Goal: Task Accomplishment & Management: Use online tool/utility

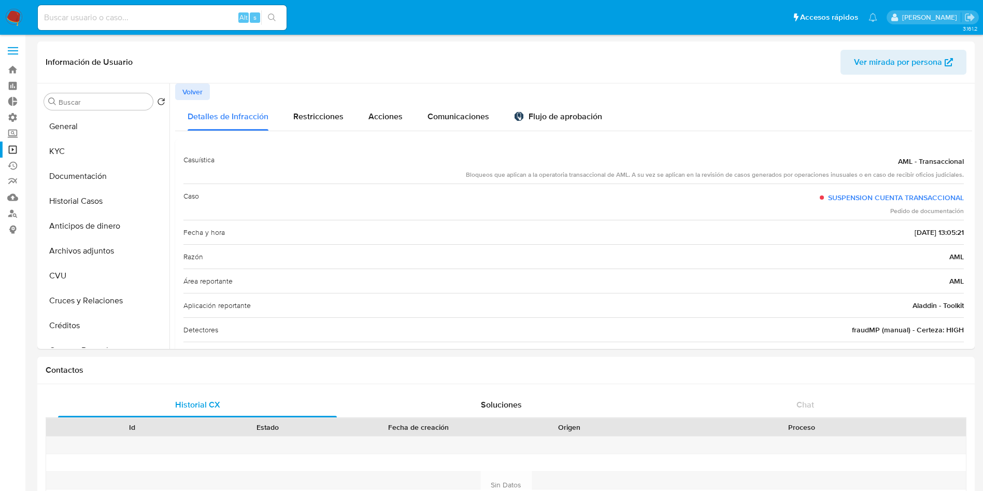
select select "10"
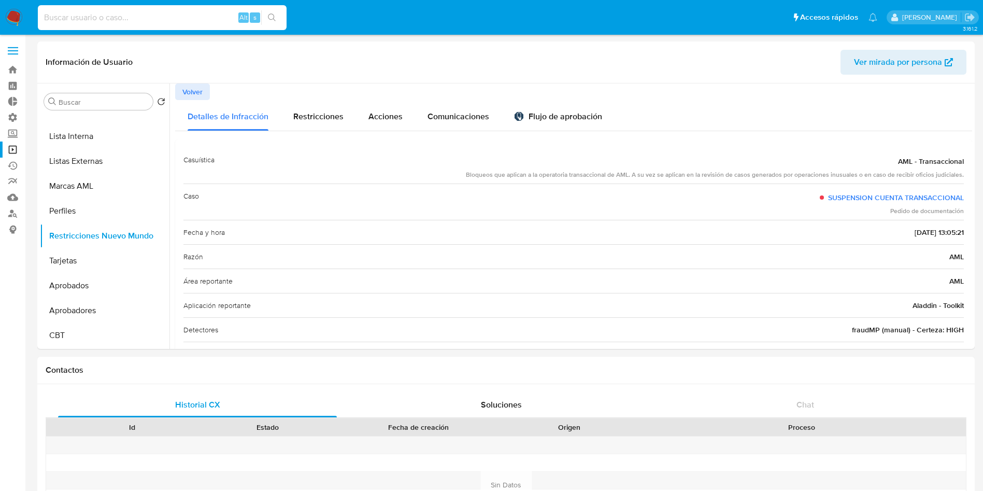
click at [183, 18] on input at bounding box center [162, 17] width 249 height 13
paste input "6YHN7KMr1VgEpeZWYJpHyDWK"
type input "6YHN7KMr1VgEpeZWYJpHyDWK"
click at [281, 13] on button "search-icon" at bounding box center [271, 17] width 21 height 15
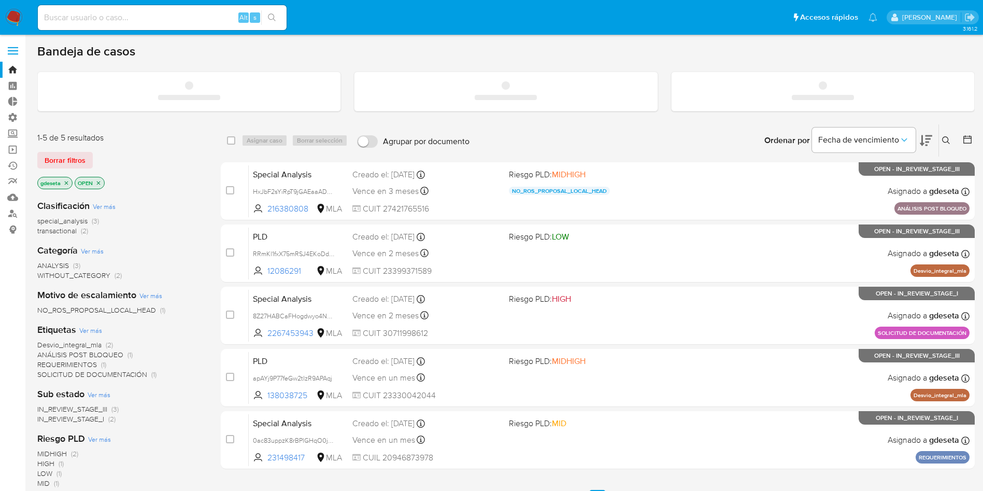
click at [178, 32] on nav "Pausado Ver notificaciones Alt s Accesos rápidos Presiona las siguientes teclas…" at bounding box center [491, 17] width 983 height 35
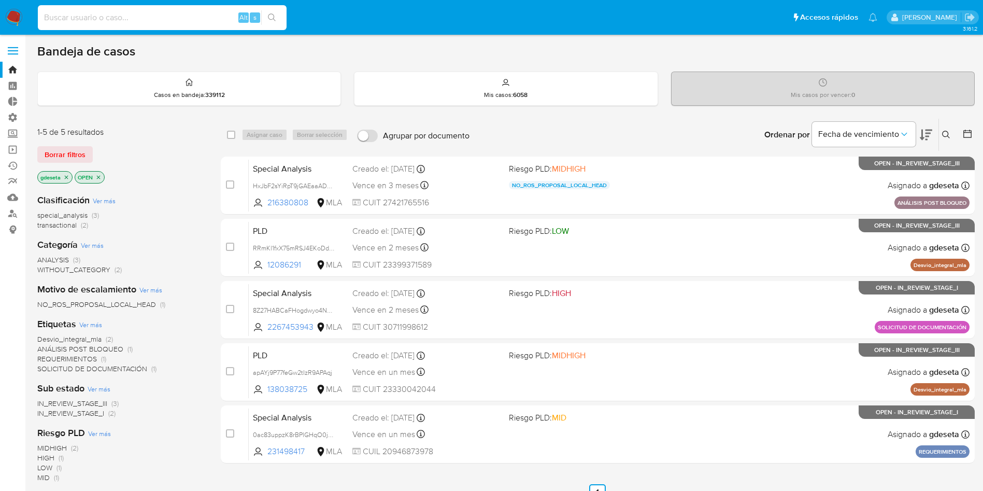
click at [179, 21] on input at bounding box center [162, 17] width 249 height 13
paste input "6YHN7KMr1VgEpeZWYJpHyDWK"
type input "6YHN7KMr1VgEpeZWYJpHyDWK"
click at [277, 17] on button "search-icon" at bounding box center [271, 17] width 21 height 15
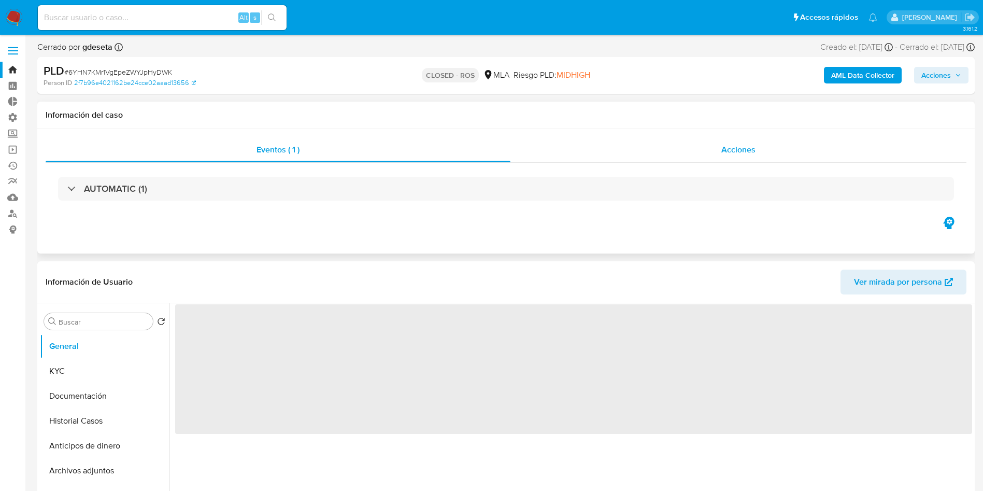
click at [714, 154] on div "Acciones" at bounding box center [738, 149] width 456 height 25
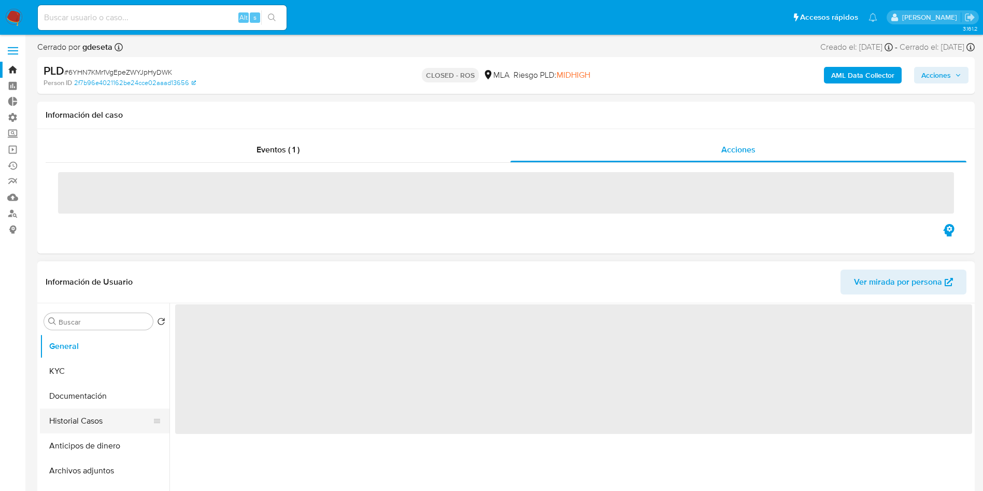
select select "10"
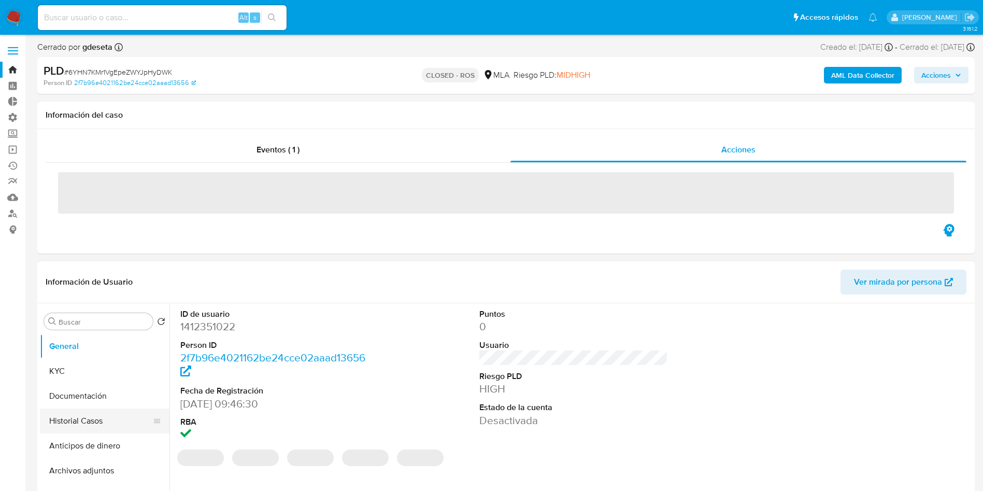
click at [72, 410] on button "Historial Casos" at bounding box center [100, 420] width 121 height 25
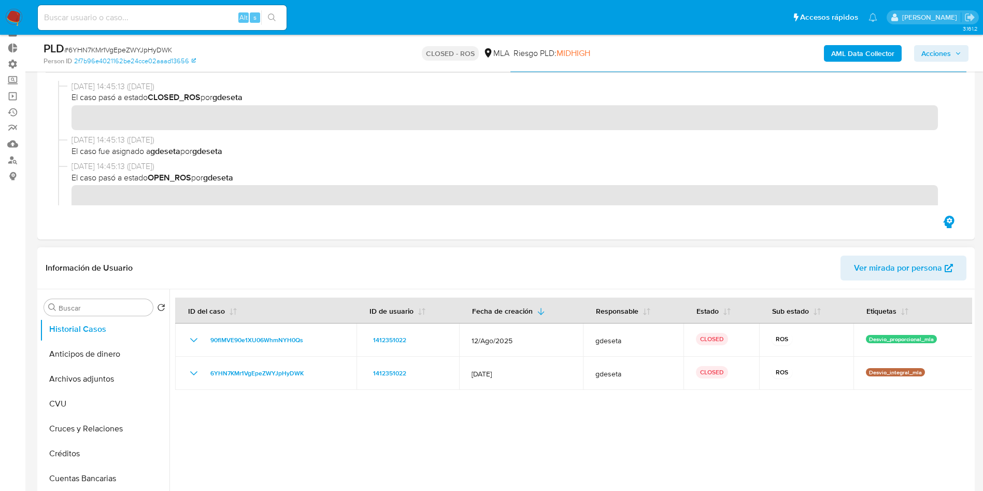
scroll to position [78, 0]
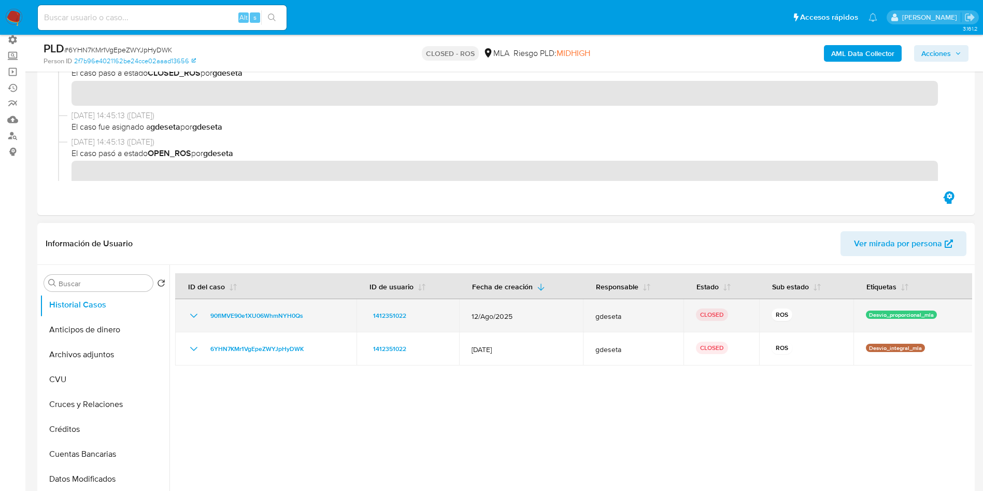
click at [192, 315] on icon "Mostrar/Ocultar" at bounding box center [193, 315] width 7 height 4
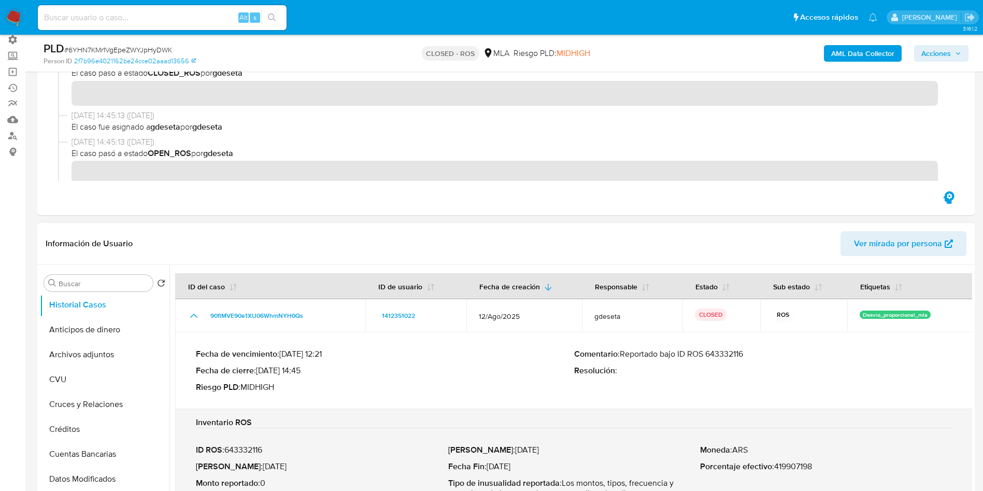
click at [730, 346] on div "Fecha de vencimiento : 14/10/2025 12:21 Fecha de cierre : 24/09/2025 14:45 Ries…" at bounding box center [574, 370] width 756 height 60
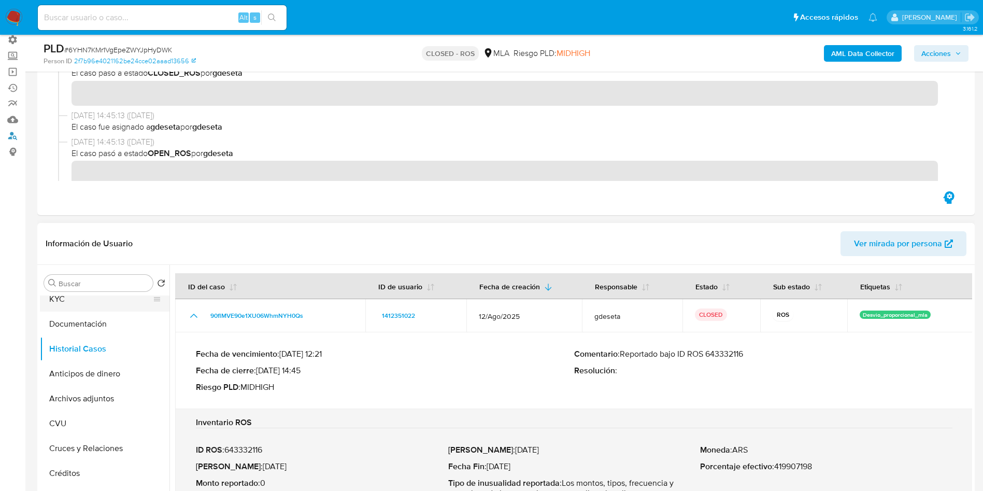
scroll to position [0, 0]
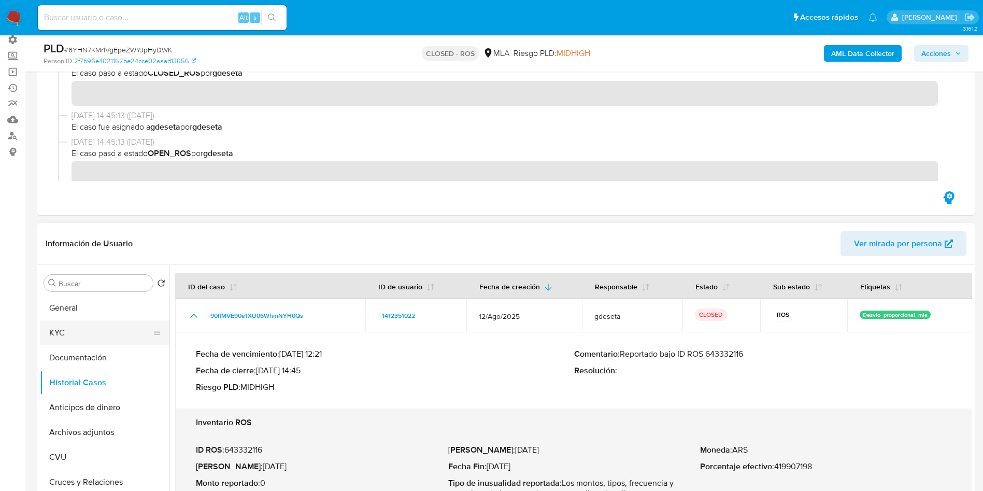
click at [85, 332] on button "KYC" at bounding box center [100, 332] width 121 height 25
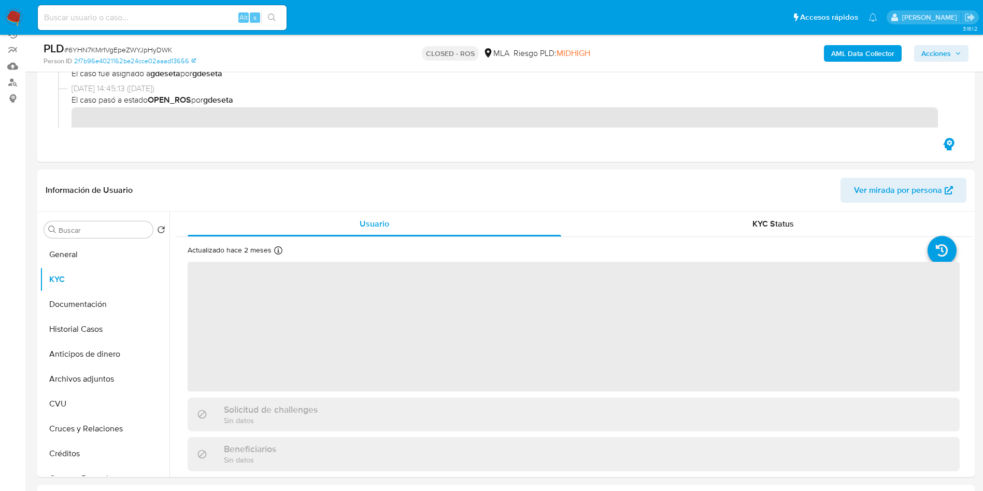
scroll to position [155, 0]
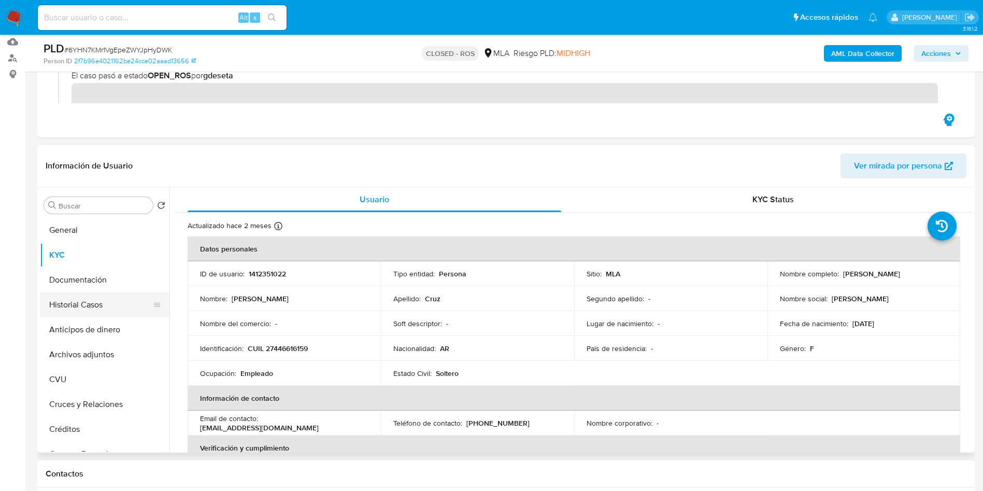
click at [105, 309] on button "Historial Casos" at bounding box center [100, 304] width 121 height 25
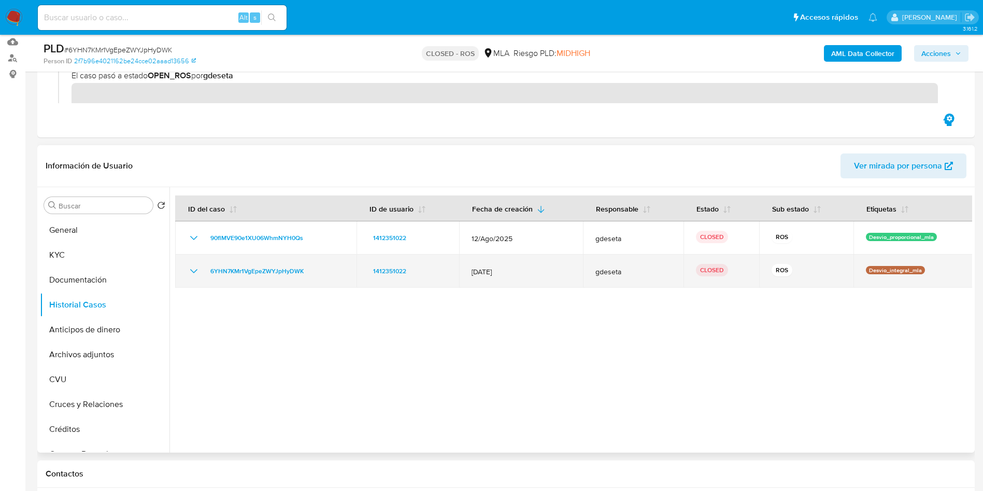
click at [199, 269] on icon "Mostrar/Ocultar" at bounding box center [194, 271] width 12 height 12
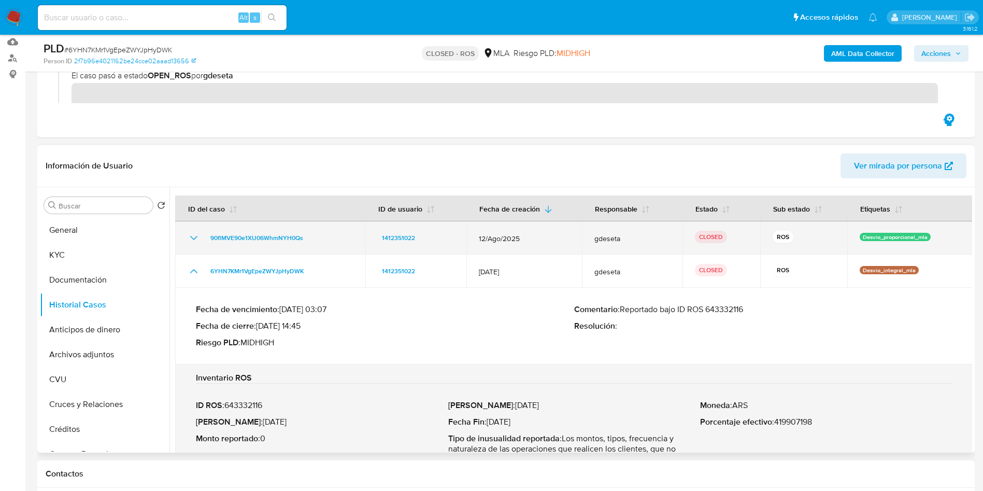
click at [196, 244] on icon "Mostrar/Ocultar" at bounding box center [194, 238] width 12 height 12
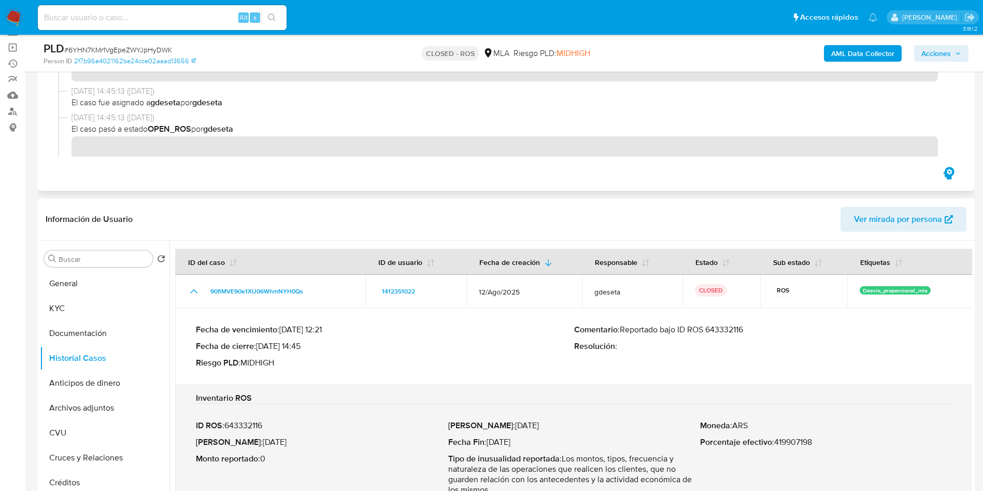
scroll to position [78, 0]
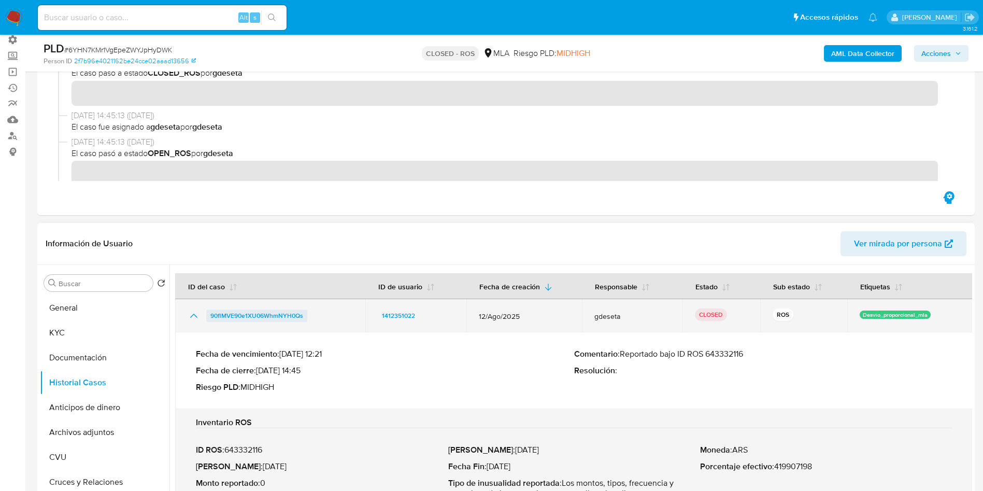
click at [233, 317] on span "90flMVE90e1XU06WhmNYH0Qs" at bounding box center [256, 315] width 93 height 12
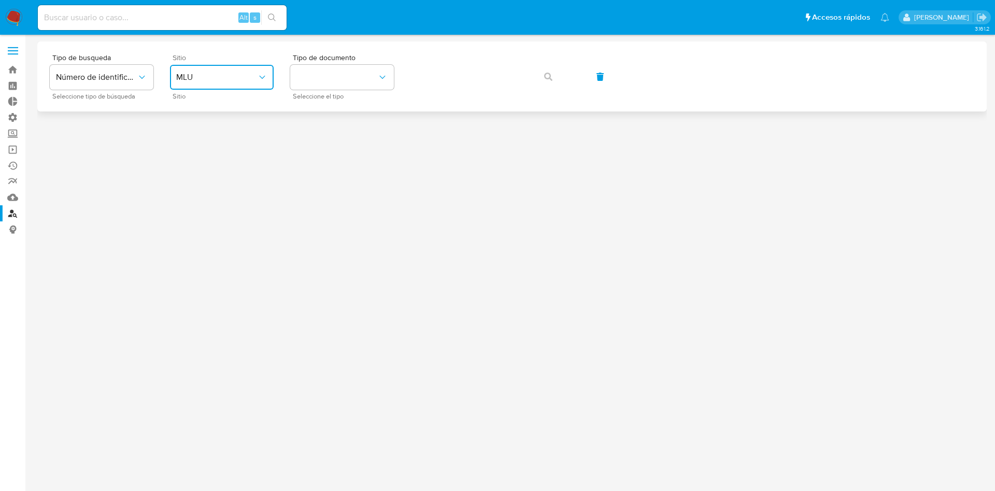
click at [225, 76] on span "MLU" at bounding box center [216, 77] width 81 height 10
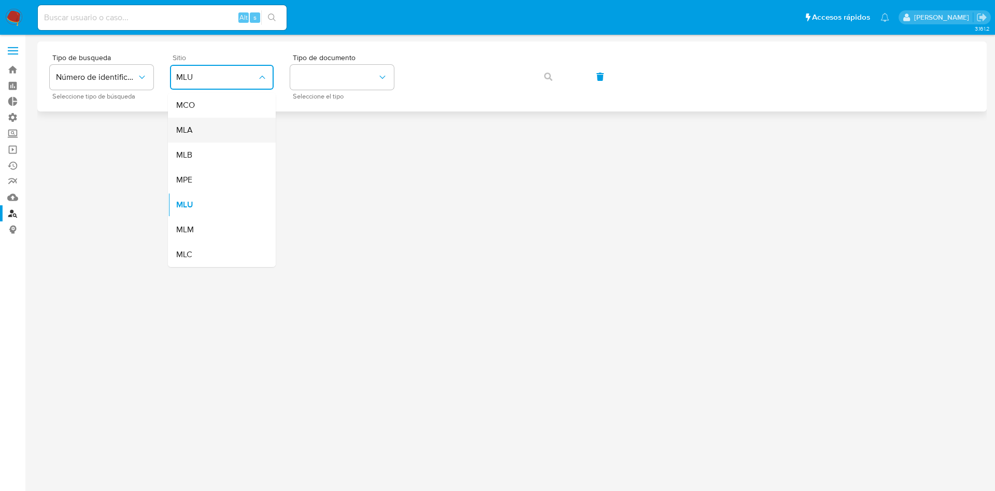
click at [212, 134] on div "MLA" at bounding box center [218, 130] width 85 height 25
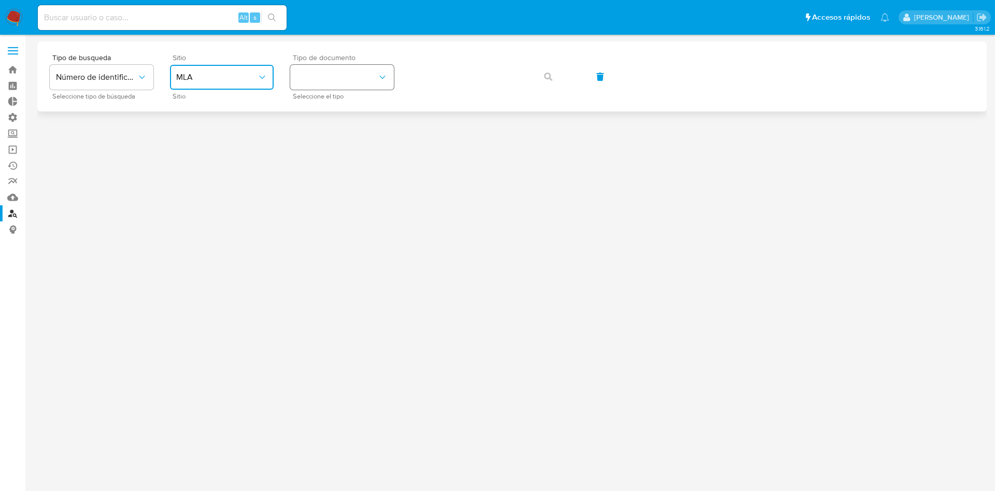
click at [356, 77] on button "identificationType" at bounding box center [342, 77] width 104 height 25
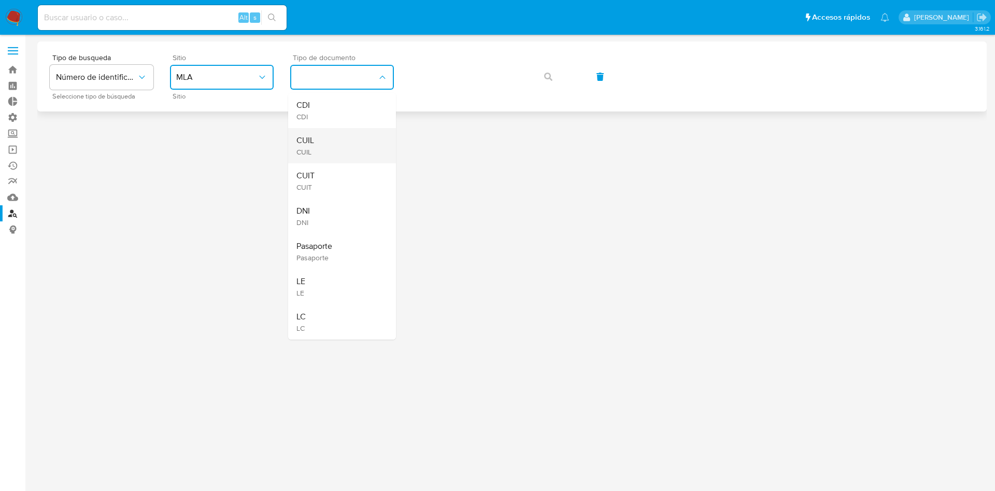
click at [333, 138] on div "CUIL CUIL" at bounding box center [338, 145] width 85 height 35
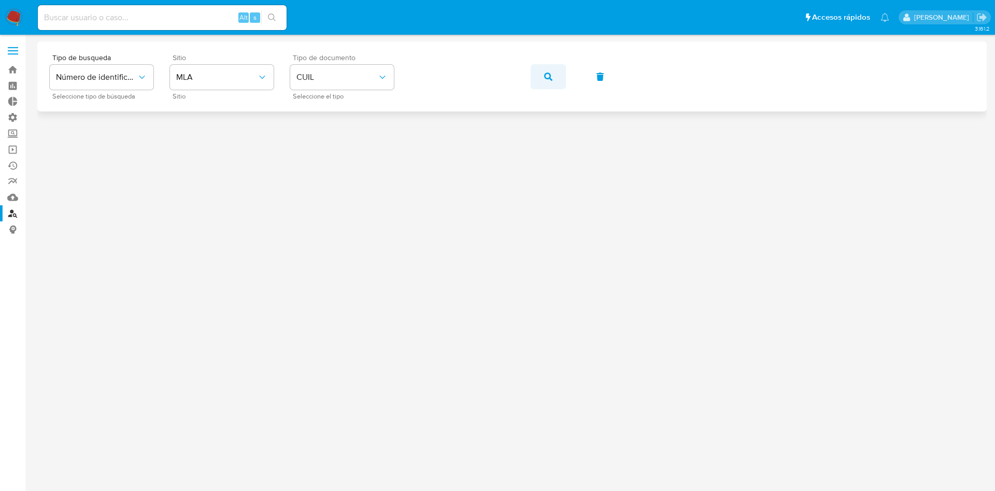
click at [547, 75] on icon "button" at bounding box center [548, 77] width 8 height 8
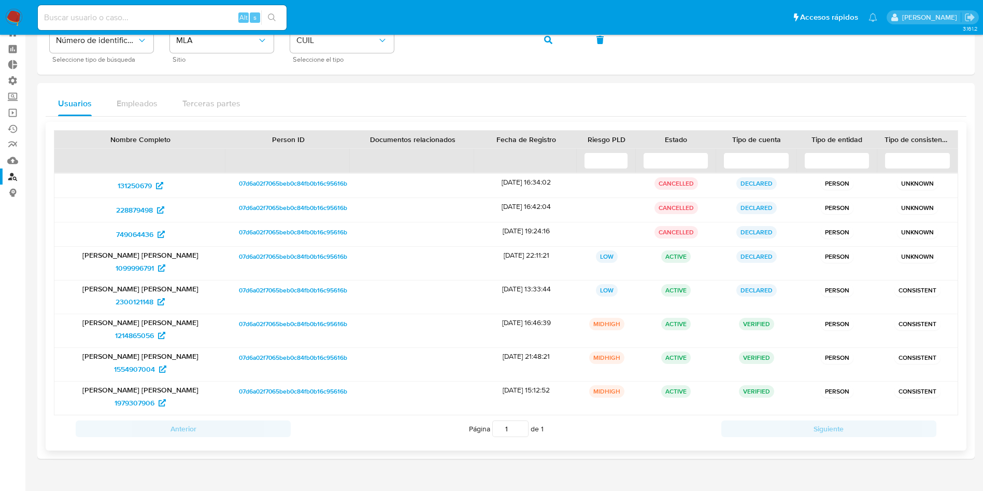
scroll to position [57, 0]
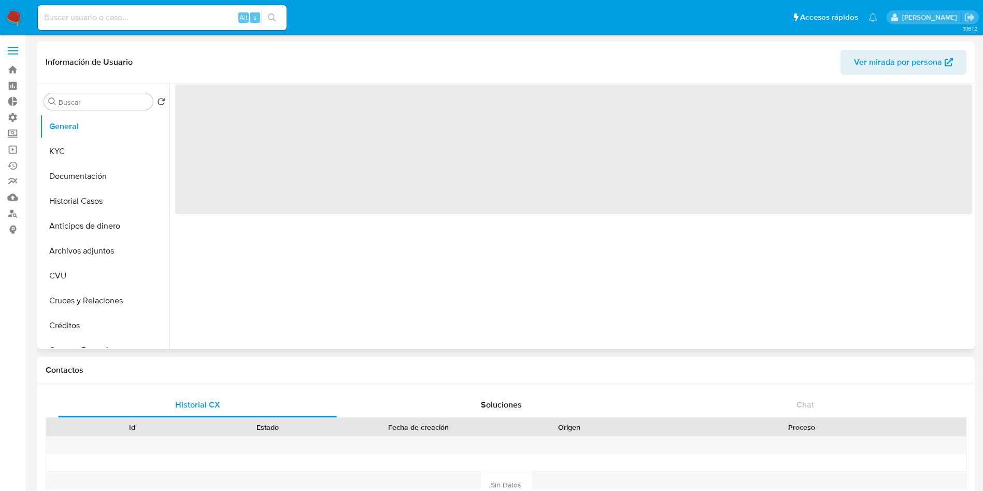
click at [885, 61] on span "Ver mirada por persona" at bounding box center [898, 62] width 88 height 25
select select "10"
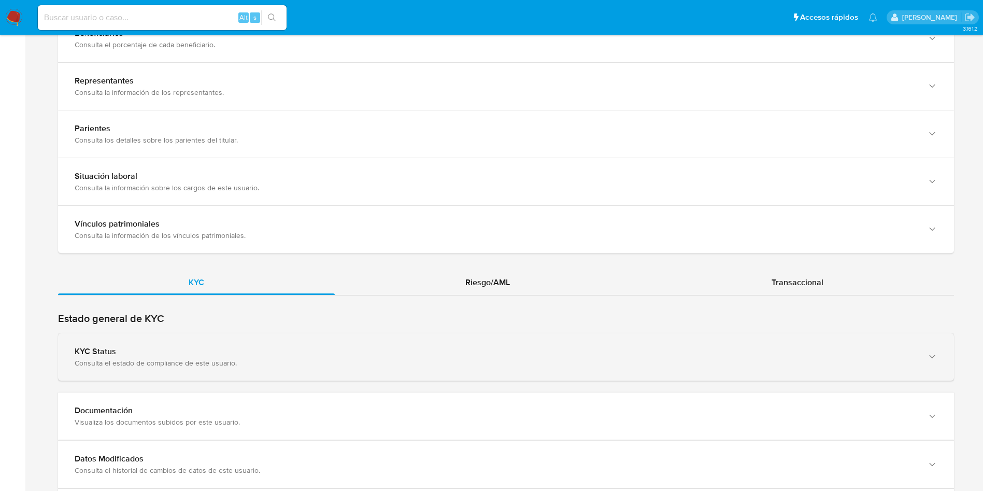
scroll to position [777, 0]
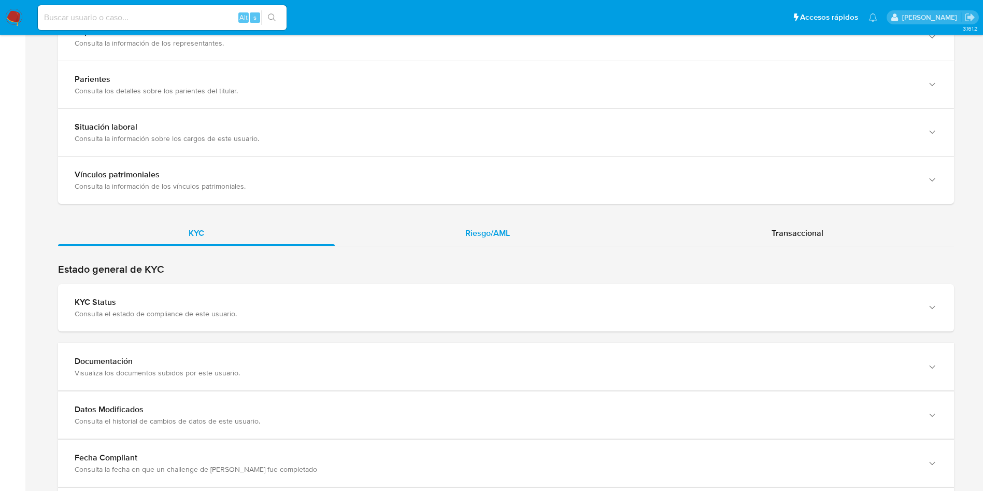
click at [503, 241] on div "Riesgo/AML" at bounding box center [488, 233] width 306 height 25
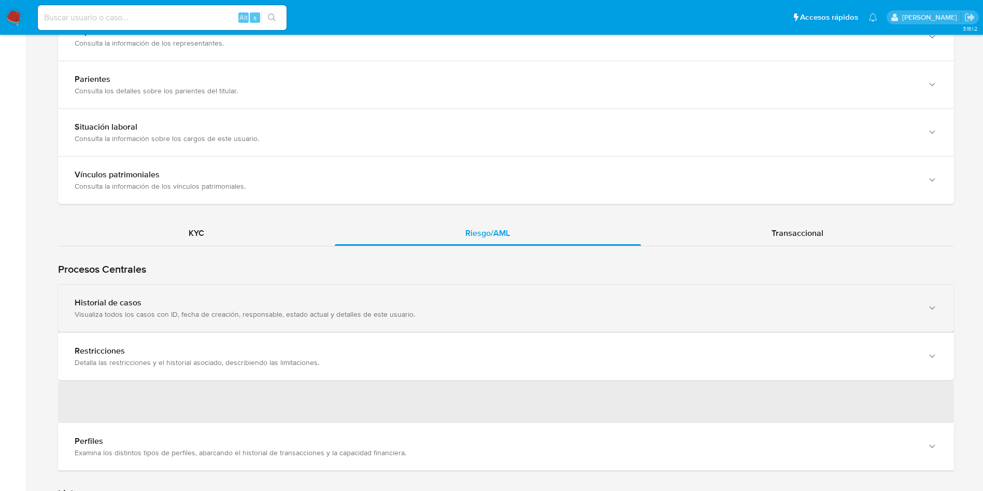
click at [293, 316] on div "Visualiza todos los casos con ID, fecha de creación, responsable, estado actual…" at bounding box center [496, 313] width 842 height 9
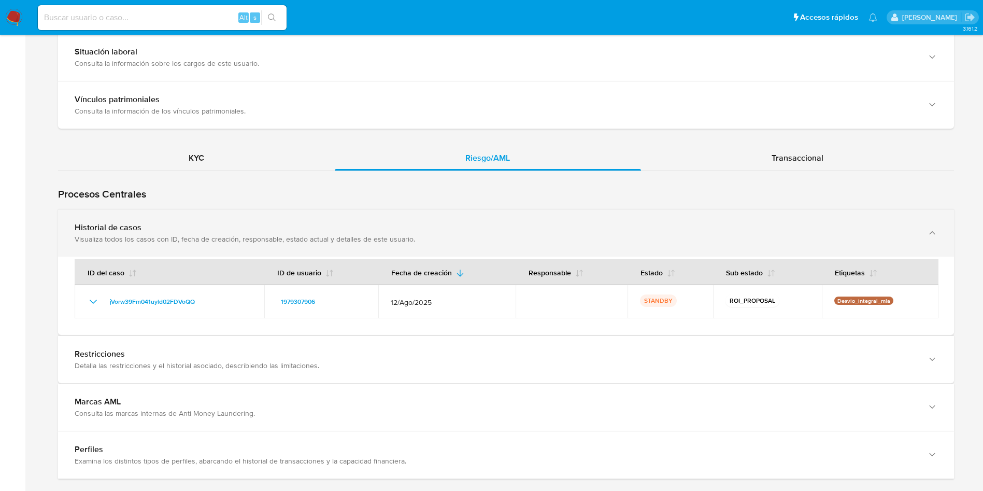
scroll to position [855, 0]
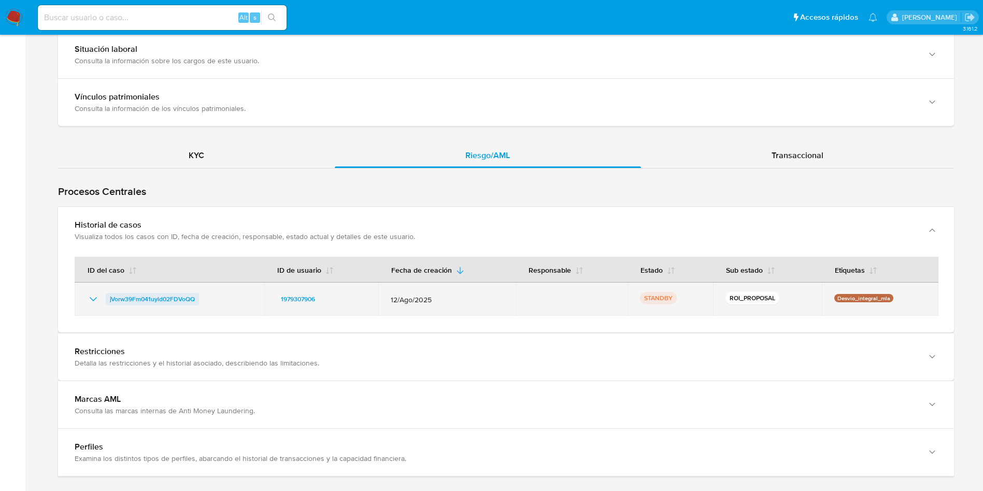
click at [172, 302] on span "jVorw39Fm041uyld02FDVoQQ" at bounding box center [152, 299] width 85 height 12
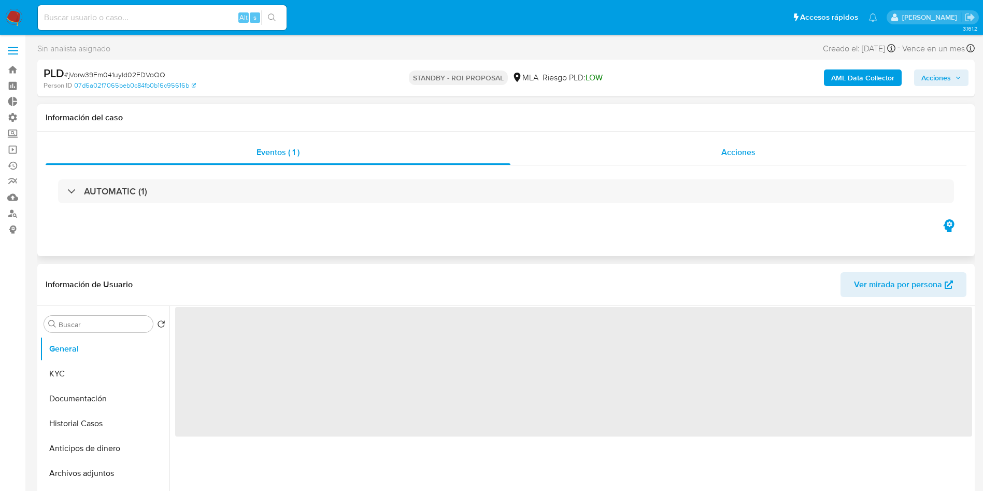
select select "10"
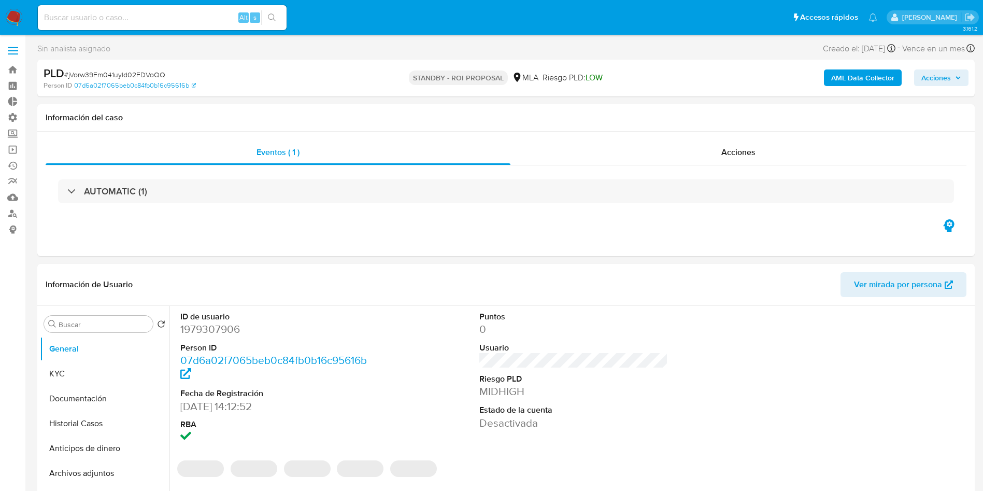
click at [149, 74] on span "# jVorw39Fm041uyld02FDVoQQ" at bounding box center [114, 74] width 101 height 10
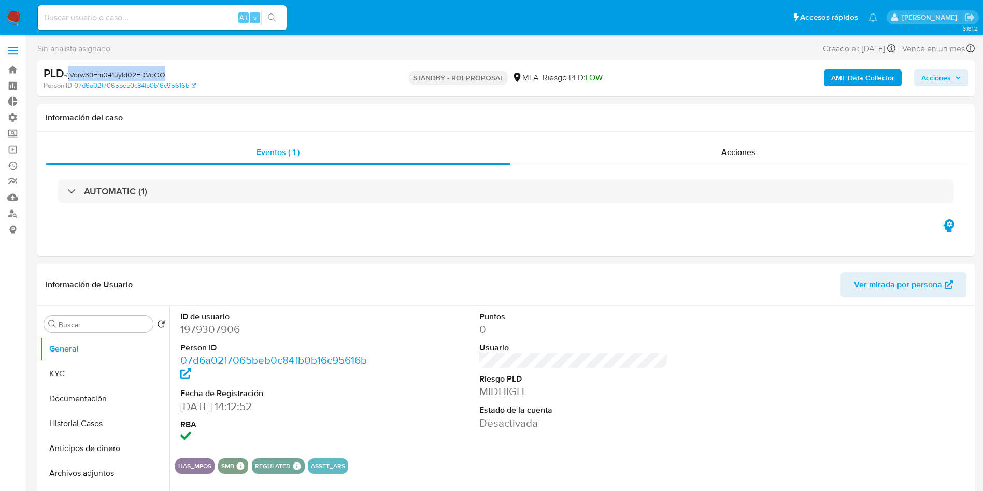
click at [149, 74] on span "# jVorw39Fm041uyld02FDVoQQ" at bounding box center [114, 74] width 101 height 10
copy span "jVorw39Fm041uyld02FDVoQQ"
click at [89, 411] on button "Historial Casos" at bounding box center [100, 423] width 121 height 25
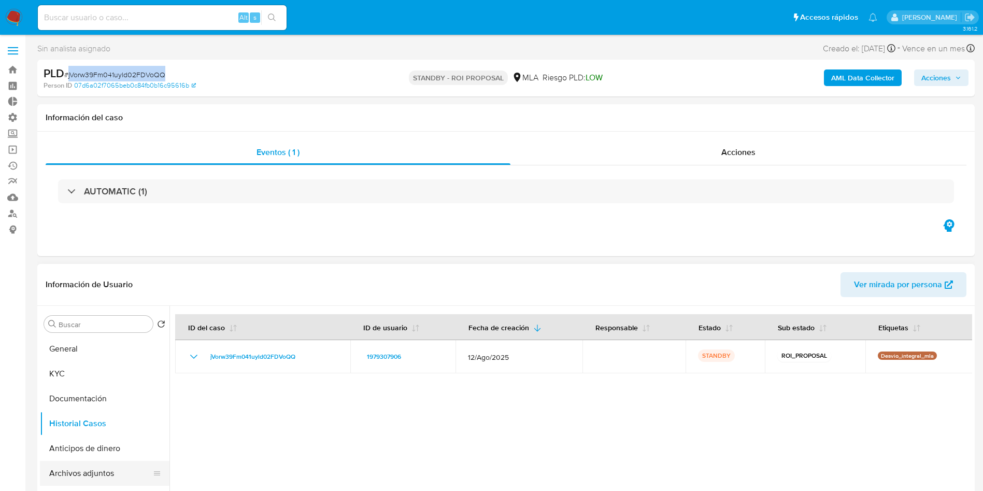
click at [93, 468] on button "Archivos adjuntos" at bounding box center [100, 473] width 121 height 25
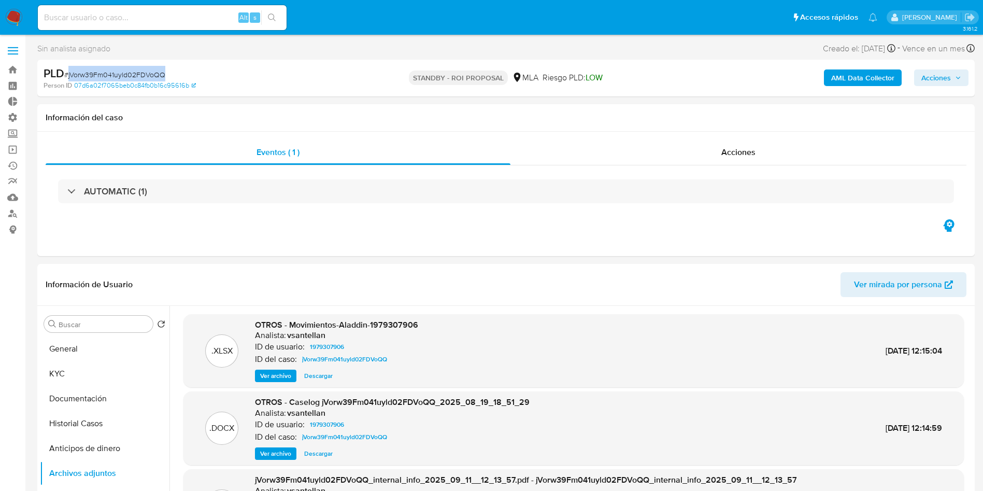
copy span "jVorw39Fm041uyld02FDVoQQ"
click at [80, 370] on button "KYC" at bounding box center [100, 373] width 121 height 25
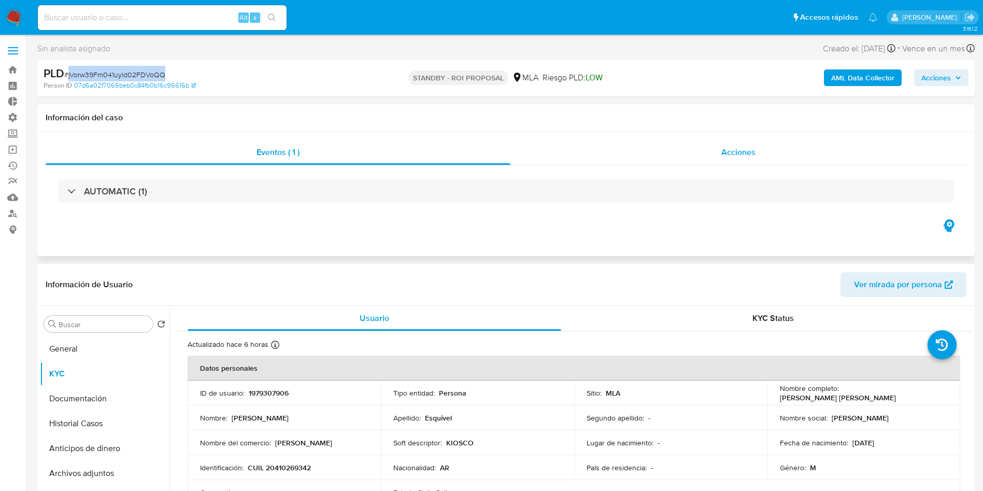
click at [743, 159] on div "Acciones" at bounding box center [738, 152] width 456 height 25
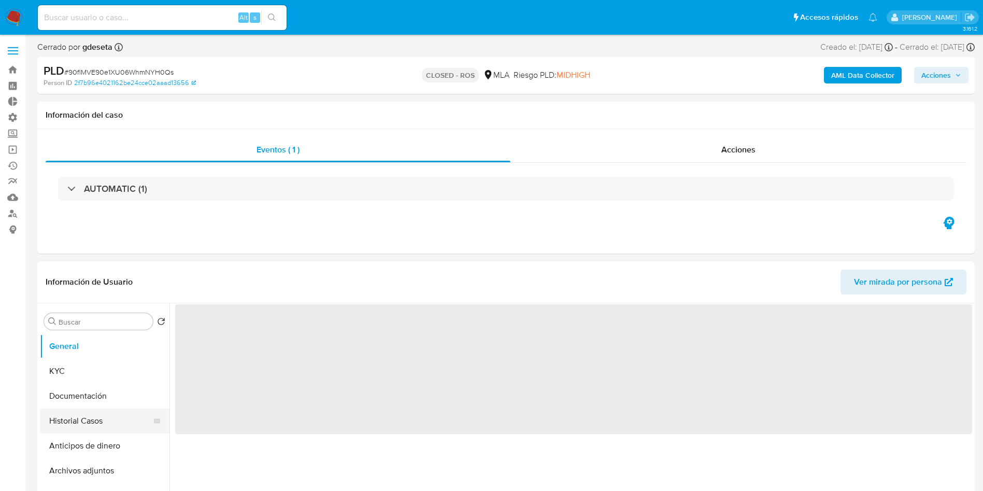
click at [76, 415] on button "Historial Casos" at bounding box center [100, 420] width 121 height 25
select select "10"
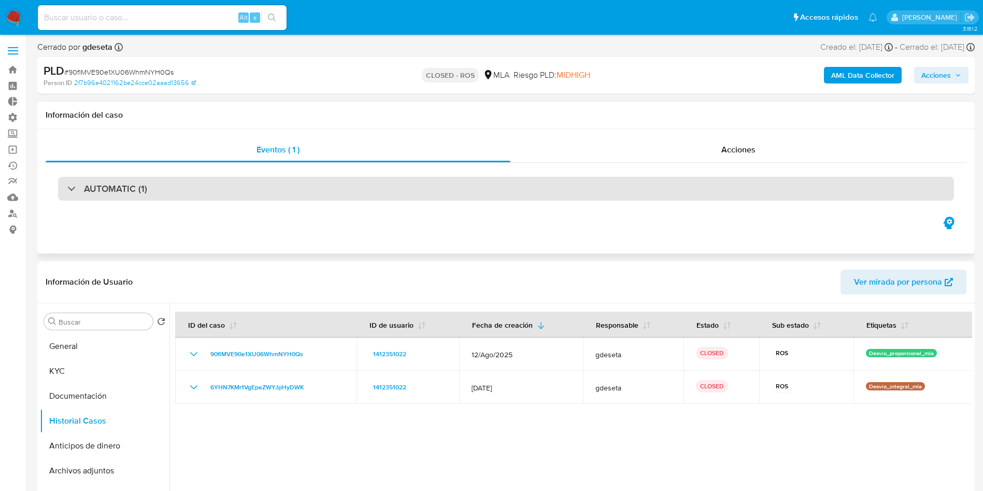
click at [353, 190] on div "AUTOMATIC (1)" at bounding box center [506, 189] width 896 height 24
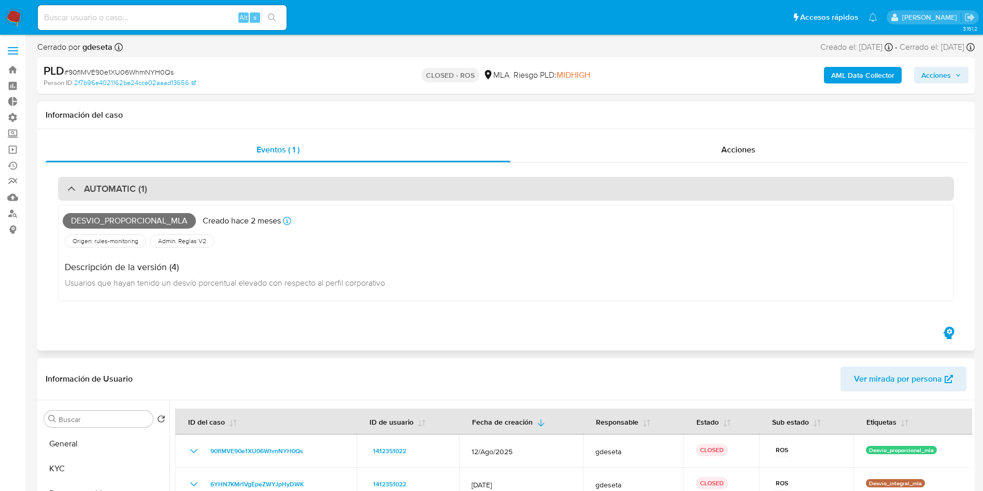
click at [353, 190] on div "AUTOMATIC (1)" at bounding box center [506, 189] width 896 height 24
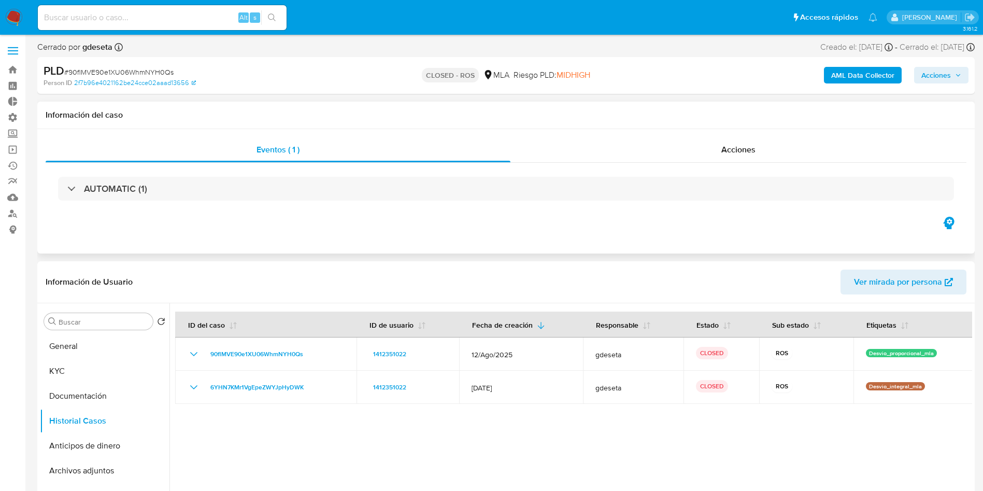
click at [728, 135] on div "Eventos ( 1 ) Acciones AUTOMATIC (1)" at bounding box center [505, 191] width 937 height 124
click at [719, 148] on div "Acciones" at bounding box center [738, 149] width 456 height 25
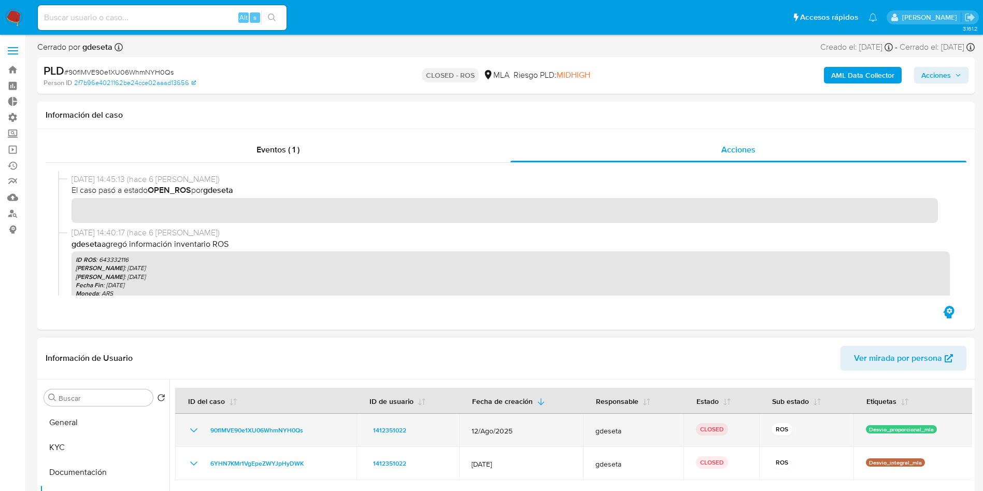
scroll to position [78, 0]
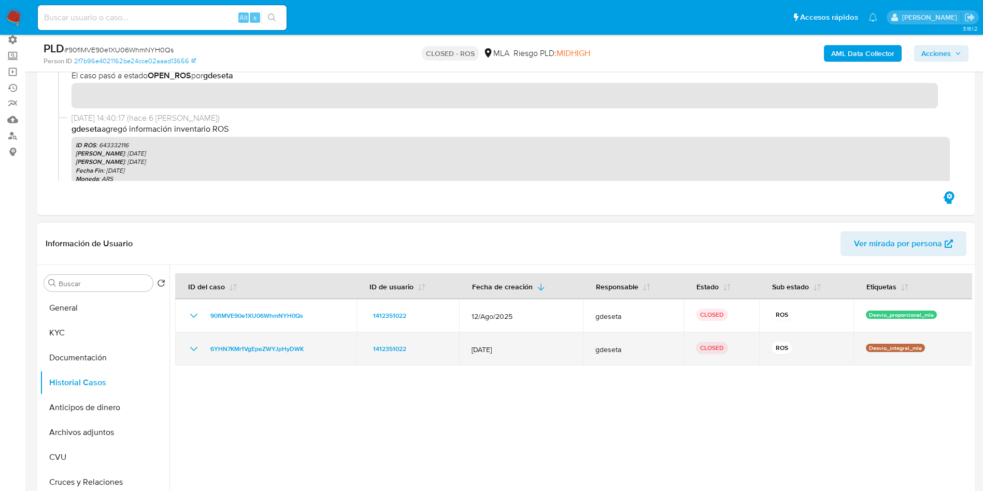
click at [190, 350] on icon "Mostrar/Ocultar" at bounding box center [194, 348] width 12 height 12
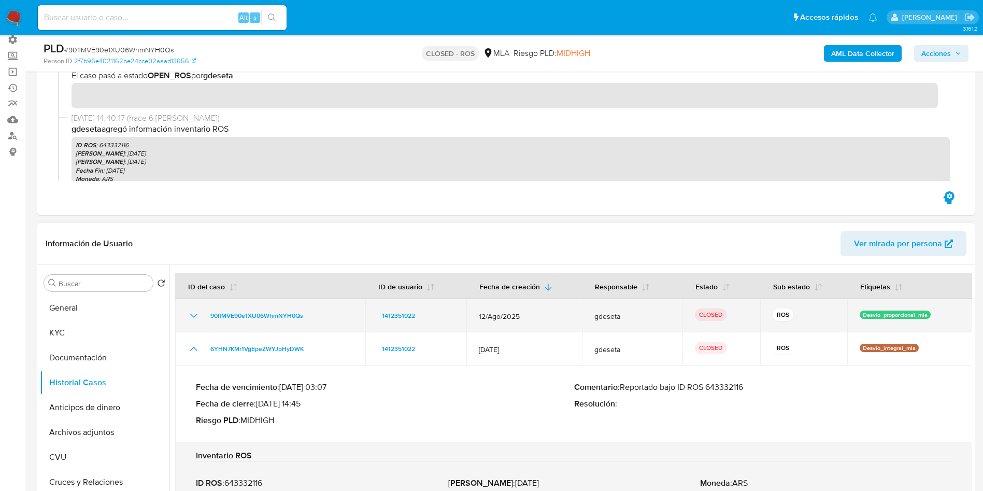
click at [194, 310] on icon "Mostrar/Ocultar" at bounding box center [194, 315] width 12 height 12
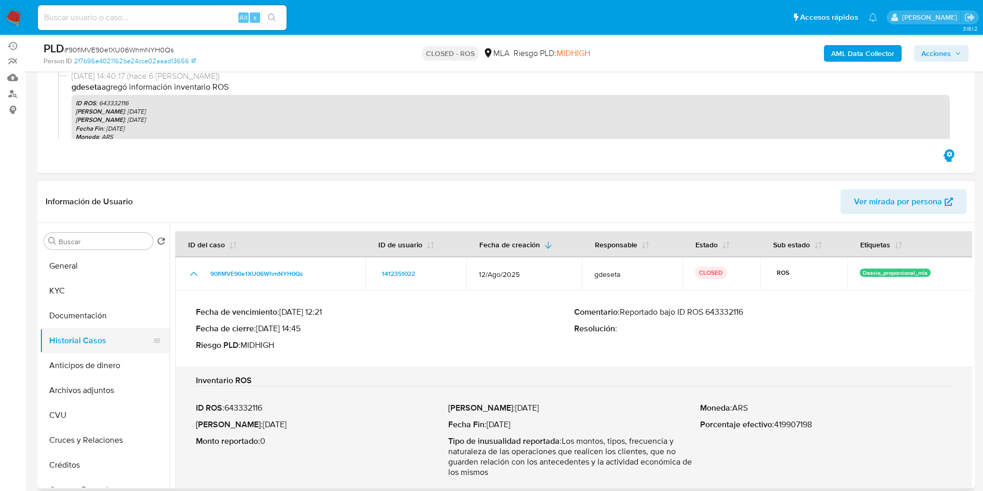
scroll to position [155, 0]
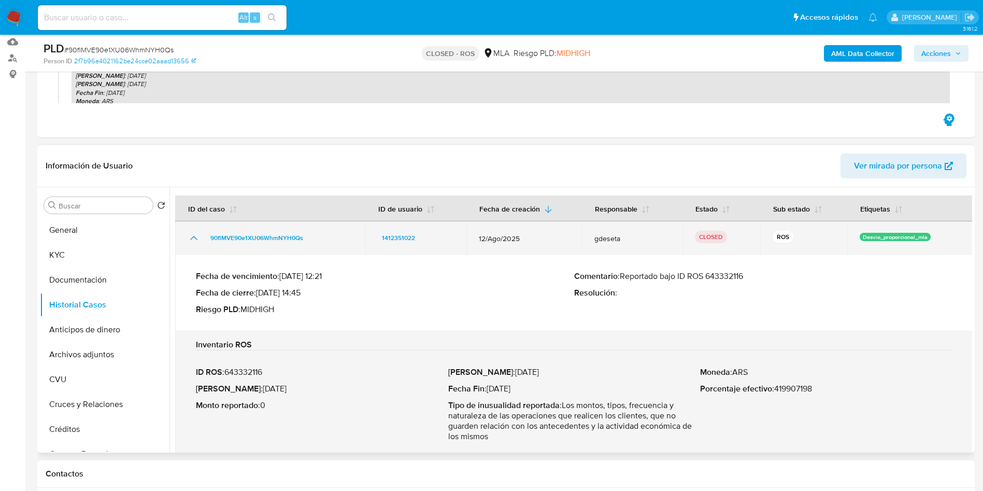
click at [189, 236] on icon "Mostrar/Ocultar" at bounding box center [194, 238] width 12 height 12
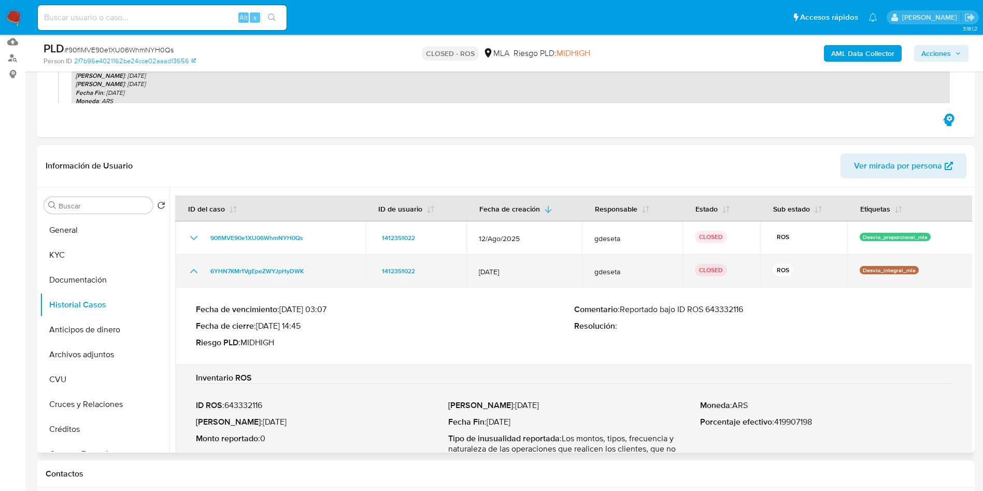
click at [190, 268] on icon "Mostrar/Ocultar" at bounding box center [194, 271] width 12 height 12
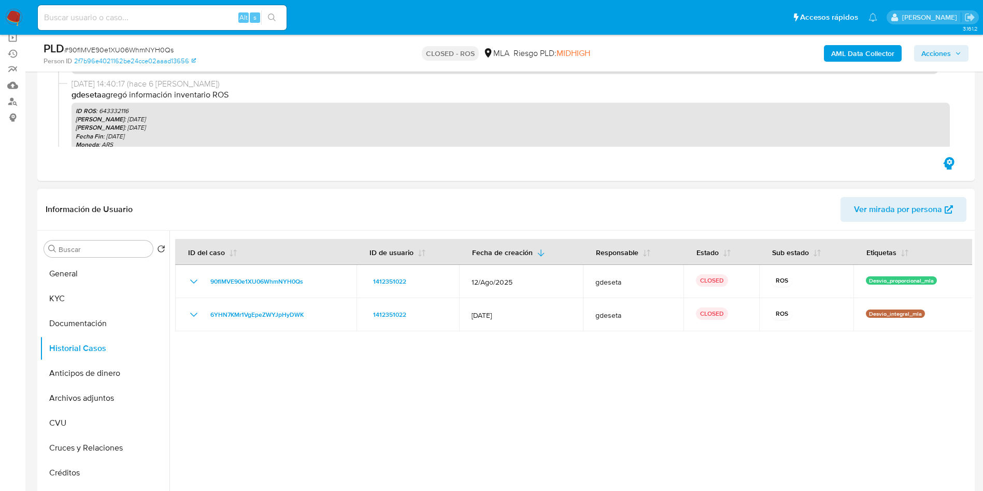
scroll to position [78, 0]
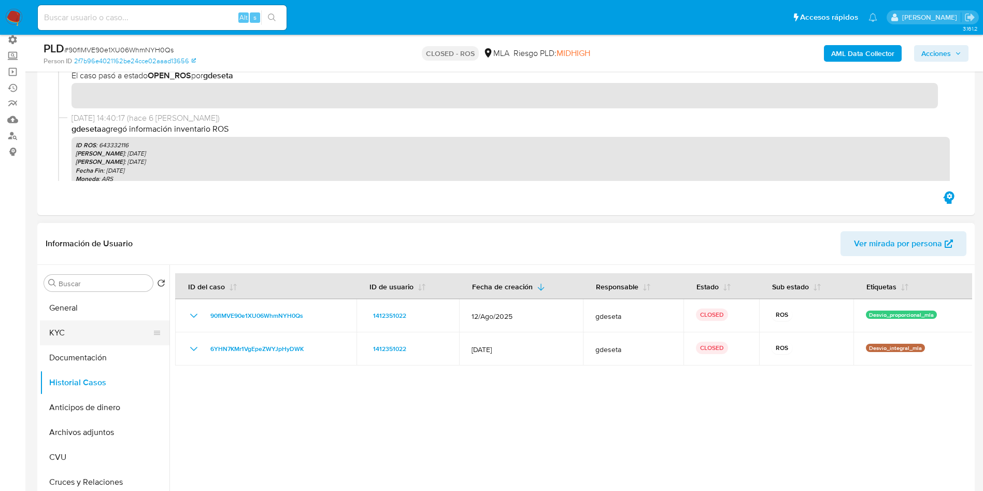
click at [90, 342] on button "KYC" at bounding box center [100, 332] width 121 height 25
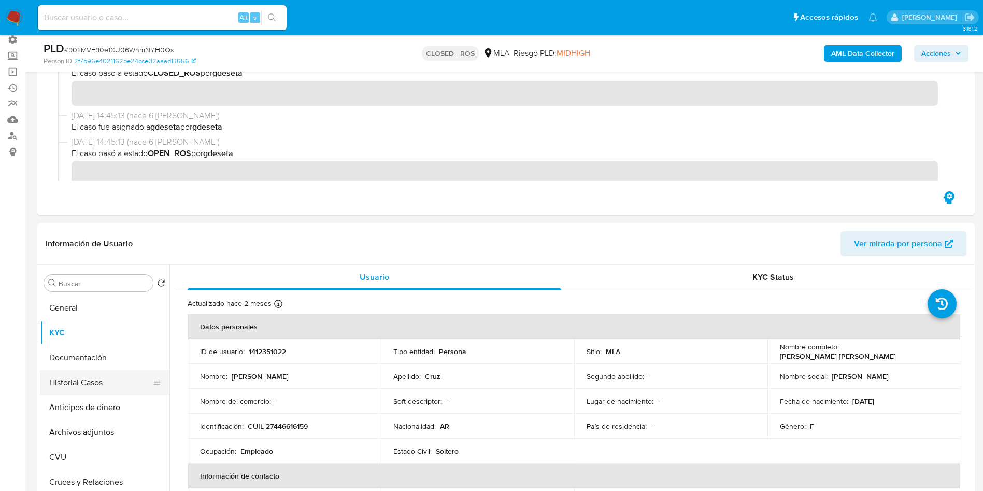
click at [78, 381] on button "Historial Casos" at bounding box center [100, 382] width 121 height 25
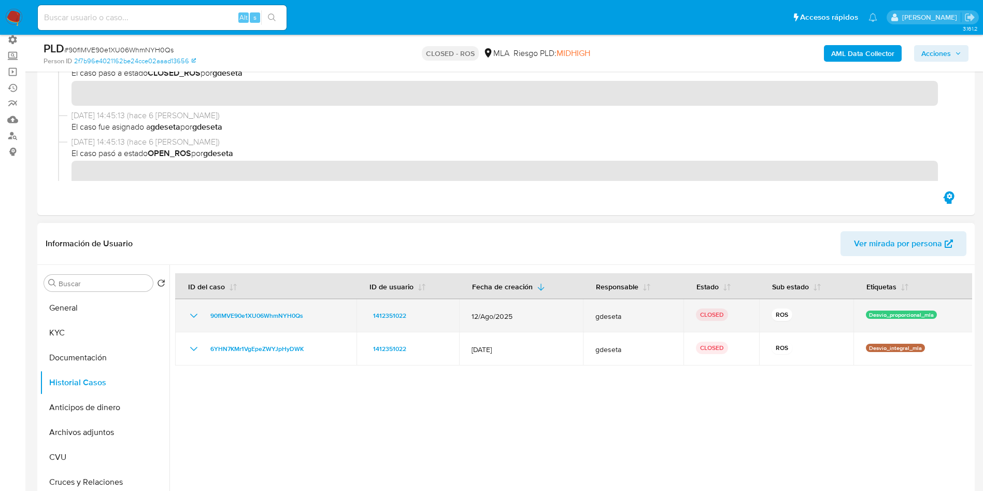
click at [192, 321] on icon "Mostrar/Ocultar" at bounding box center [194, 315] width 12 height 12
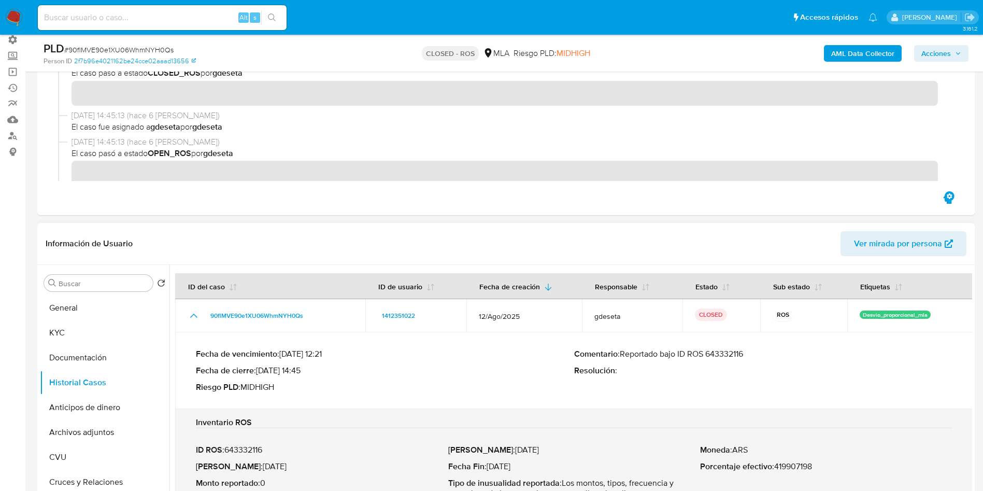
click at [253, 448] on p "ID ROS : 643332116" at bounding box center [322, 450] width 252 height 10
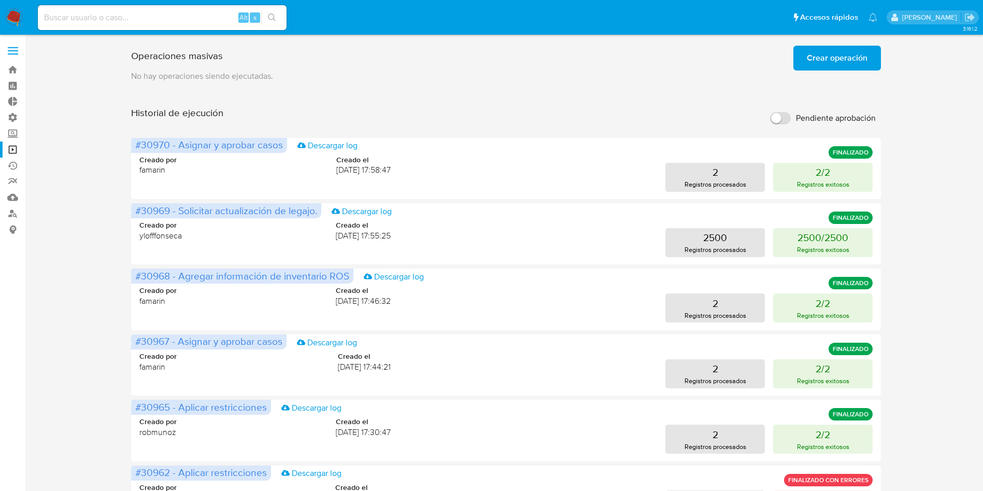
click at [819, 55] on span "Crear operación" at bounding box center [837, 58] width 61 height 23
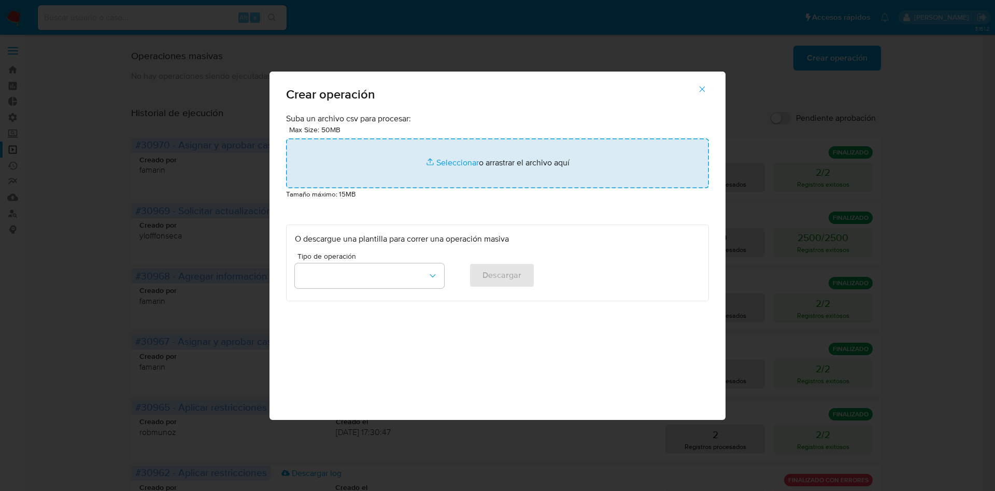
click at [531, 144] on input "file" at bounding box center [497, 163] width 423 height 50
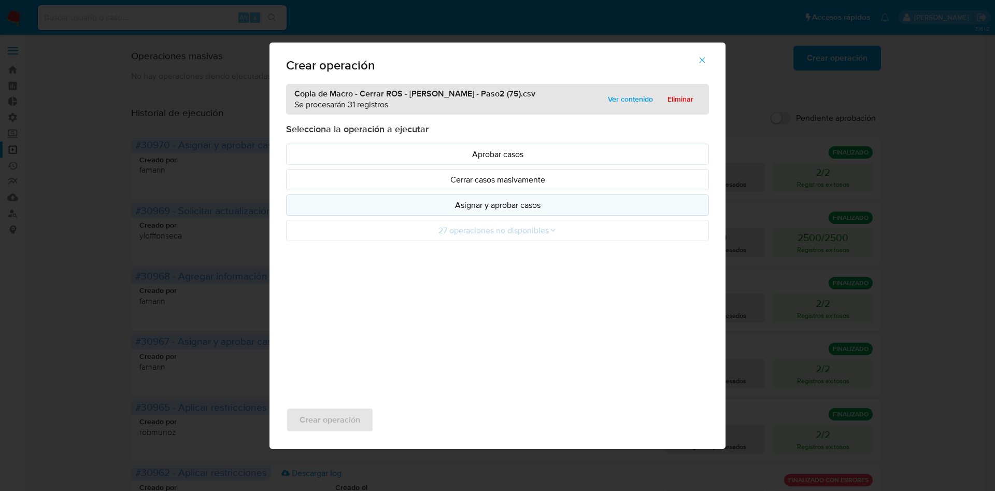
click at [502, 210] on p "Asignar y aprobar casos" at bounding box center [497, 205] width 405 height 12
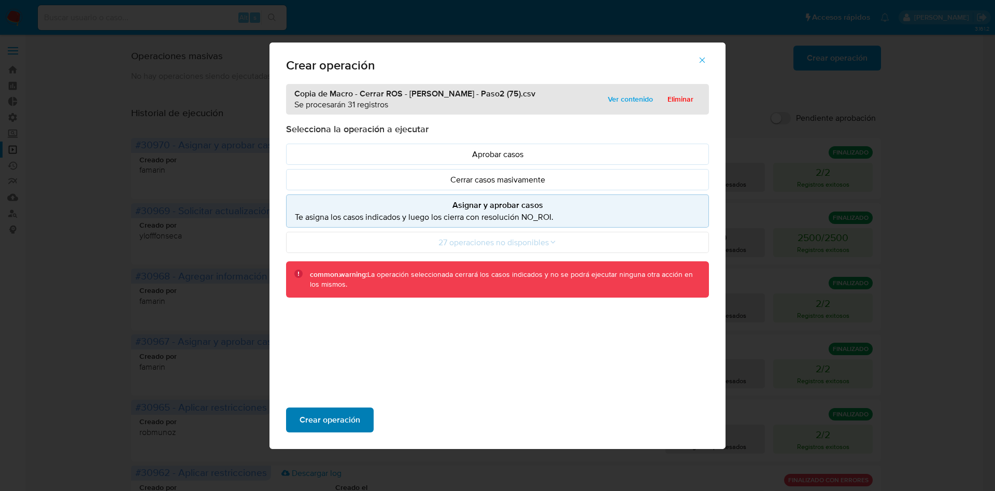
click at [356, 426] on span "Crear operación" at bounding box center [329, 419] width 61 height 23
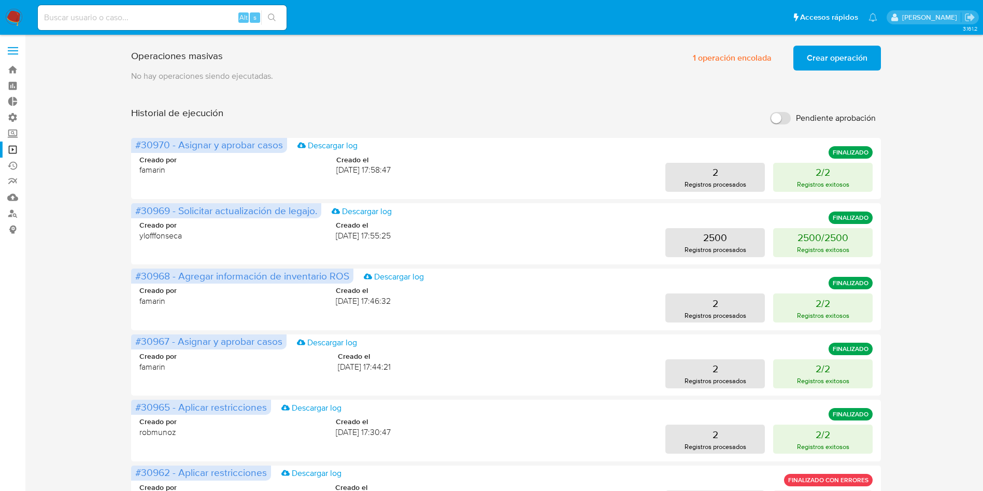
click at [506, 87] on div "Operaciones masivas 1 operación encolada Crear operación Sólo puede haber hasta…" at bounding box center [506, 431] width 750 height 780
click at [806, 60] on button "Crear operación" at bounding box center [837, 58] width 88 height 25
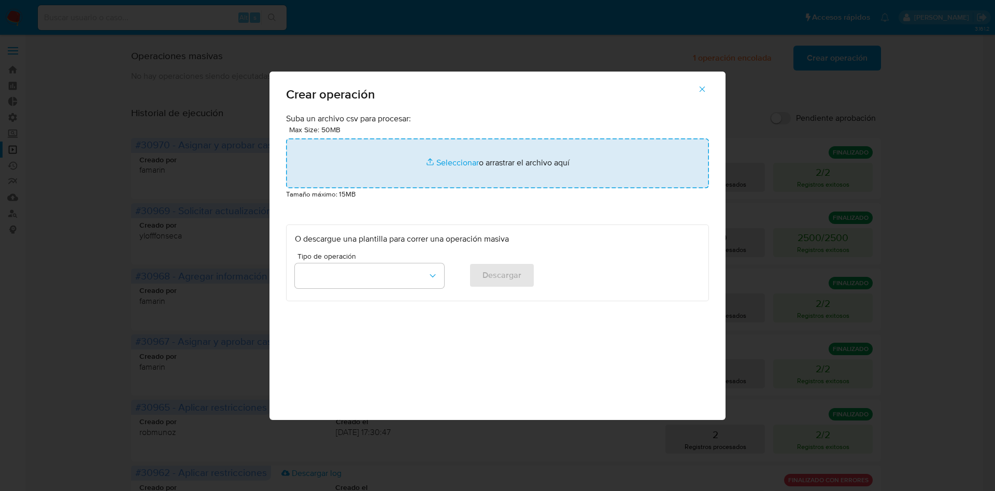
click at [474, 162] on input "file" at bounding box center [497, 163] width 423 height 50
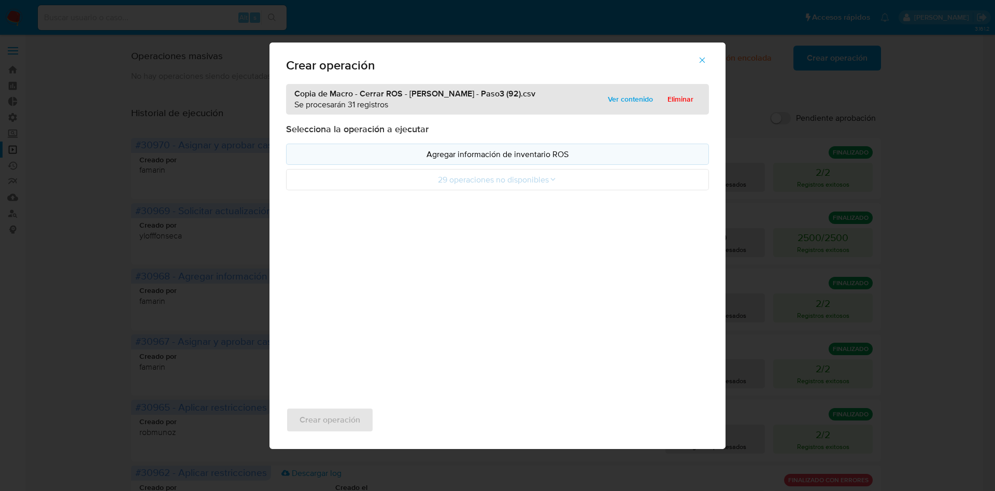
click at [478, 151] on p "Agregar información de inventario ROS" at bounding box center [497, 154] width 405 height 12
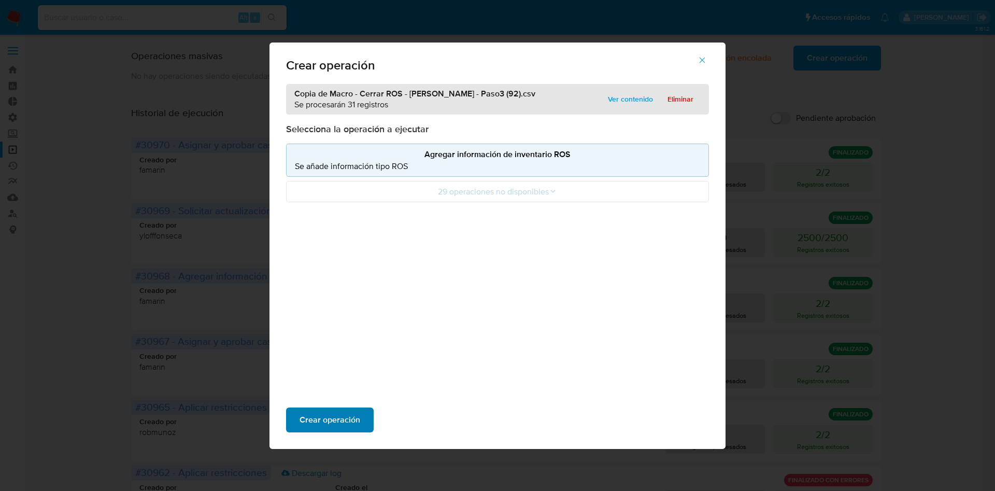
click at [349, 412] on span "Crear operación" at bounding box center [329, 419] width 61 height 23
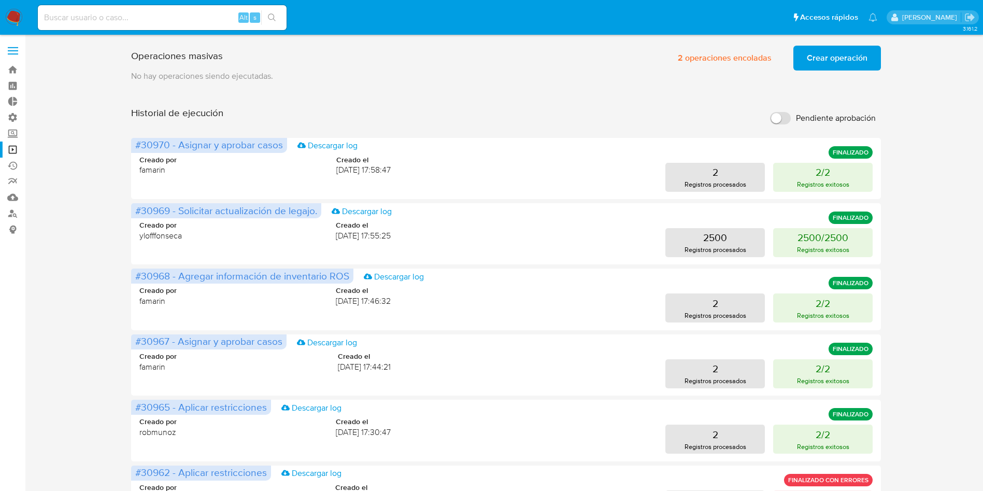
click at [821, 60] on span "Crear operación" at bounding box center [837, 58] width 61 height 23
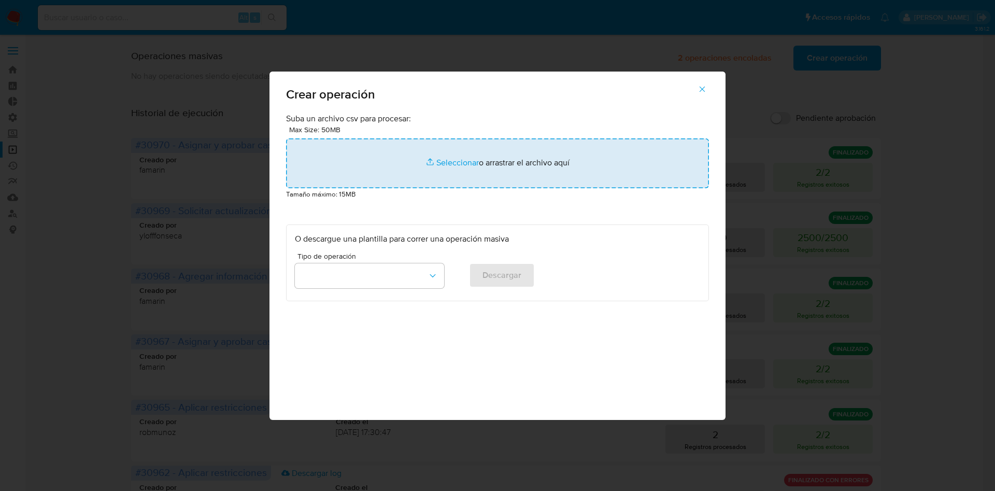
click at [526, 150] on input "file" at bounding box center [497, 163] width 423 height 50
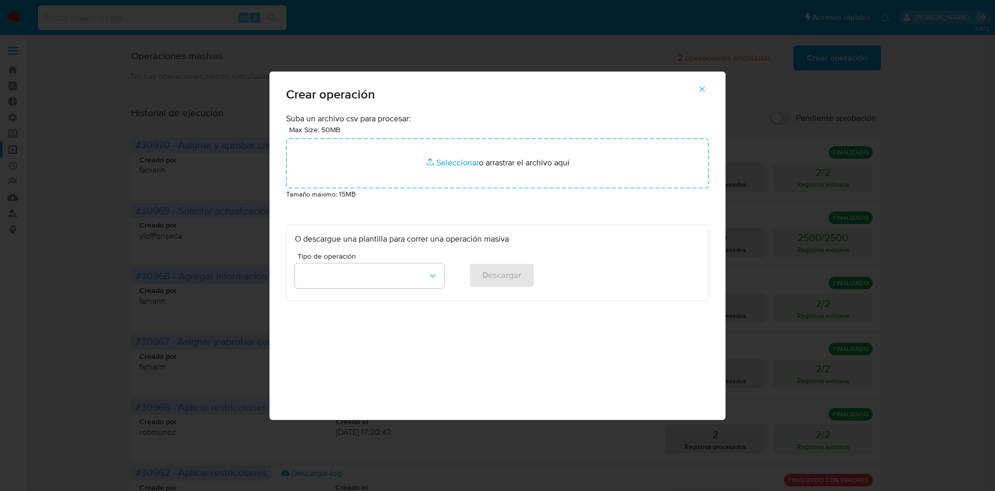
click at [499, 87] on div "Crear operación" at bounding box center [497, 92] width 456 height 41
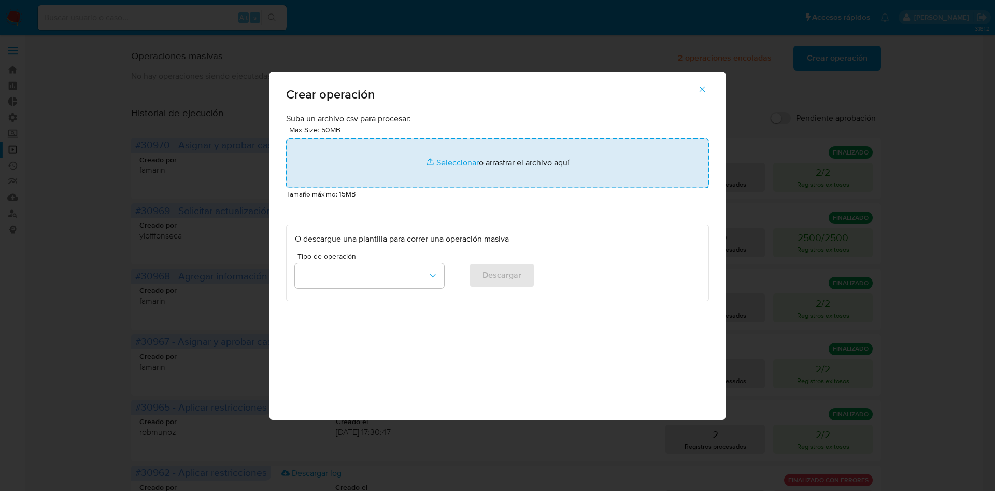
click at [461, 156] on input "file" at bounding box center [497, 163] width 423 height 50
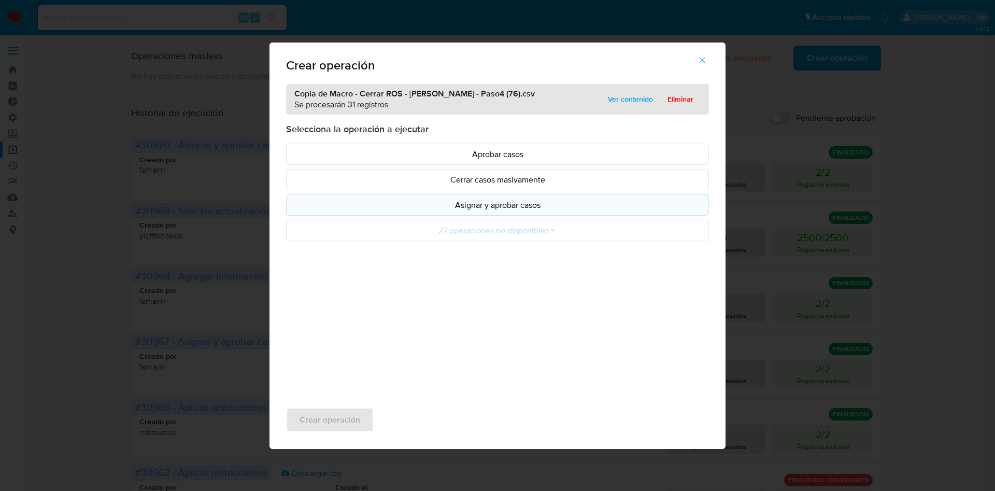
click at [509, 208] on p "Asignar y aprobar casos" at bounding box center [497, 205] width 405 height 12
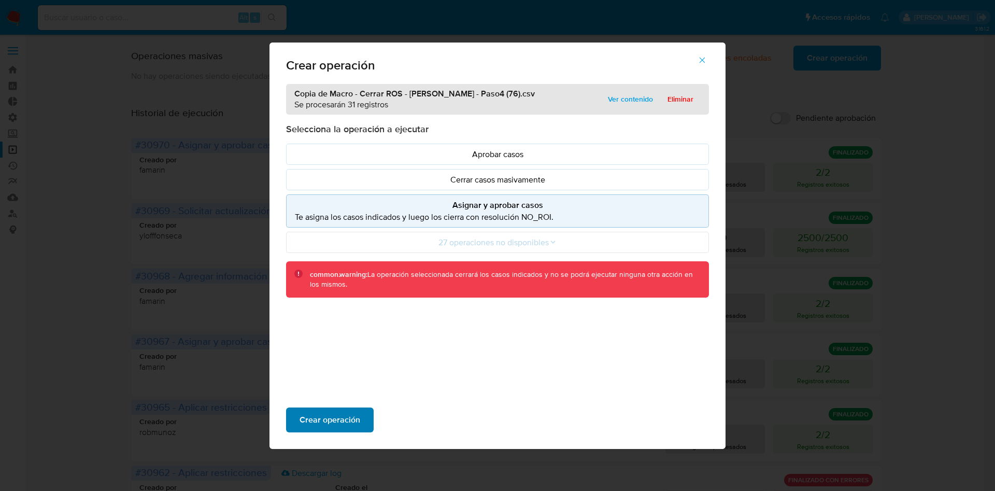
click at [351, 418] on span "Crear operación" at bounding box center [329, 419] width 61 height 23
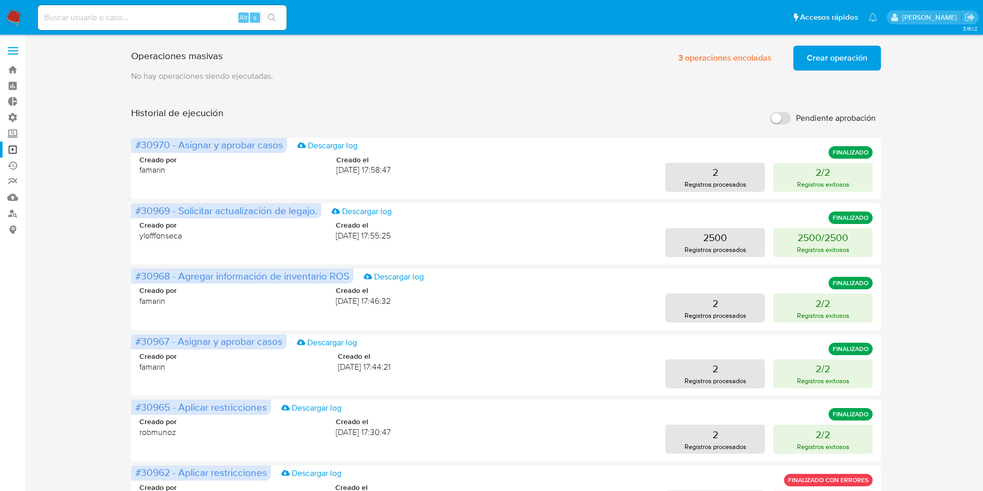
click at [154, 13] on input at bounding box center [162, 17] width 249 height 13
paste input "M0BV7xcWRTr9qYb2ymw9zsmn"
type input "M0BV7xcWRTr9qYb2ymw9zsmn"
click at [270, 17] on icon "search-icon" at bounding box center [272, 17] width 8 height 8
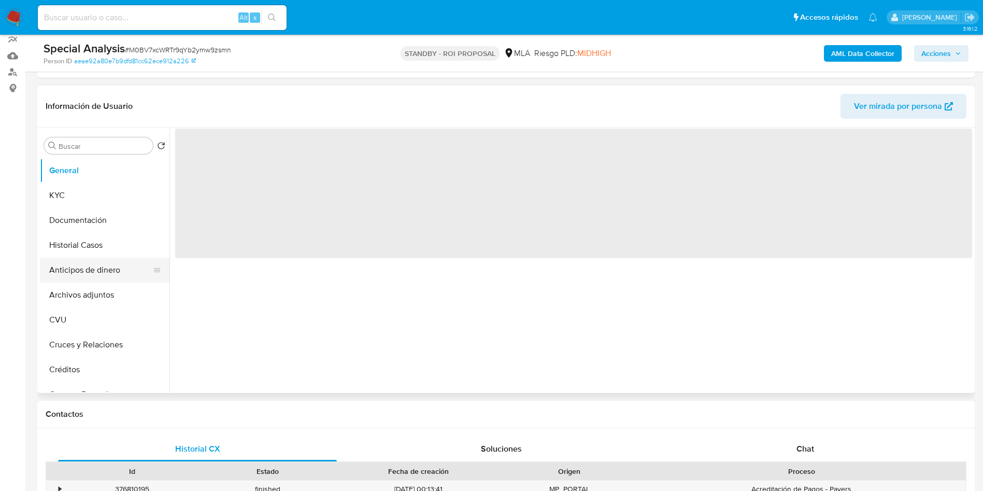
scroll to position [155, 0]
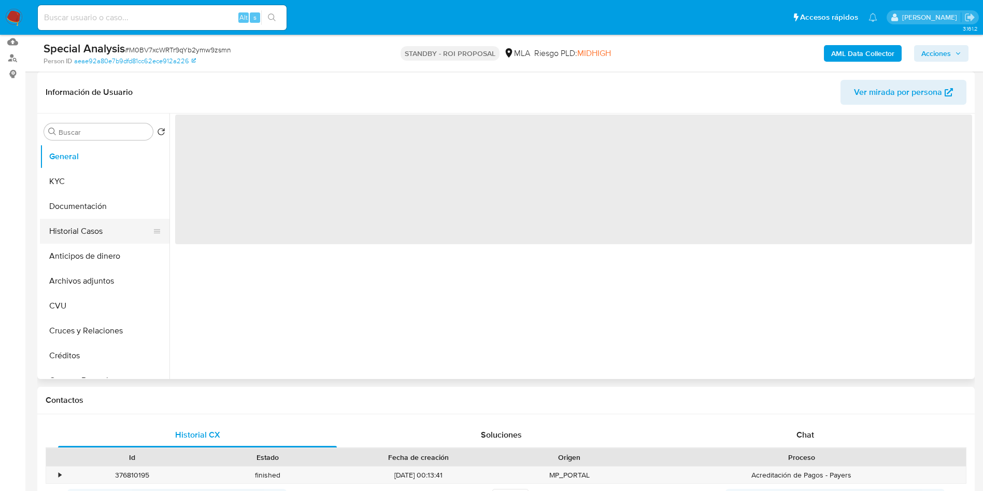
select select "10"
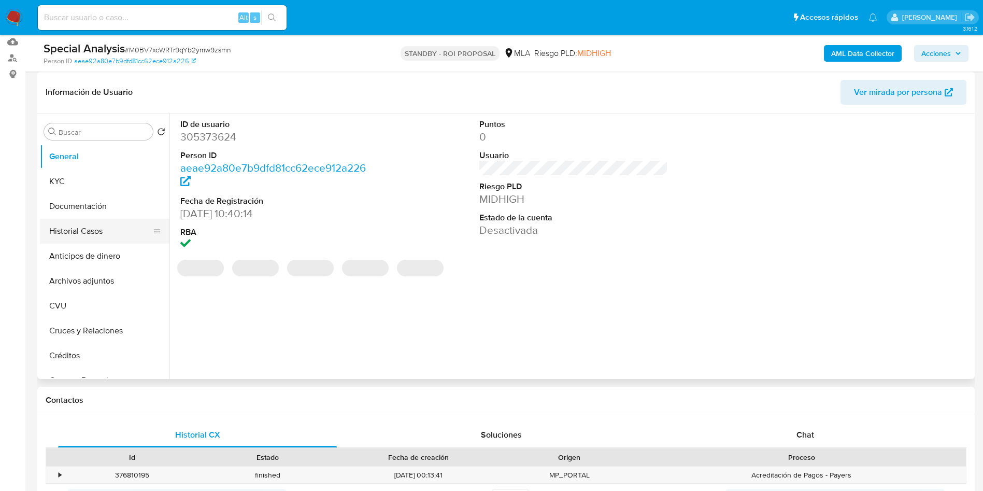
click at [87, 234] on button "Historial Casos" at bounding box center [100, 231] width 121 height 25
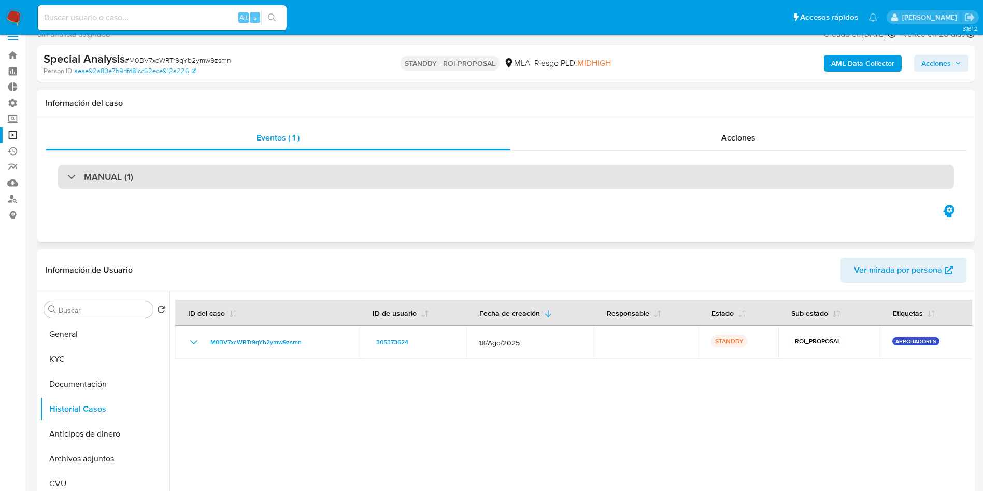
scroll to position [0, 0]
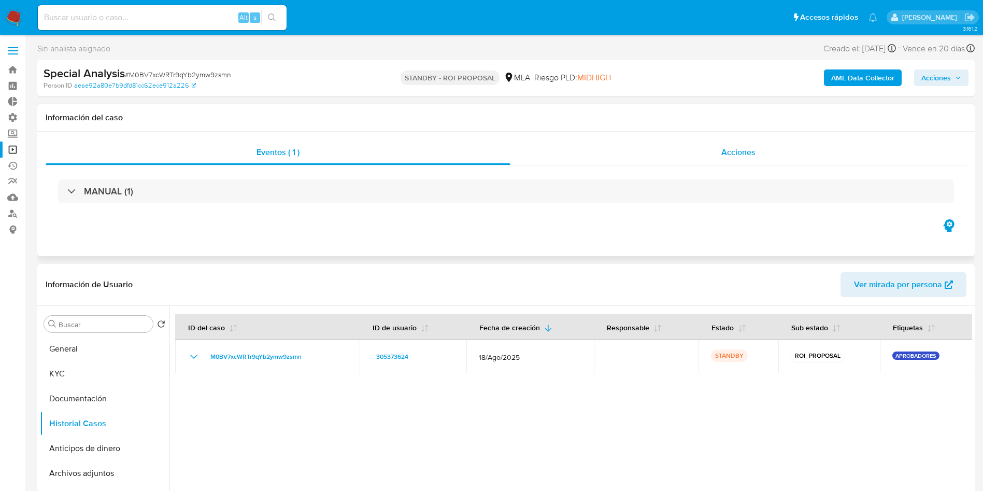
click at [741, 156] on span "Acciones" at bounding box center [738, 152] width 34 height 12
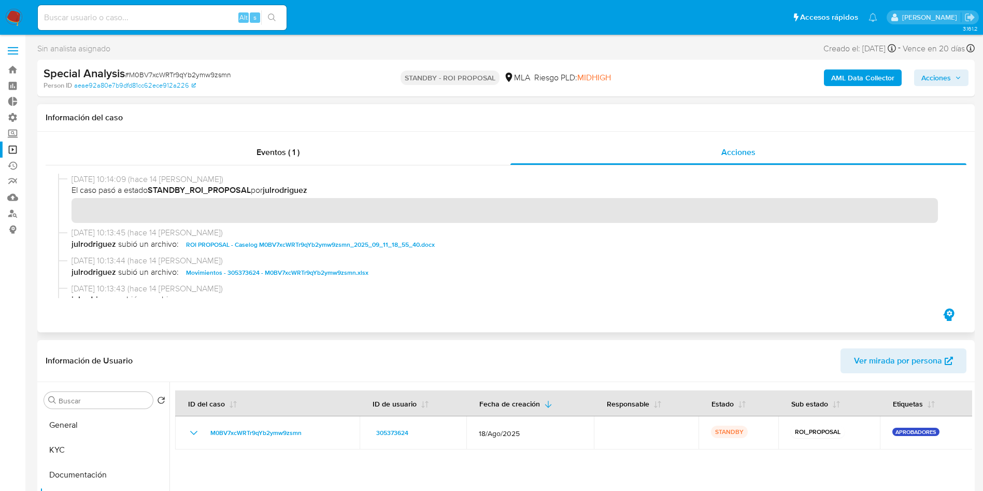
click at [288, 243] on span "ROI PROPOSAL - Caselog M0BV7xcWRTr9qYb2ymw9zsmn_2025_09_11_18_55_40.docx" at bounding box center [310, 244] width 249 height 12
click at [177, 23] on input at bounding box center [162, 17] width 249 height 13
paste input "Zg8jbP90Nhob14BiXJOgGXgw"
type input "Zg8jbP90Nhob14BiXJOgGXgw"
click at [272, 21] on icon "search-icon" at bounding box center [272, 17] width 8 height 8
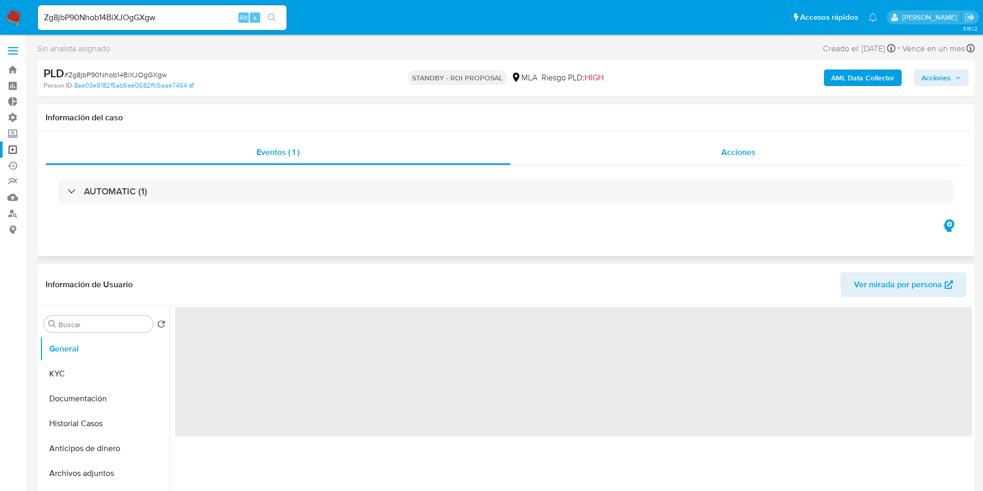
select select "10"
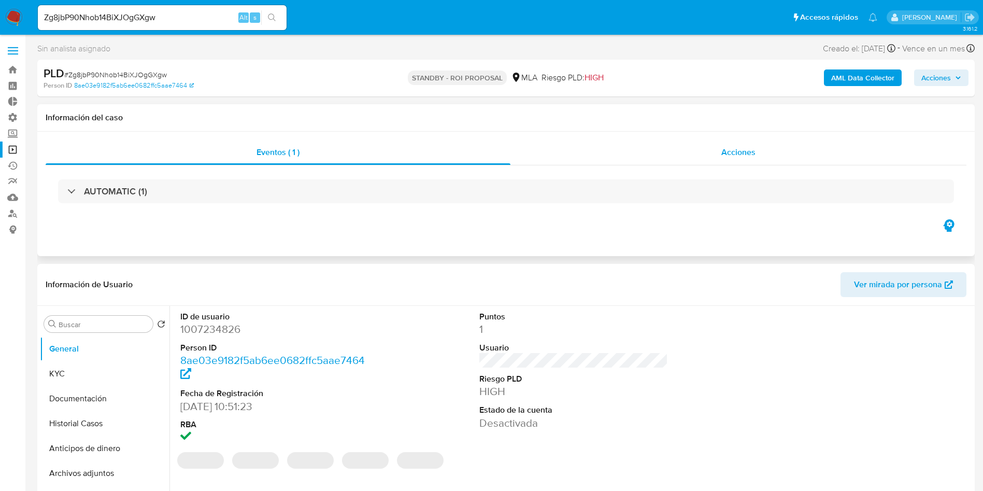
click at [727, 155] on span "Acciones" at bounding box center [738, 152] width 34 height 12
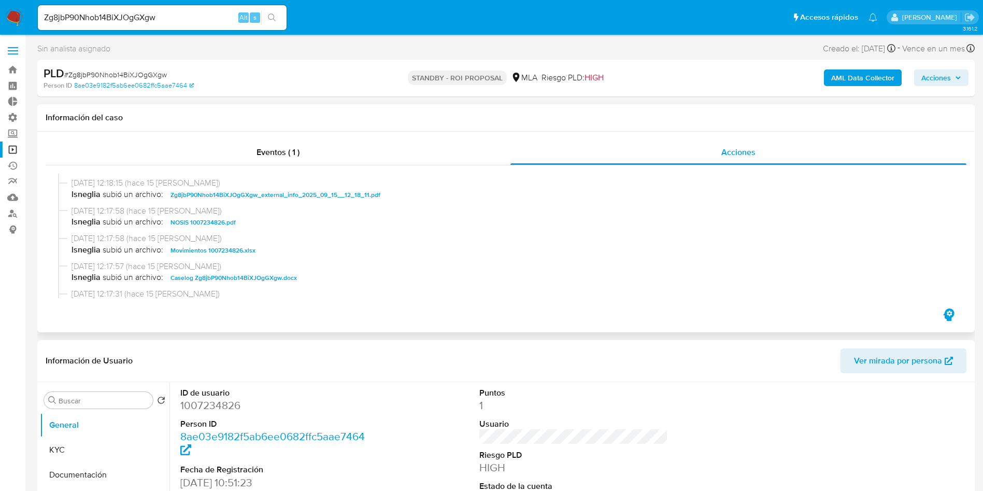
scroll to position [155, 0]
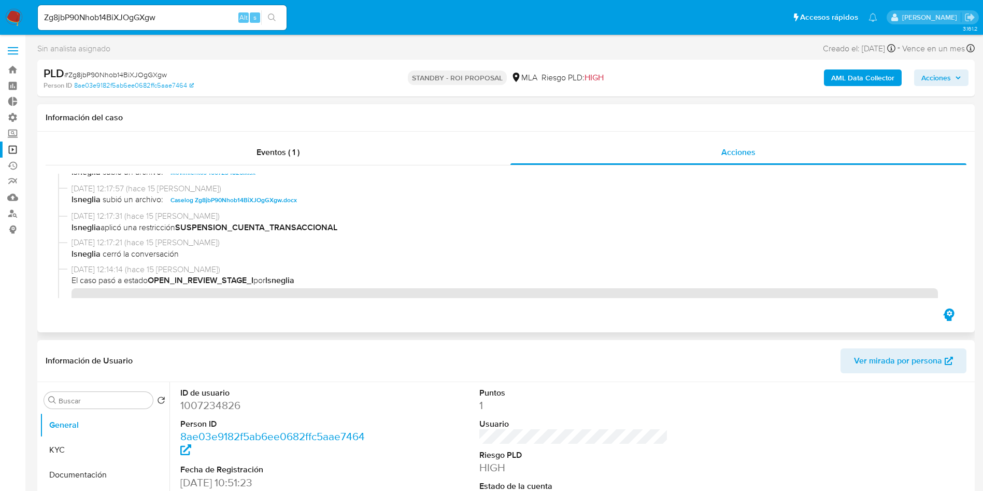
click at [227, 197] on span "Caselog Zg8jbP90Nhob14BiXJOgGXgw.docx" at bounding box center [233, 200] width 126 height 12
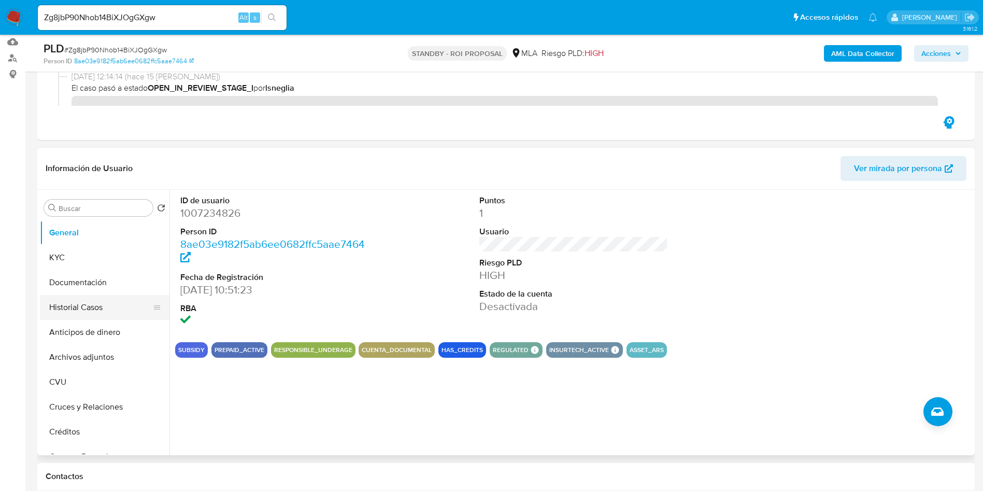
click at [62, 311] on button "Historial Casos" at bounding box center [100, 307] width 121 height 25
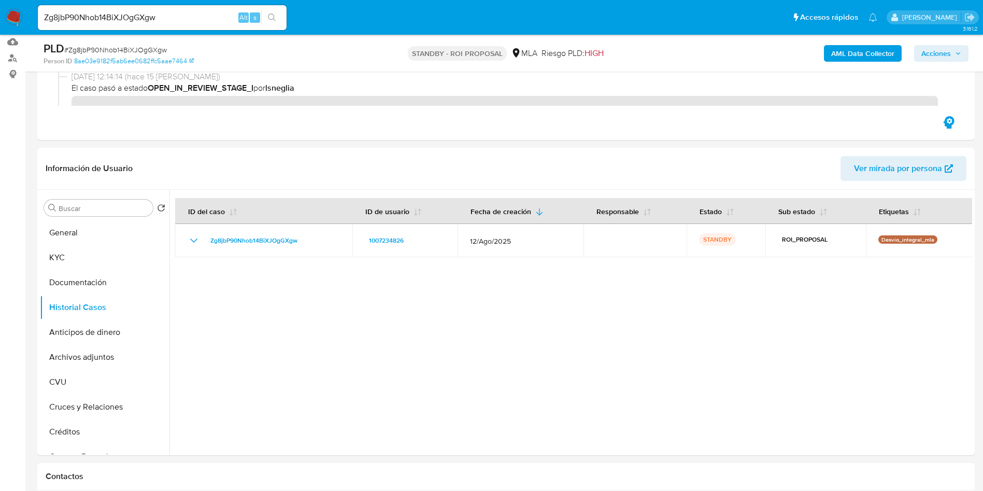
click at [157, 23] on input "Zg8jbP90Nhob14BiXJOgGXgw" at bounding box center [162, 17] width 249 height 13
paste input "iXkGsvpoqsKRdc6nSZznYUno"
type input "iXkGsvpoqsKRdc6nSZznYUno"
click at [270, 13] on icon "search-icon" at bounding box center [272, 17] width 8 height 8
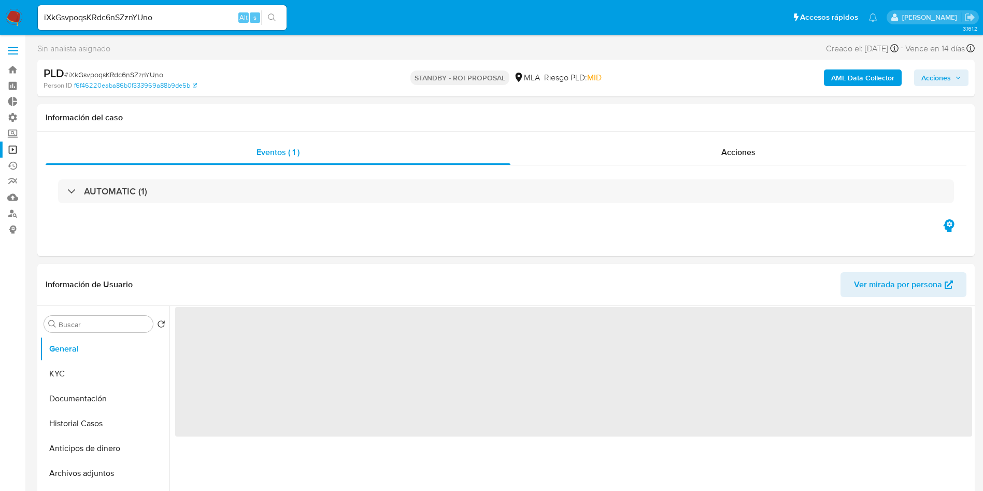
select select "10"
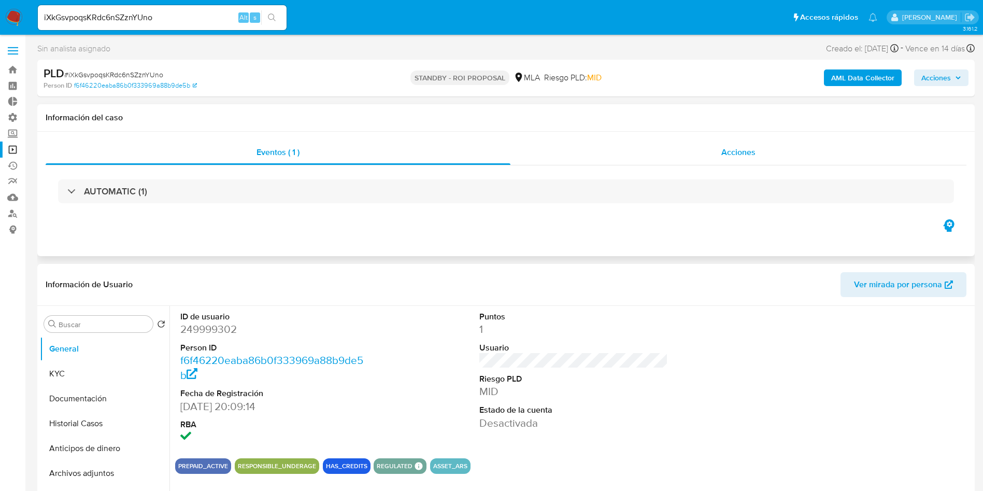
click at [755, 156] on span "Acciones" at bounding box center [738, 152] width 34 height 12
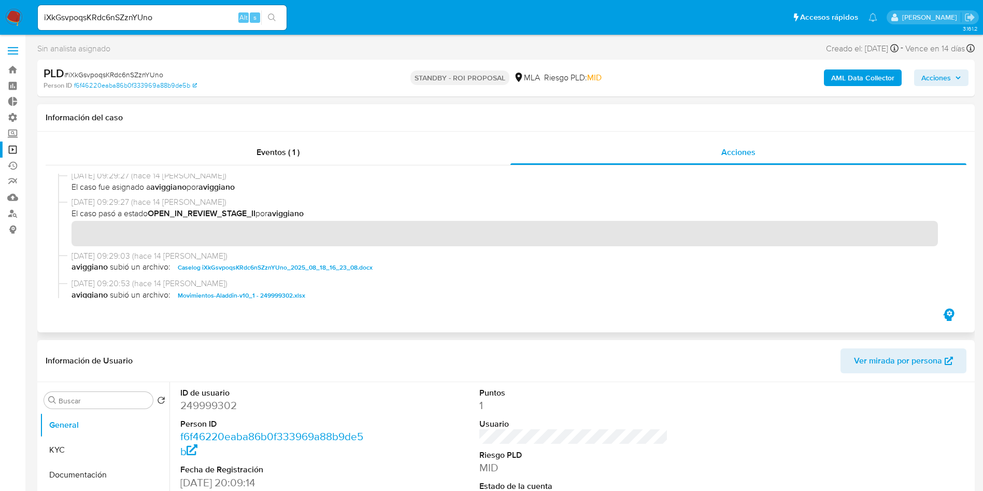
scroll to position [233, 0]
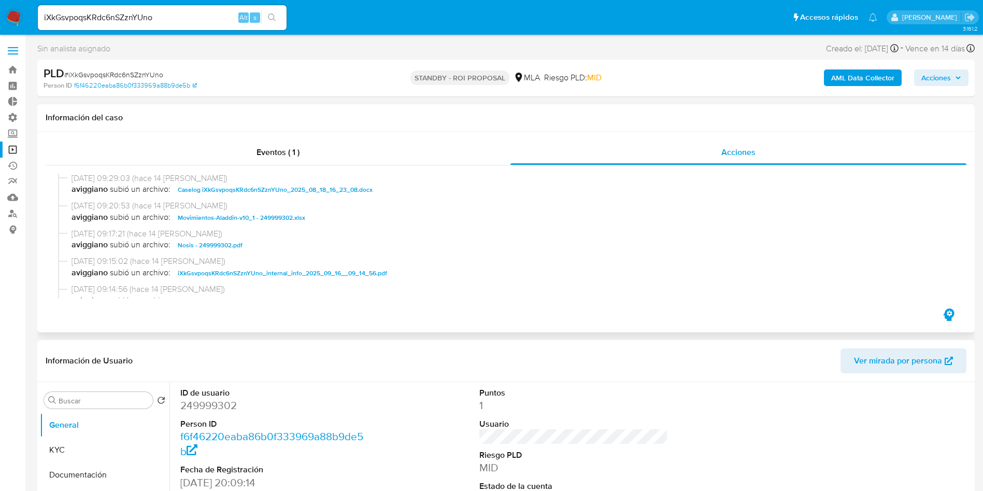
click at [209, 191] on span "Caselog iXkGsvpoqsKRdc6nSZznYUno_2025_08_18_16_23_08.docx" at bounding box center [275, 189] width 195 height 12
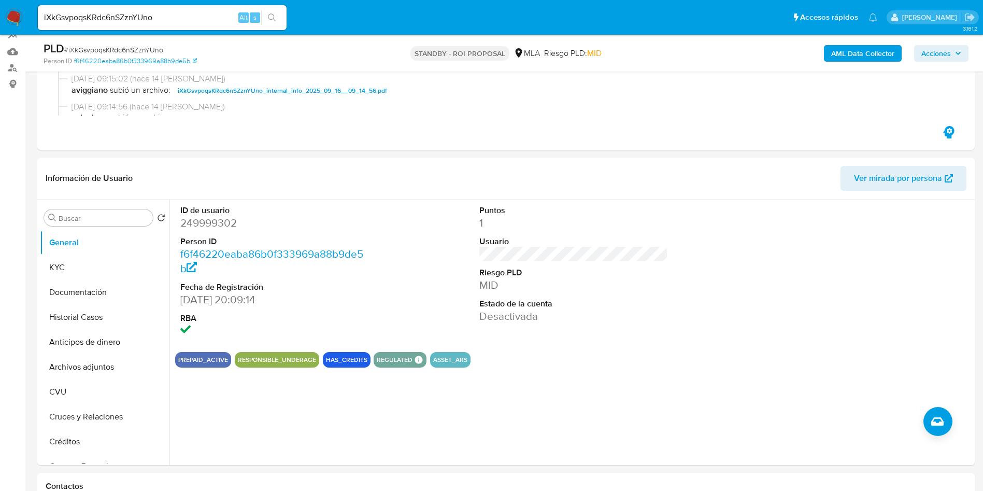
scroll to position [155, 0]
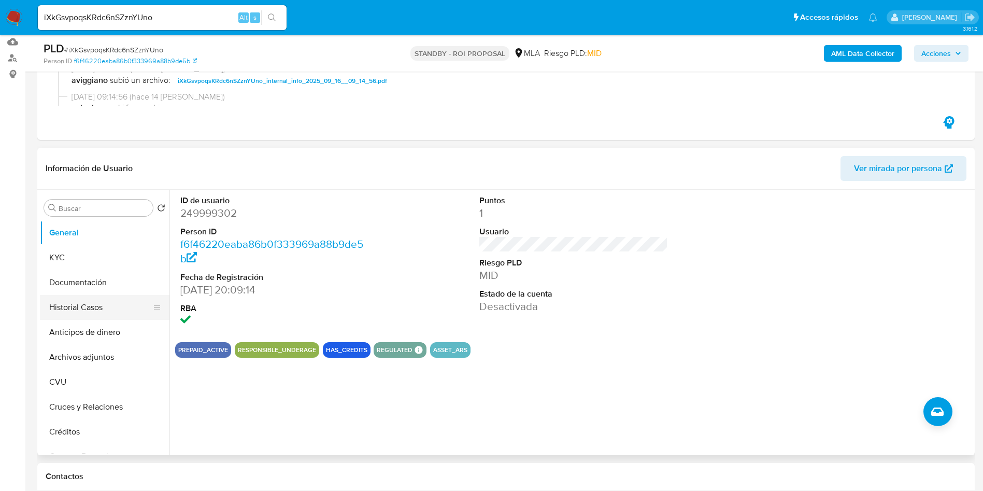
click at [73, 302] on button "Historial Casos" at bounding box center [100, 307] width 121 height 25
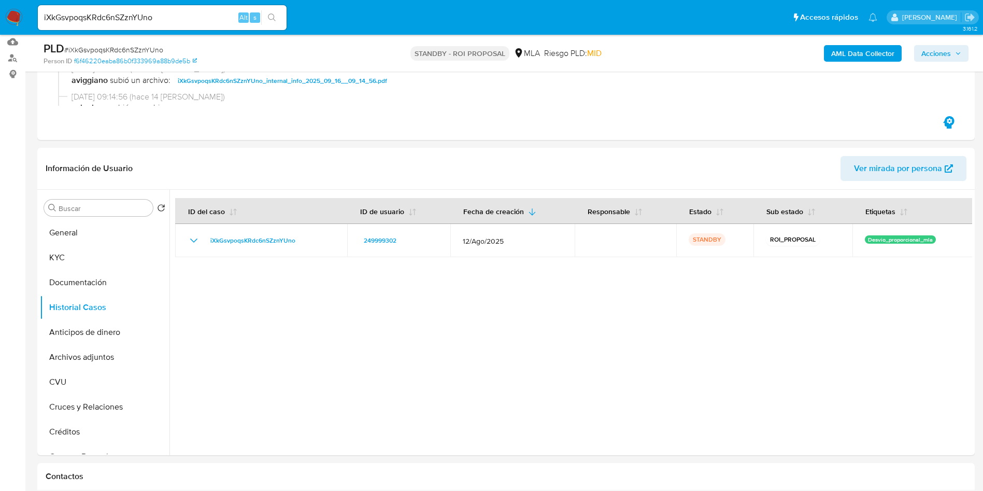
click at [179, 17] on input "iXkGsvpoqsKRdc6nSZznYUno" at bounding box center [162, 17] width 249 height 13
paste input "tM3tbS5F3AoaKIhn7x7mWcM8"
type input "tM3tbS5F3AoaKIhn7x7mWcM8"
click at [276, 13] on icon "search-icon" at bounding box center [272, 17] width 8 height 8
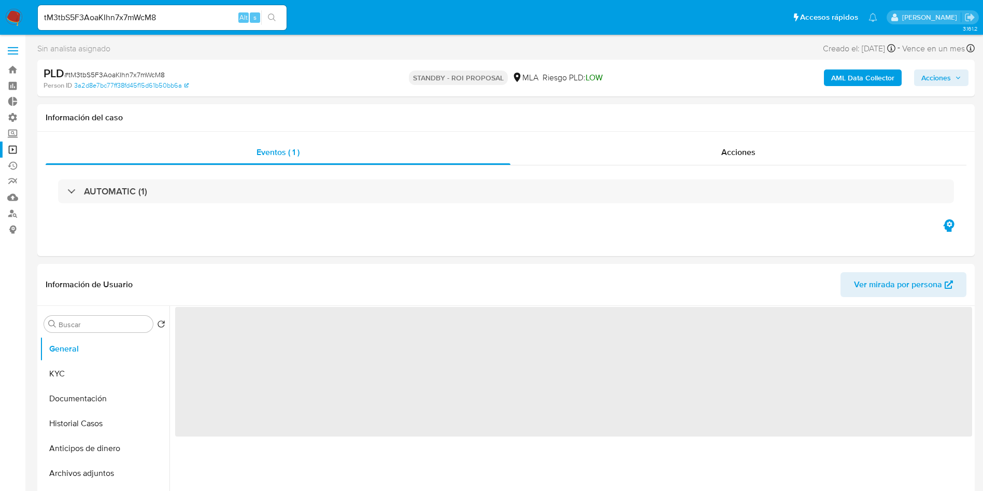
select select "10"
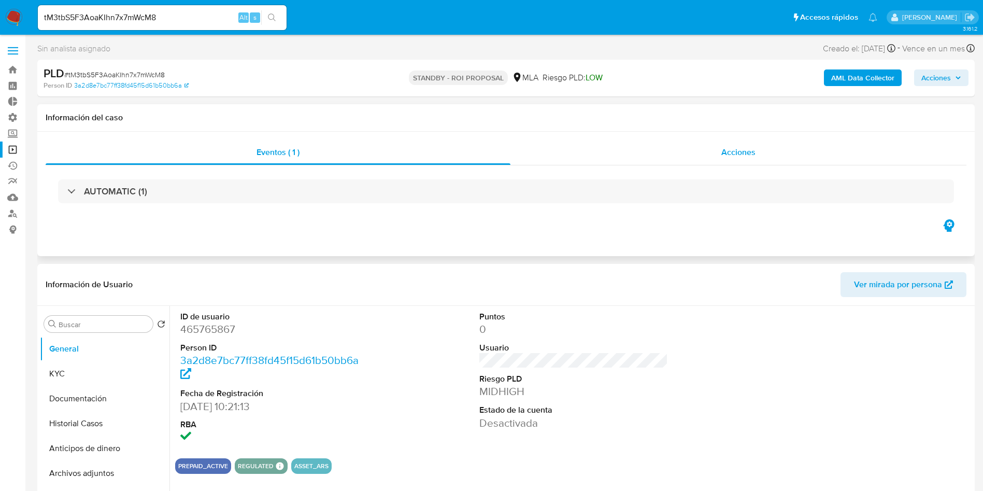
click at [744, 159] on div "Acciones" at bounding box center [738, 152] width 456 height 25
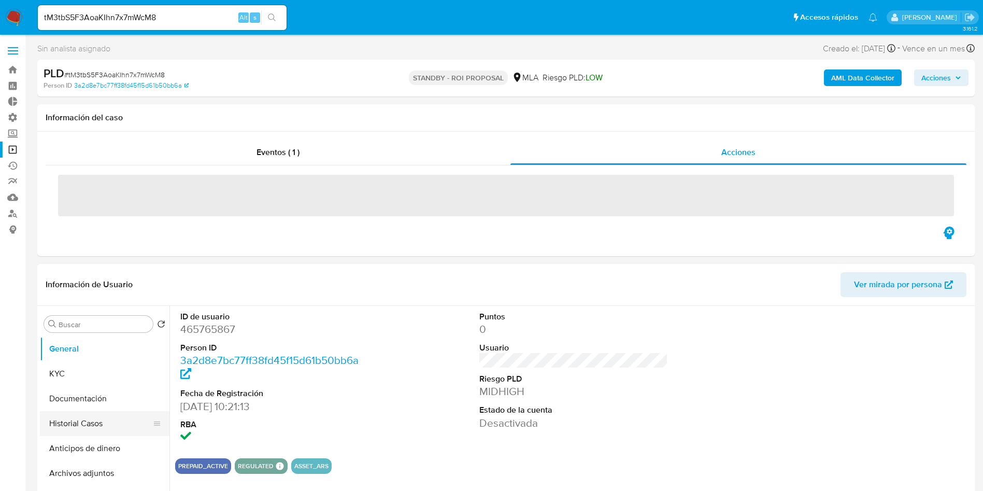
click at [76, 426] on button "Historial Casos" at bounding box center [100, 423] width 121 height 25
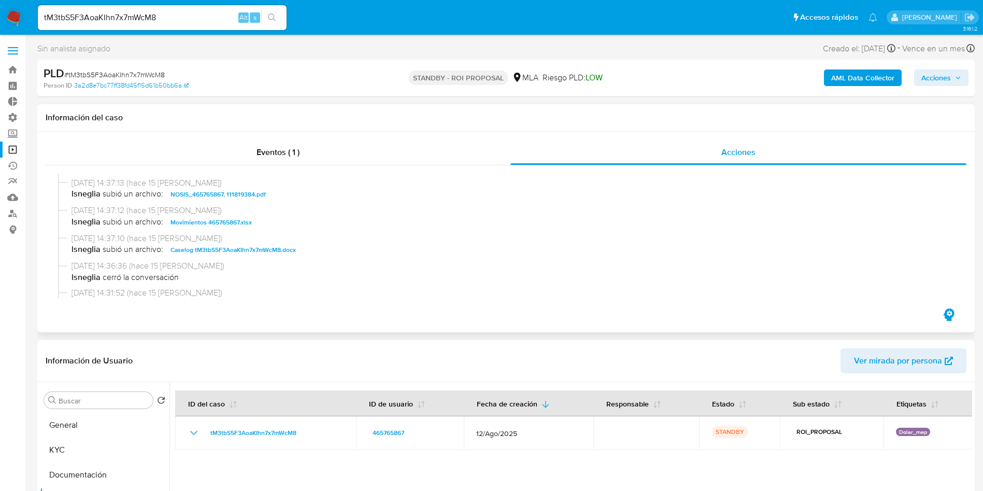
scroll to position [155, 0]
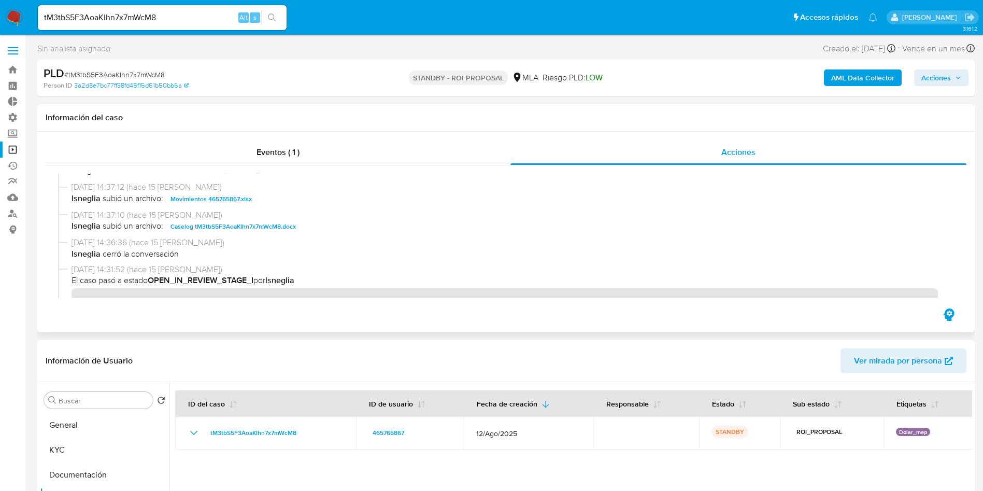
click at [225, 230] on span "Caselog tM3tbS5F3AoaKIhn7x7mWcM8.docx" at bounding box center [232, 226] width 125 height 12
click at [132, 15] on input "tM3tbS5F3AoaKIhn7x7mWcM8" at bounding box center [162, 17] width 249 height 13
paste input "0bFPDHO2aoTjBzWdp8R4TBir"
type input "0bFPDHO2aoTjBzWdp8R4TBir"
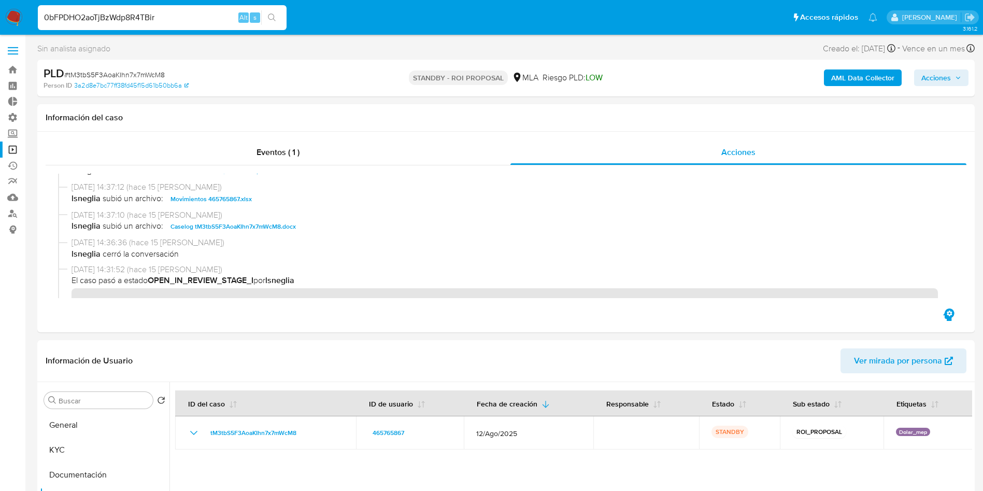
click at [276, 16] on icon "search-icon" at bounding box center [272, 17] width 8 height 8
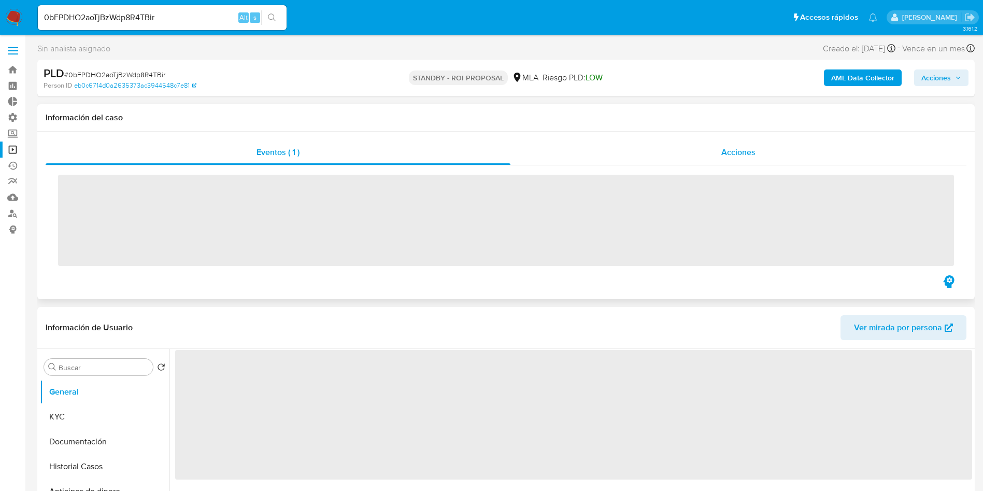
click at [729, 162] on div "Acciones" at bounding box center [738, 152] width 456 height 25
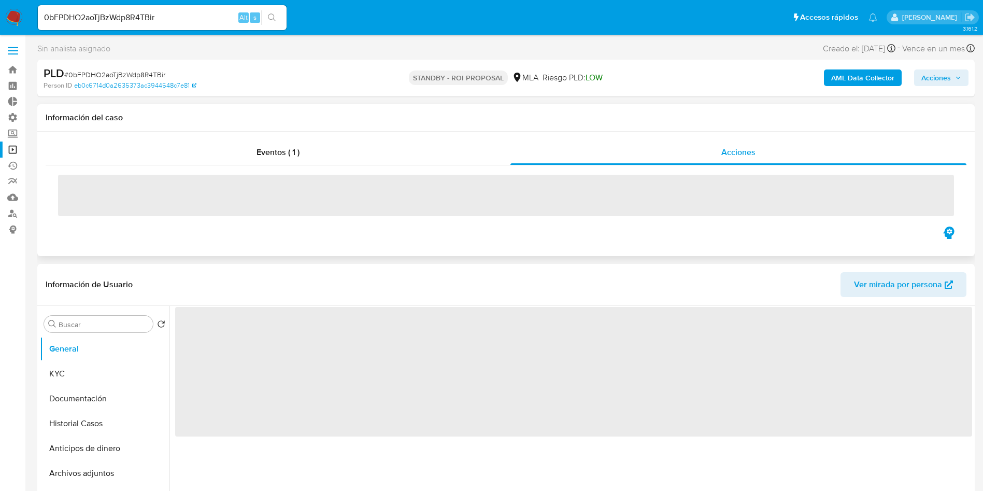
select select "10"
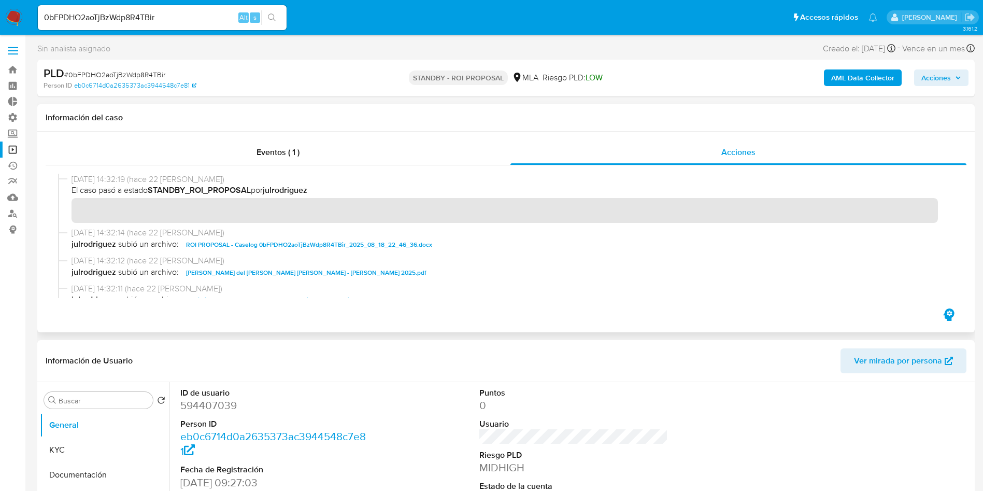
click at [288, 242] on span "ROI PROPOSAL - Caselog 0bFPDHO2aoTjBzWdp8R4TBir_2025_08_18_22_46_36.docx" at bounding box center [309, 244] width 246 height 12
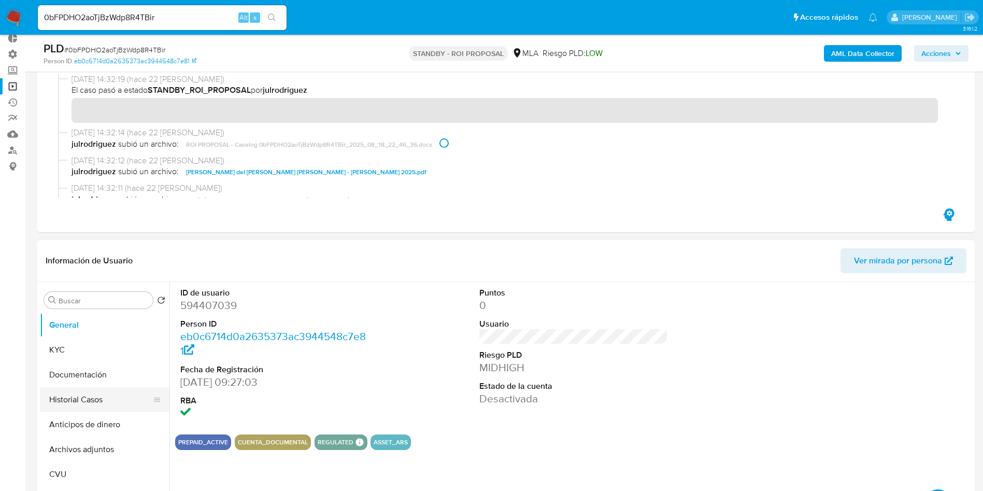
scroll to position [78, 0]
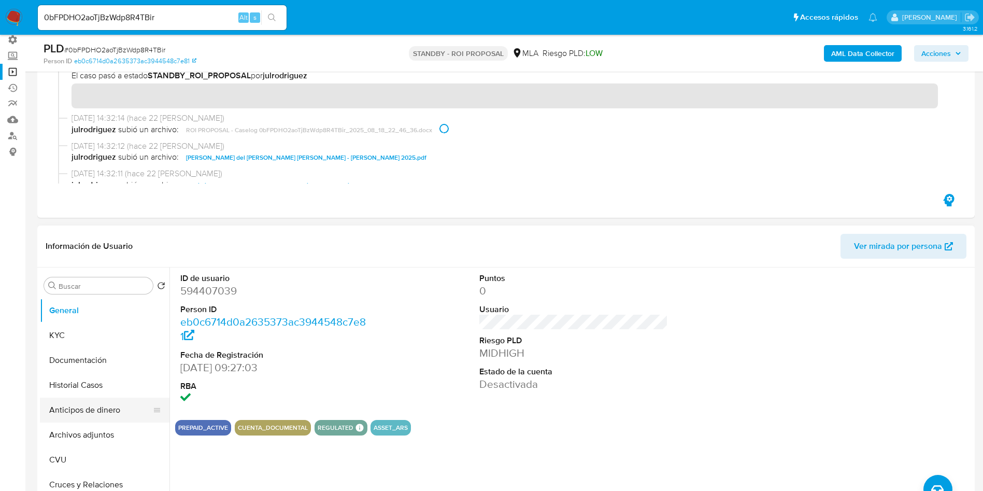
click at [60, 397] on button "Anticipos de dinero" at bounding box center [100, 409] width 121 height 25
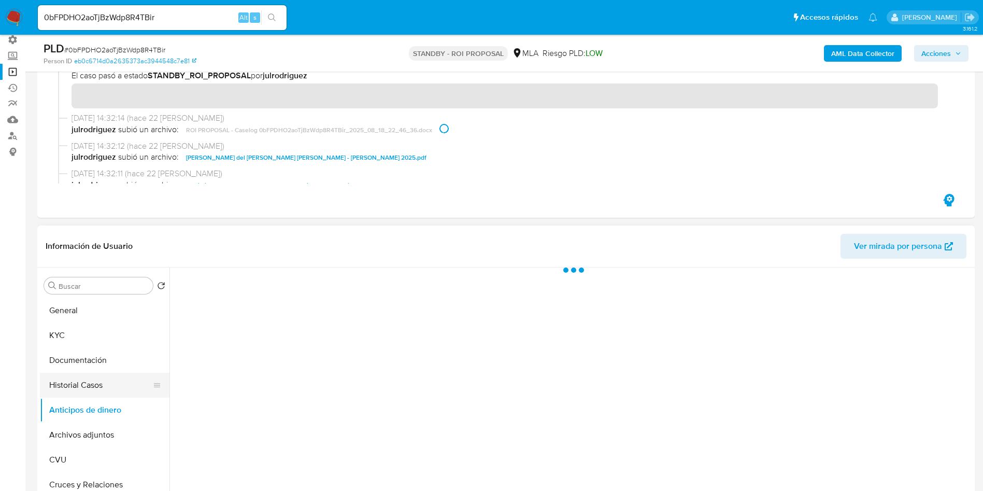
click at [61, 380] on button "Historial Casos" at bounding box center [100, 385] width 121 height 25
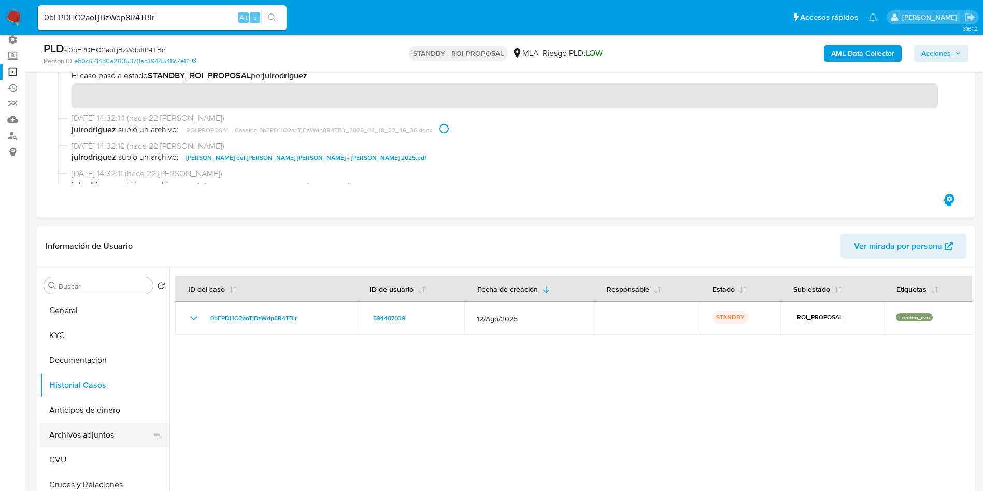
click at [69, 425] on button "Archivos adjuntos" at bounding box center [100, 434] width 121 height 25
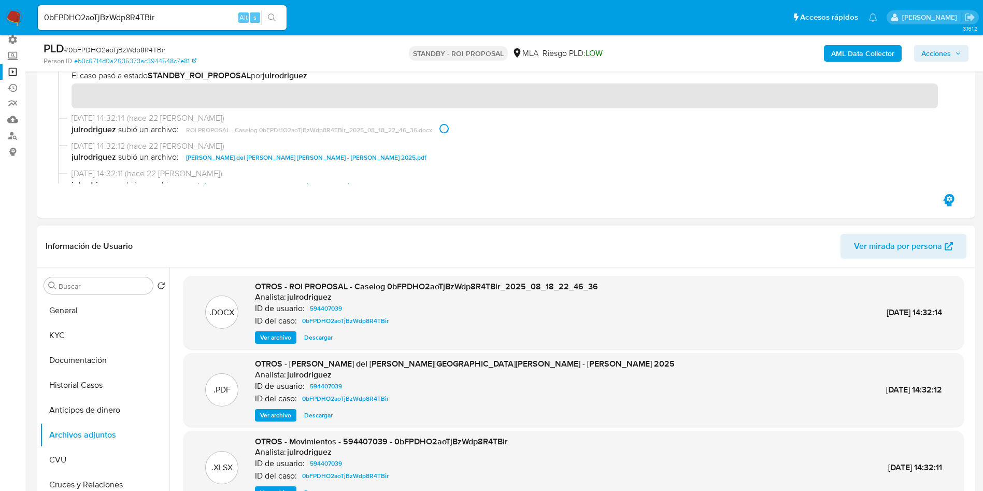
click at [318, 336] on span "Descargar" at bounding box center [318, 337] width 28 height 10
click at [184, 24] on input "0bFPDHO2aoTjBzWdp8R4TBir" at bounding box center [162, 17] width 249 height 13
paste input "H54plFcM5ItFurY0yiKyAaqn"
type input "H54plFcM5ItFurY0yiKyAaqn"
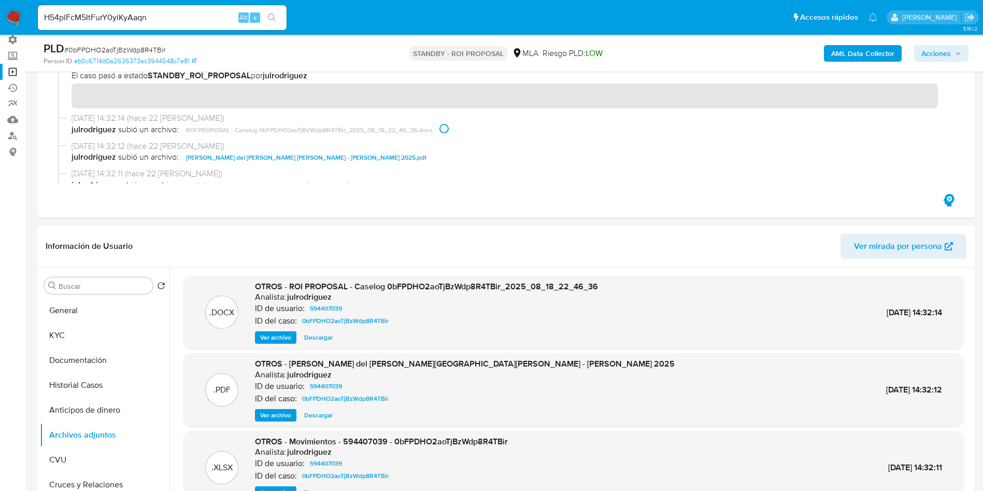
click at [280, 19] on button "search-icon" at bounding box center [271, 17] width 21 height 15
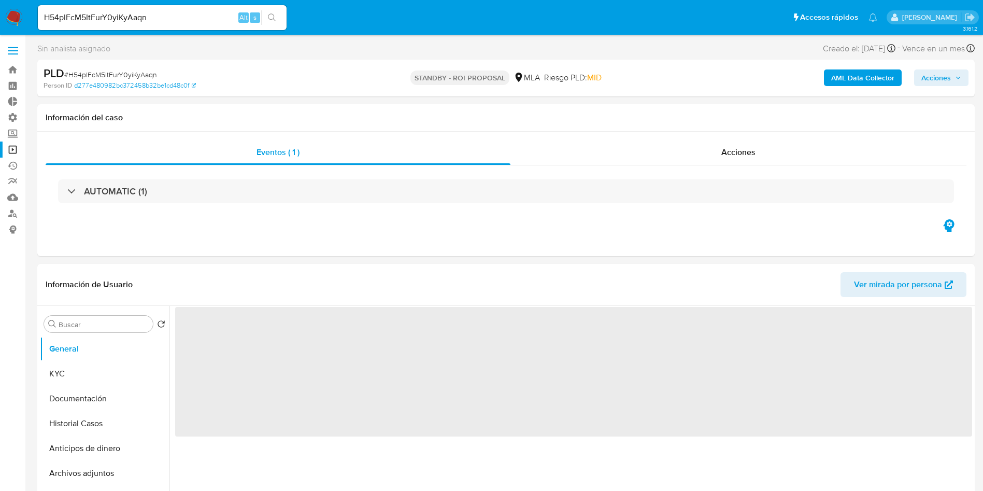
select select "10"
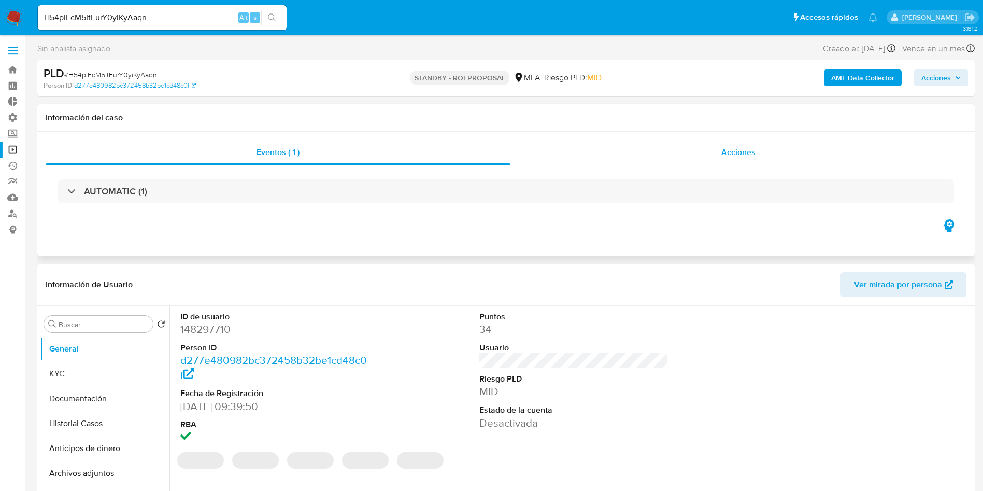
click at [716, 151] on div "Acciones" at bounding box center [738, 152] width 456 height 25
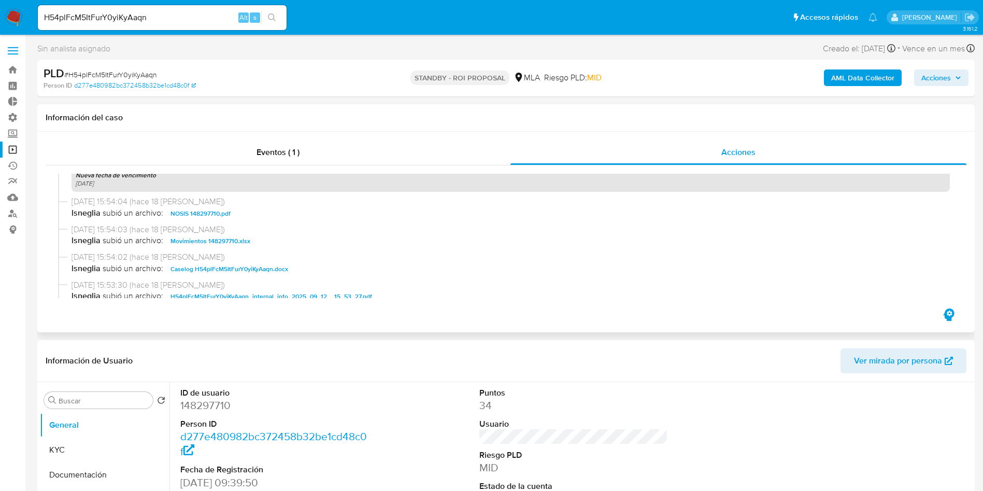
scroll to position [466, 0]
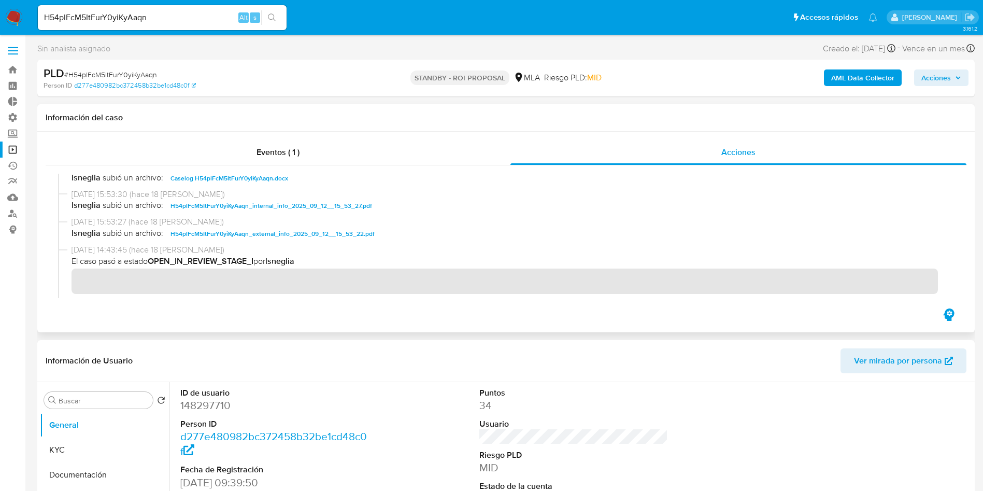
click at [250, 175] on span "Caselog H54plFcM5ItFurY0yiKyAaqn.docx" at bounding box center [229, 178] width 118 height 12
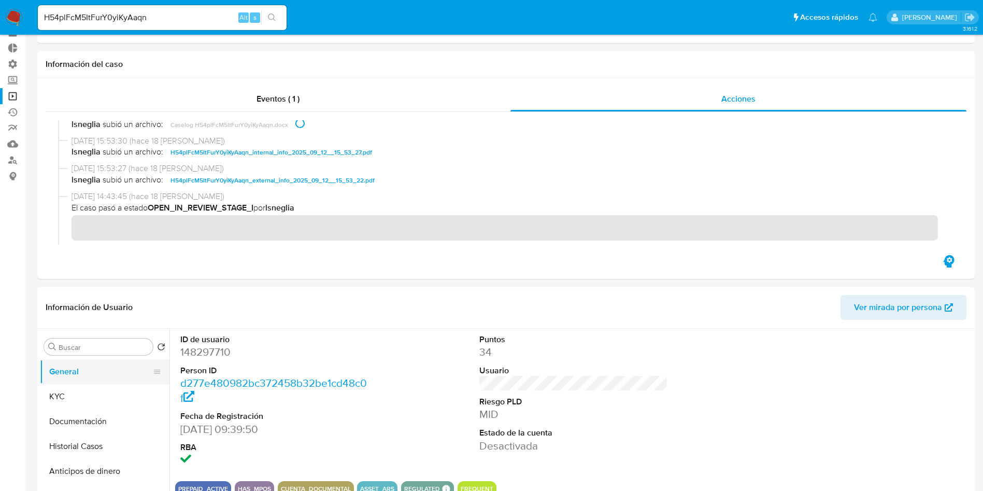
scroll to position [78, 0]
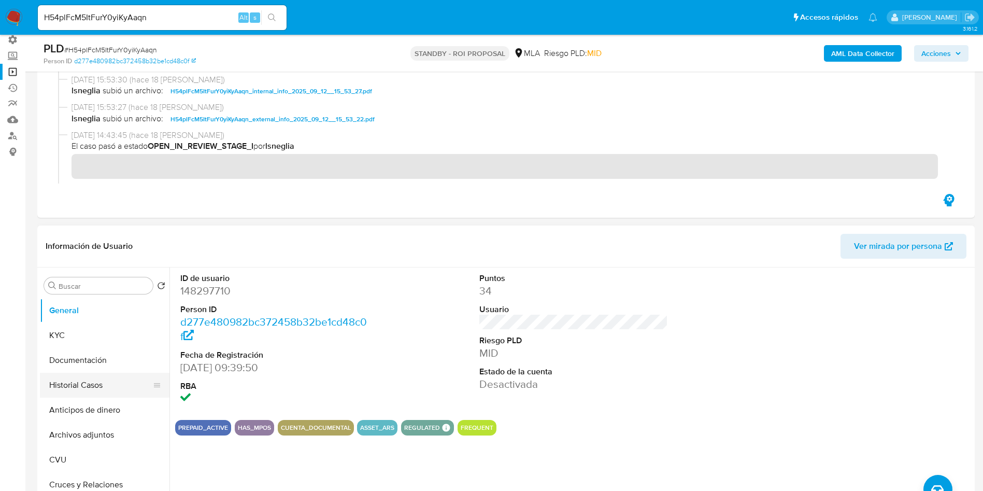
click at [70, 383] on button "Historial Casos" at bounding box center [100, 385] width 121 height 25
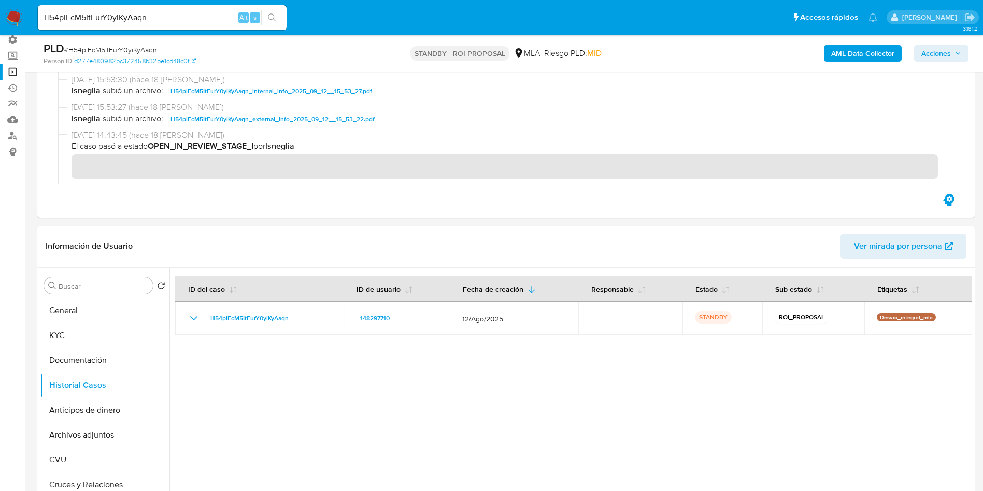
click at [132, 11] on input "H54plFcM5ItFurY0yiKyAaqn" at bounding box center [162, 17] width 249 height 13
paste input "JWgaQlp3h8B09rRt6QkPeq3T"
type input "JWgaQlp3h8B09rRt6QkPeq3T"
click at [270, 18] on icon "search-icon" at bounding box center [272, 17] width 8 height 8
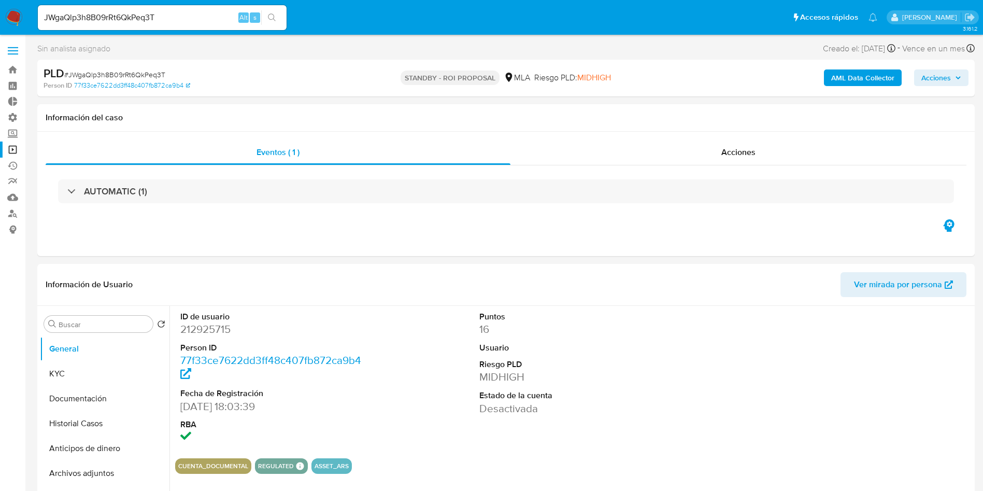
select select "10"
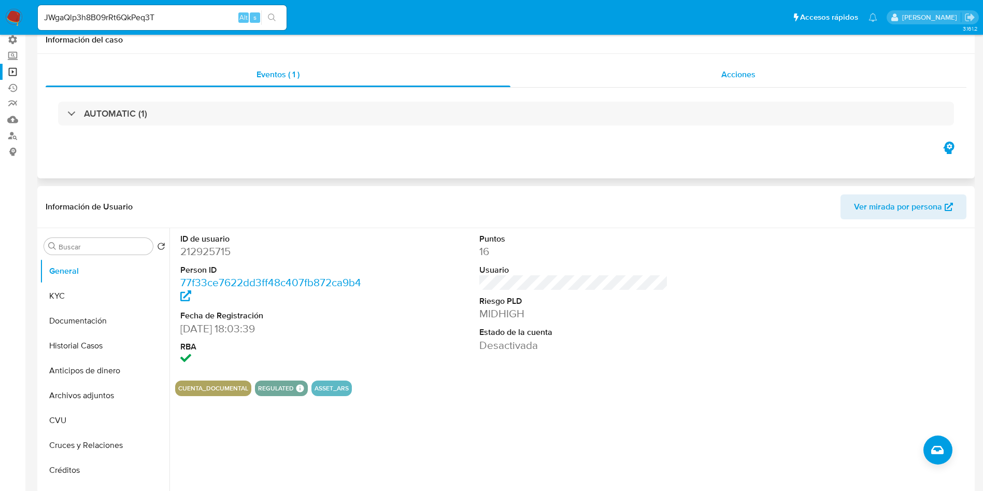
click at [726, 83] on div "Acciones" at bounding box center [738, 74] width 456 height 25
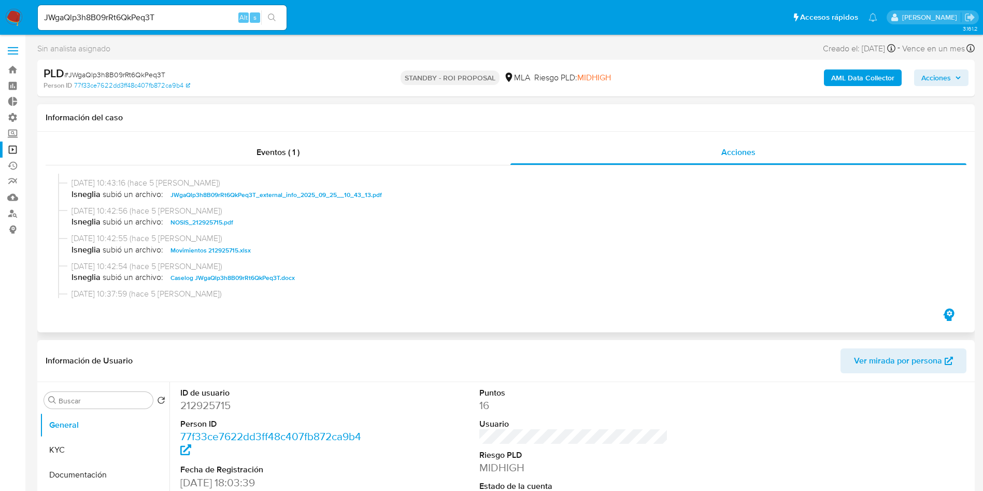
click at [225, 277] on span "Caselog JWgaQlp3h8B09rRt6QkPeq3T.docx" at bounding box center [232, 278] width 124 height 12
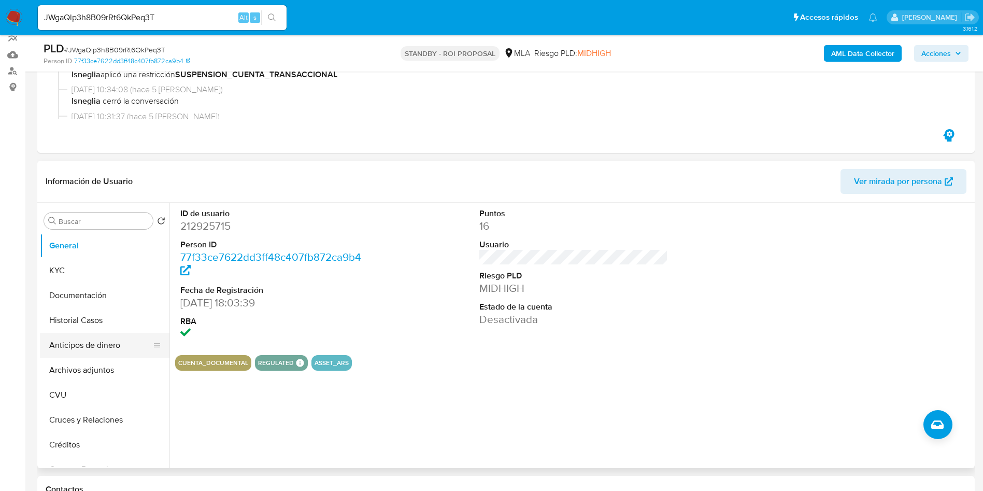
scroll to position [155, 0]
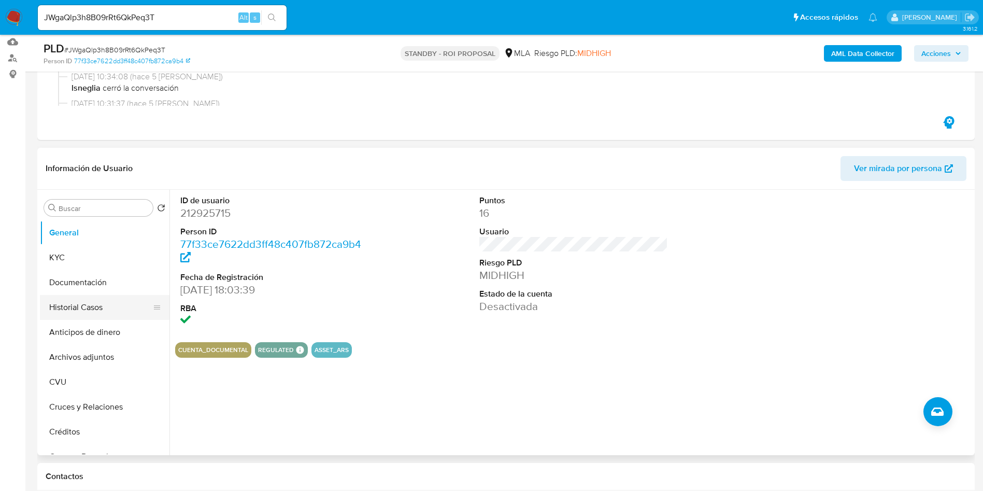
click at [78, 306] on button "Historial Casos" at bounding box center [100, 307] width 121 height 25
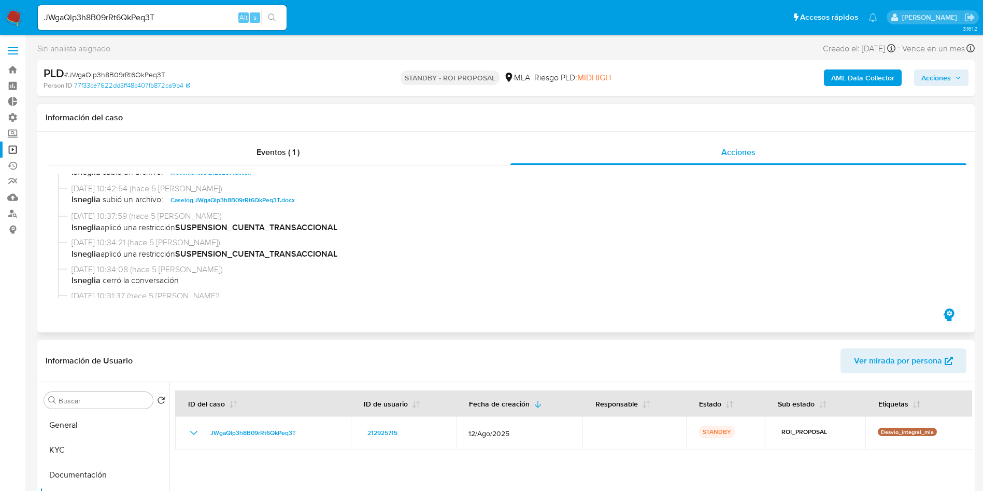
scroll to position [78, 0]
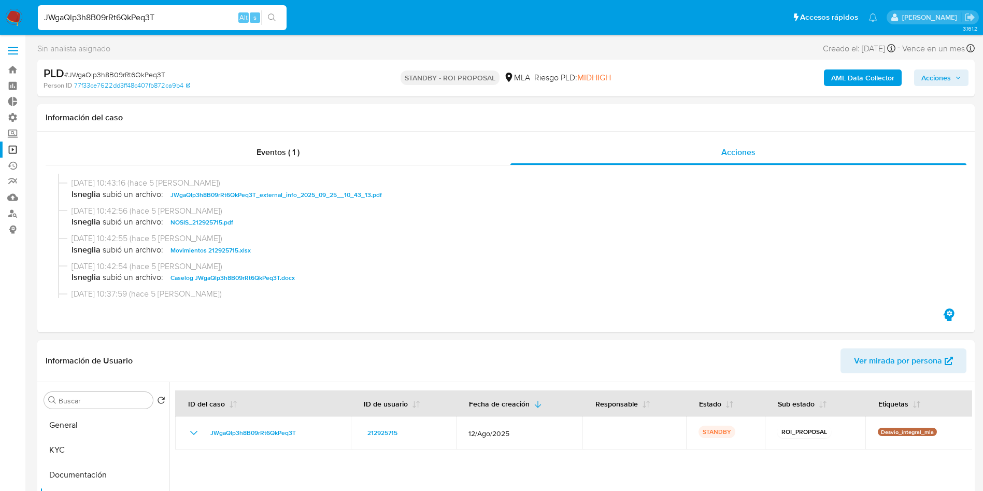
click at [145, 22] on input "JWgaQlp3h8B09rRt6QkPeq3T" at bounding box center [162, 17] width 249 height 13
paste input "BRQXwl1n3aA7BLiRsttJKks6"
type input "BRQXwl1n3aA7BLiRsttJKks6"
click at [267, 15] on button "search-icon" at bounding box center [271, 17] width 21 height 15
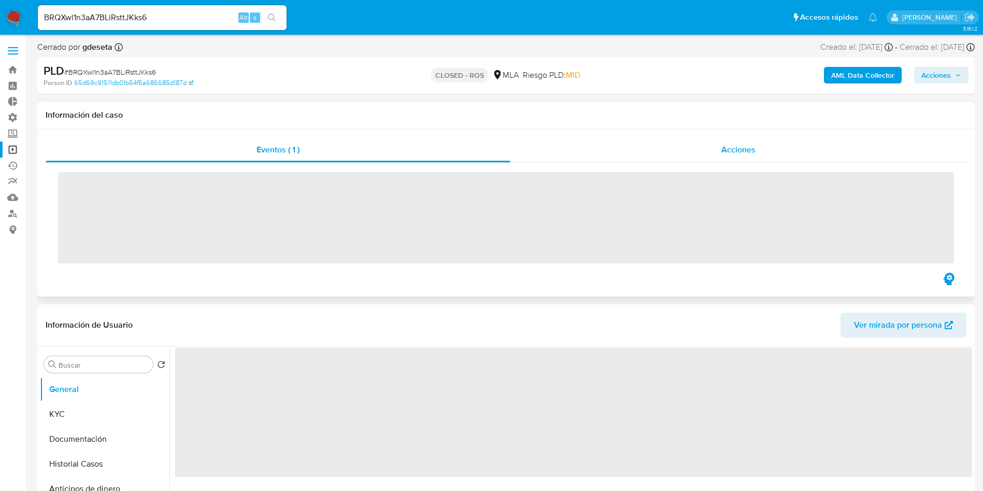
click at [725, 150] on span "Acciones" at bounding box center [738, 150] width 34 height 12
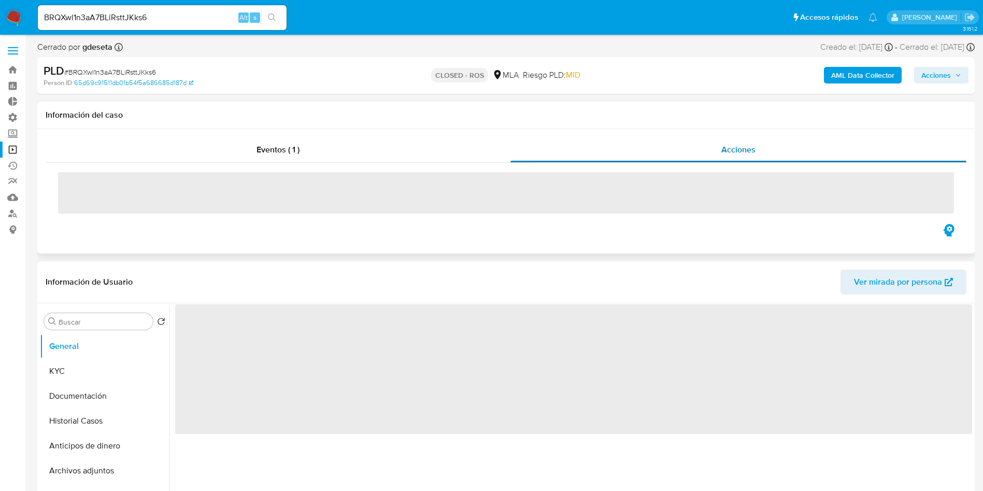
select select "10"
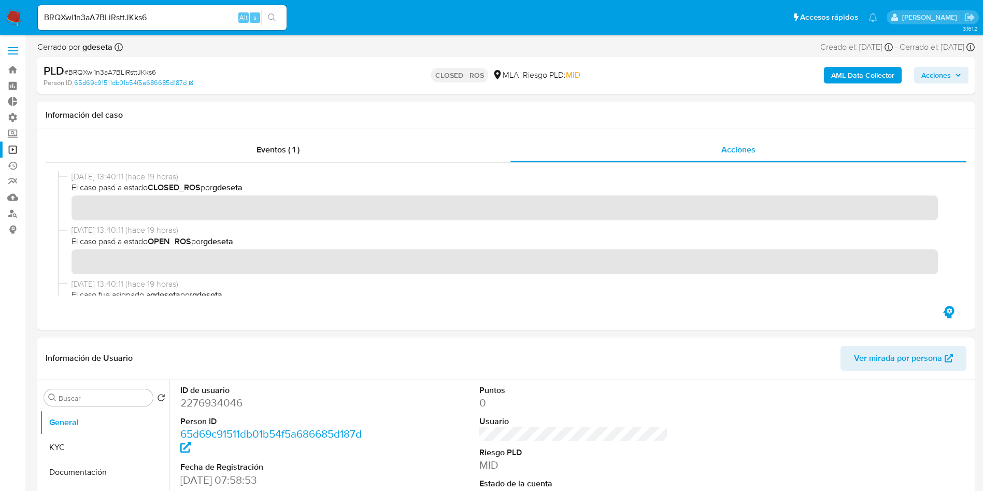
click at [139, 29] on div "BRQXwl1n3aA7BLiRsttJKks6 Alt s" at bounding box center [162, 17] width 249 height 25
click at [140, 19] on input "BRQXwl1n3aA7BLiRsttJKks6" at bounding box center [162, 17] width 249 height 13
paste input "Tve6npo63fzYGBCMmxevhou7"
type input "Tve6npo63fzYGBCMmxevhou7"
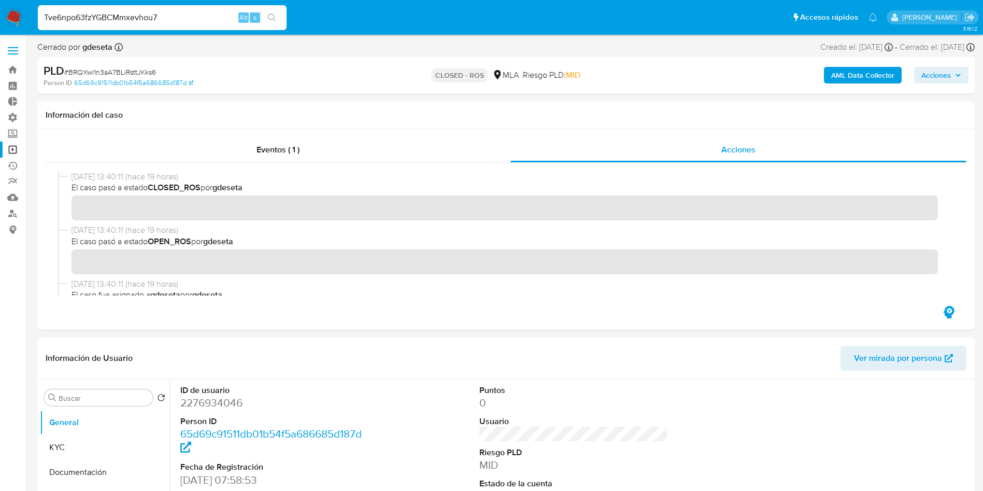
click at [269, 11] on button "search-icon" at bounding box center [271, 17] width 21 height 15
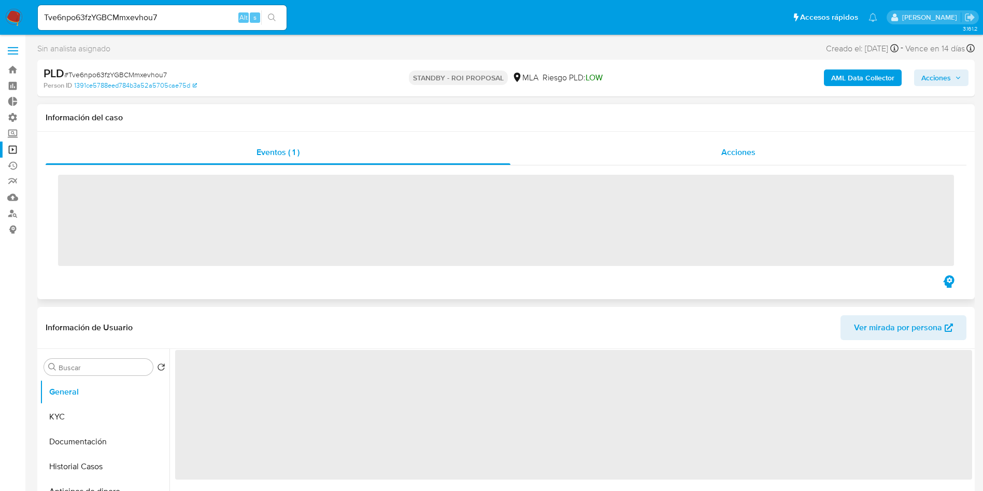
click at [709, 146] on div "Acciones" at bounding box center [738, 152] width 456 height 25
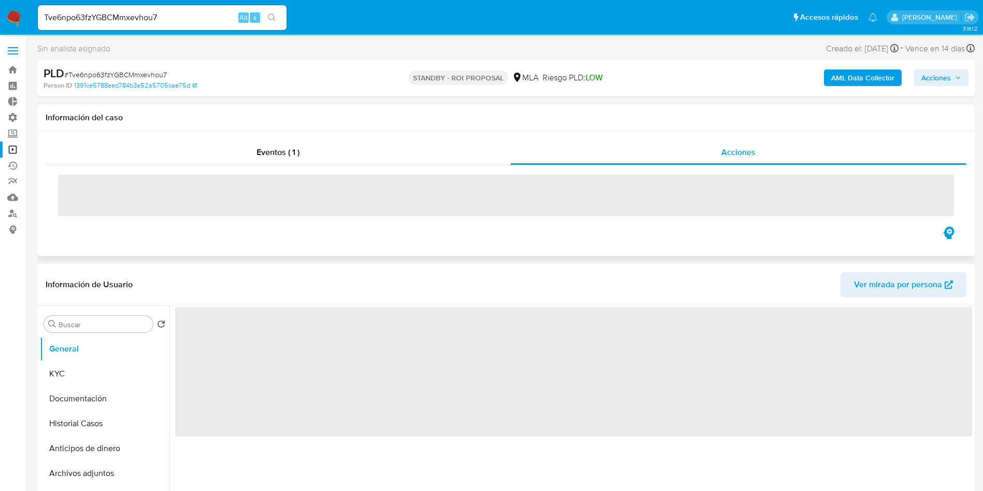
select select "10"
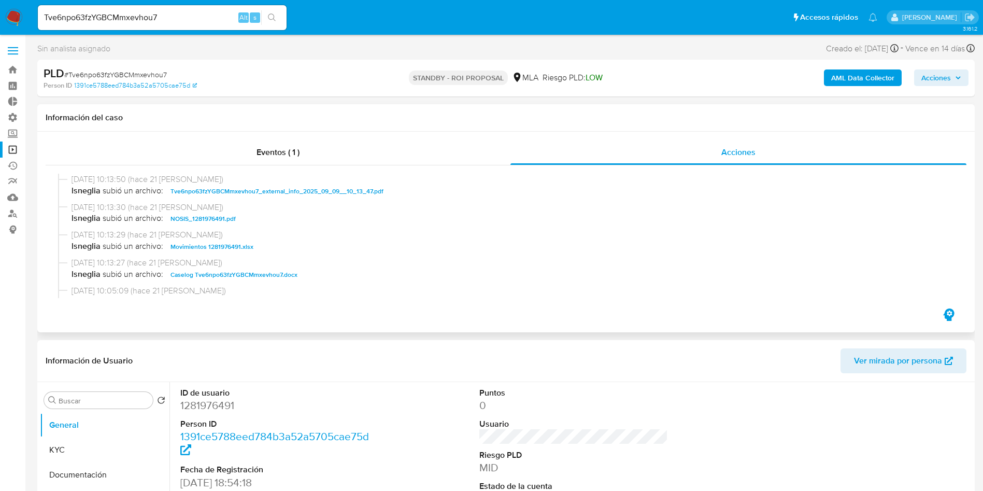
scroll to position [155, 0]
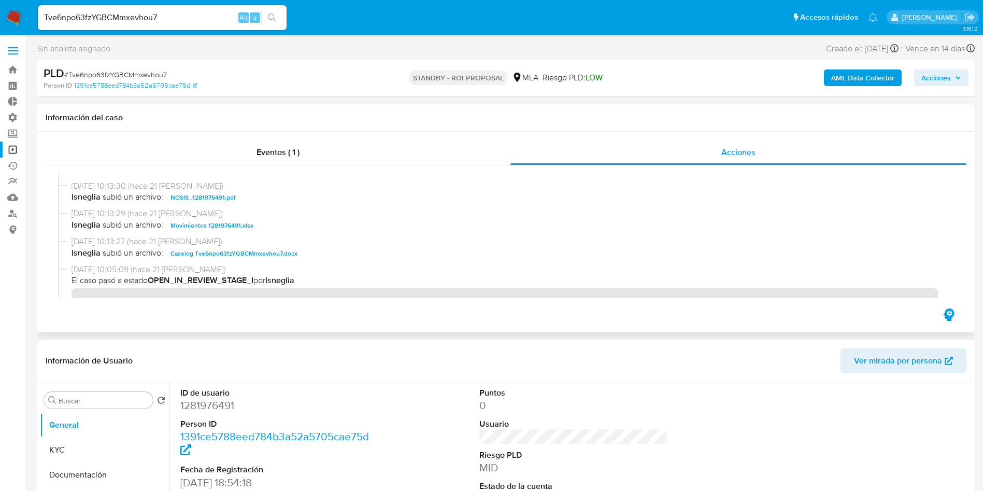
click at [232, 253] on span "Caselog Tve6npo63fzYGBCMmxevhou7.docx" at bounding box center [233, 253] width 127 height 12
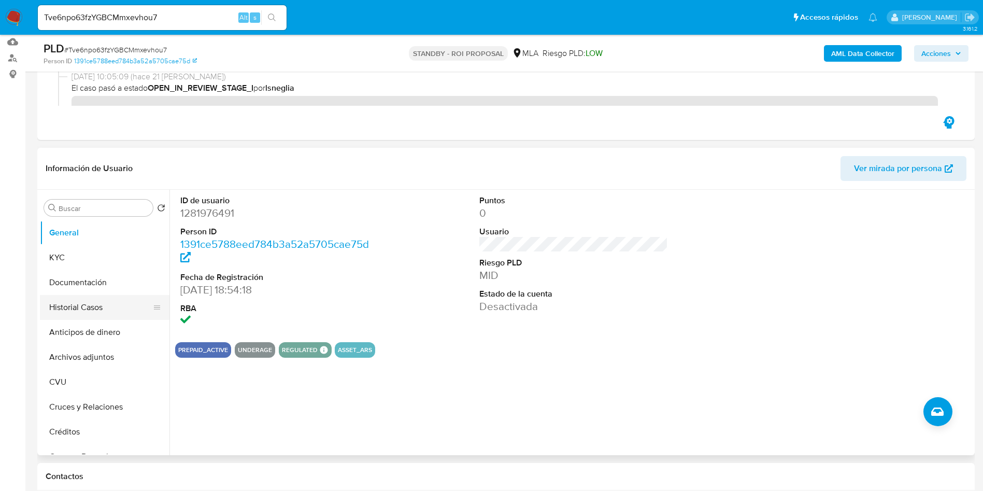
click at [58, 306] on button "Historial Casos" at bounding box center [100, 307] width 121 height 25
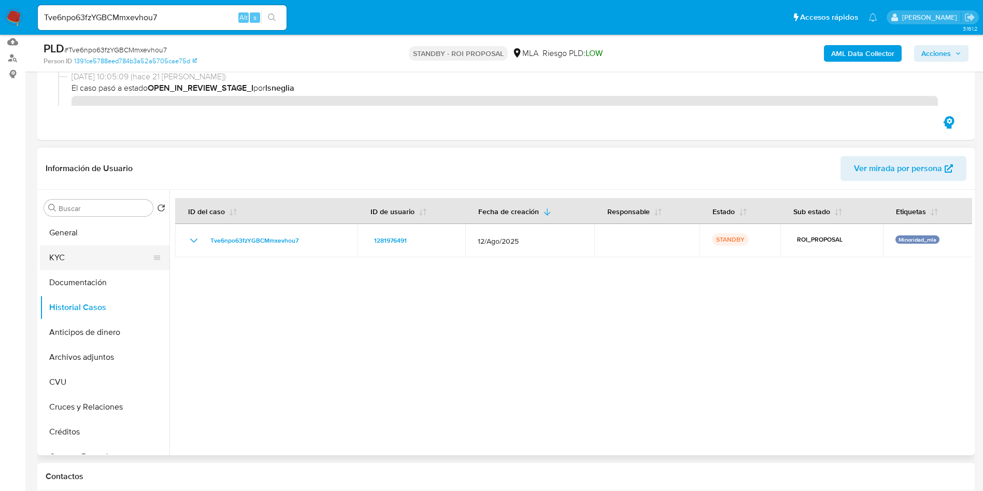
click at [70, 262] on button "KYC" at bounding box center [100, 257] width 121 height 25
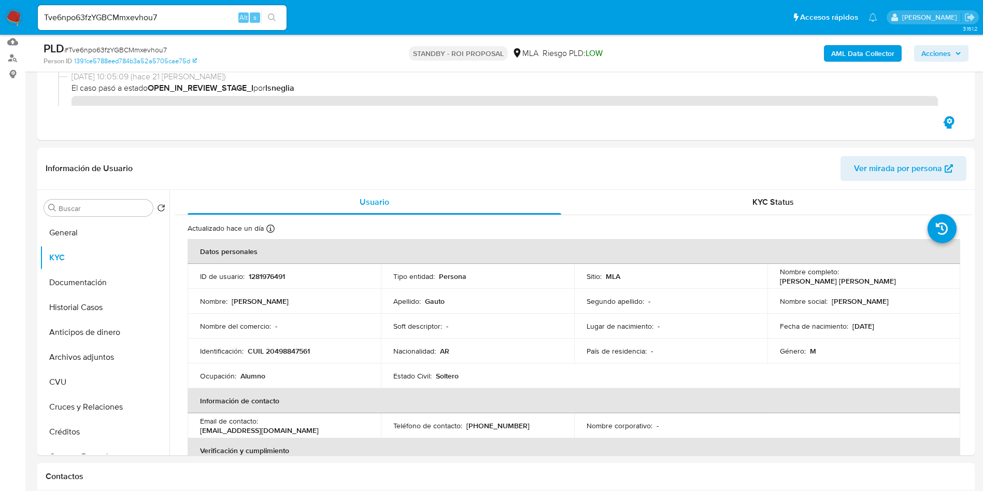
click at [119, 14] on input "Tve6npo63fzYGBCMmxevhou7" at bounding box center [162, 17] width 249 height 13
paste input "S7ActroDbQ9Smk849q9yc3I0"
type input "S7ActroDbQ9Smk849q9yc3I0"
click at [270, 17] on icon "search-icon" at bounding box center [272, 17] width 8 height 8
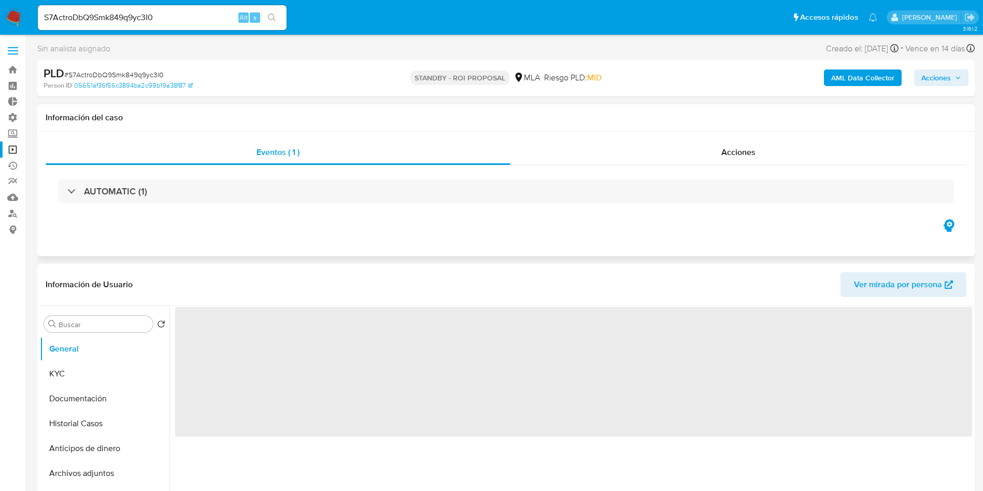
select select "10"
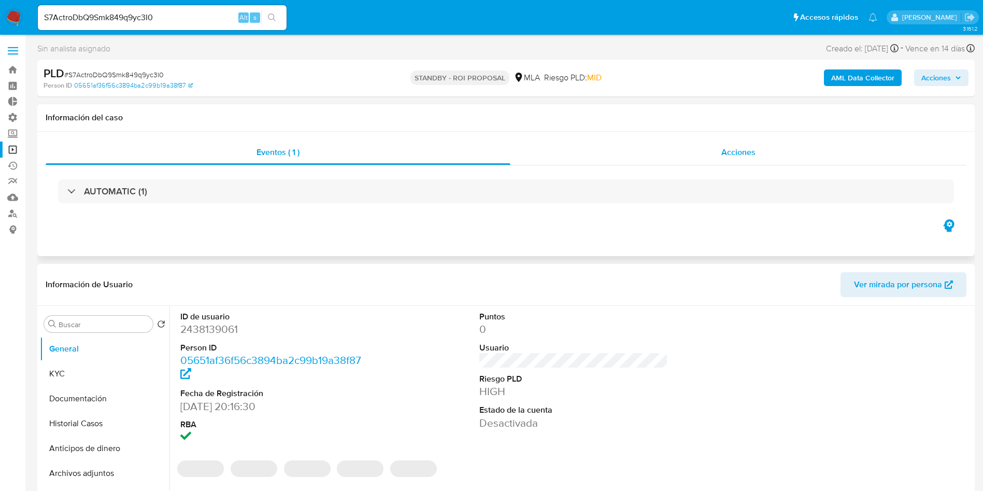
click at [729, 155] on span "Acciones" at bounding box center [738, 152] width 34 height 12
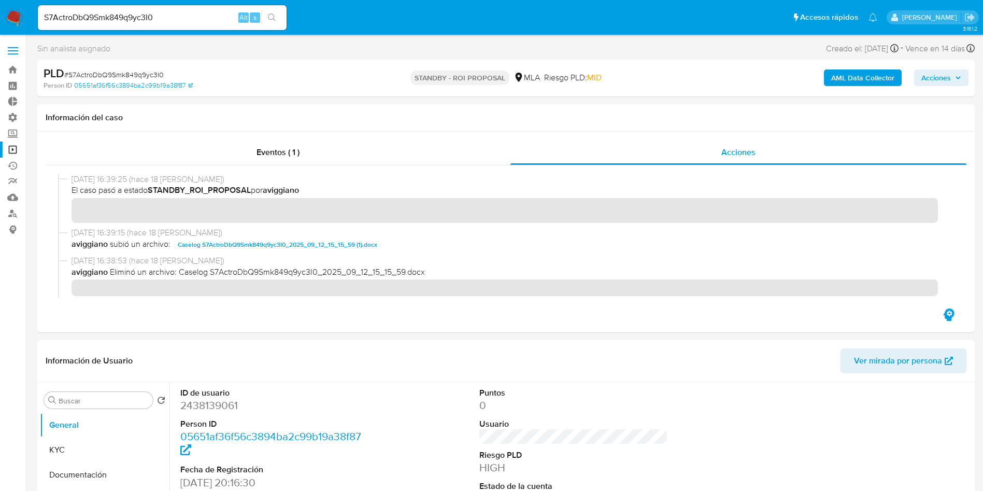
click at [136, 19] on input "S7ActroDbQ9Smk849q9yc3I0" at bounding box center [162, 17] width 249 height 13
paste input "kHnTmicBfJNCSjjc65n2g1Cg"
type input "kHnTmicBfJNCSjjc65n2g1Cg"
click at [276, 19] on icon "search-icon" at bounding box center [272, 17] width 8 height 8
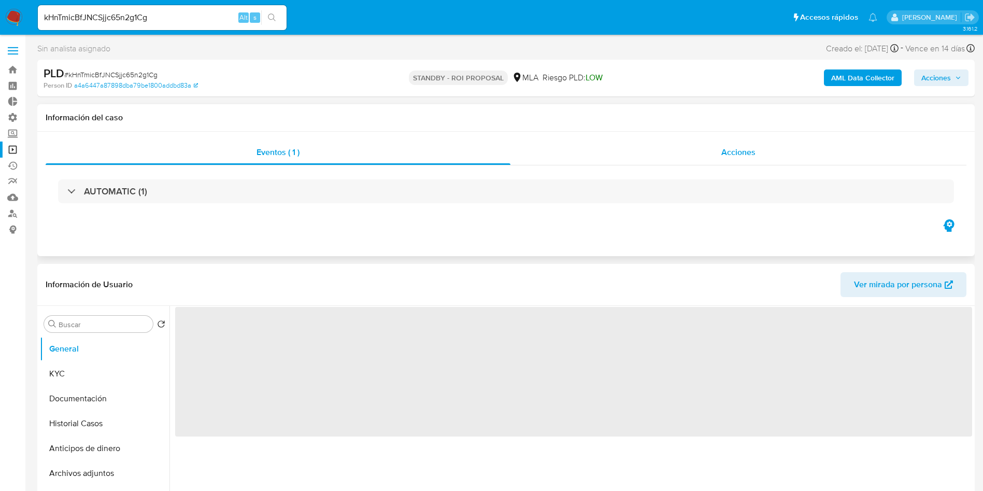
click at [737, 158] on span "Acciones" at bounding box center [738, 152] width 34 height 12
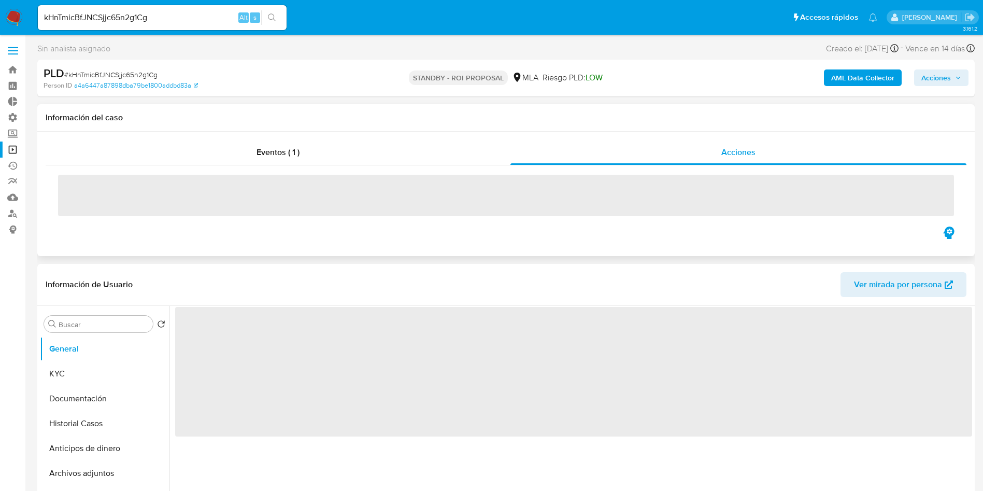
select select "10"
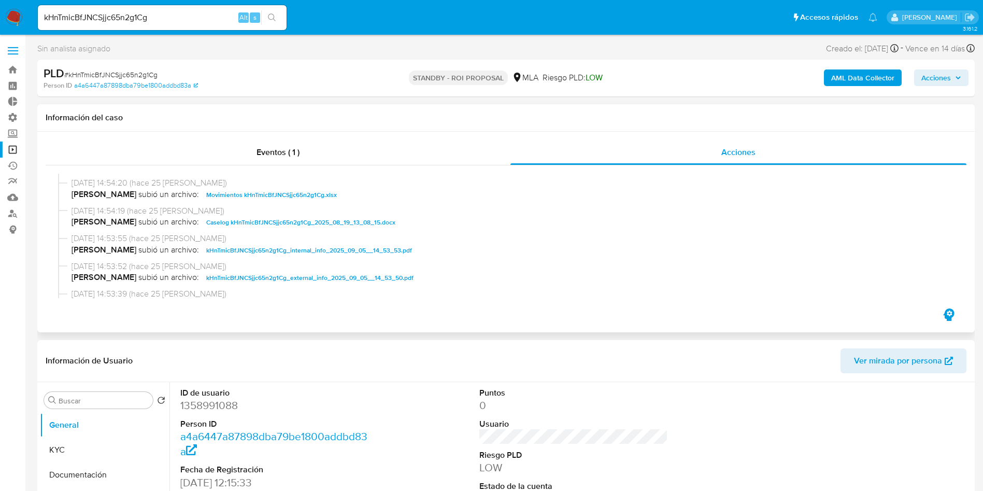
click at [242, 224] on span "Caselog kHnTmicBfJNCSjjc65n2g1Cg_2025_08_19_13_08_15.docx" at bounding box center [300, 222] width 189 height 12
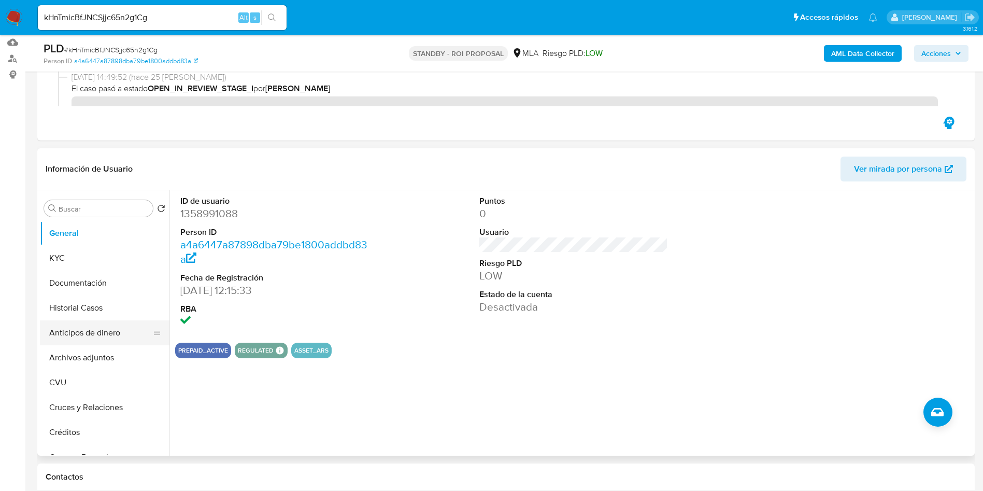
scroll to position [155, 0]
click at [83, 304] on button "Historial Casos" at bounding box center [100, 307] width 121 height 25
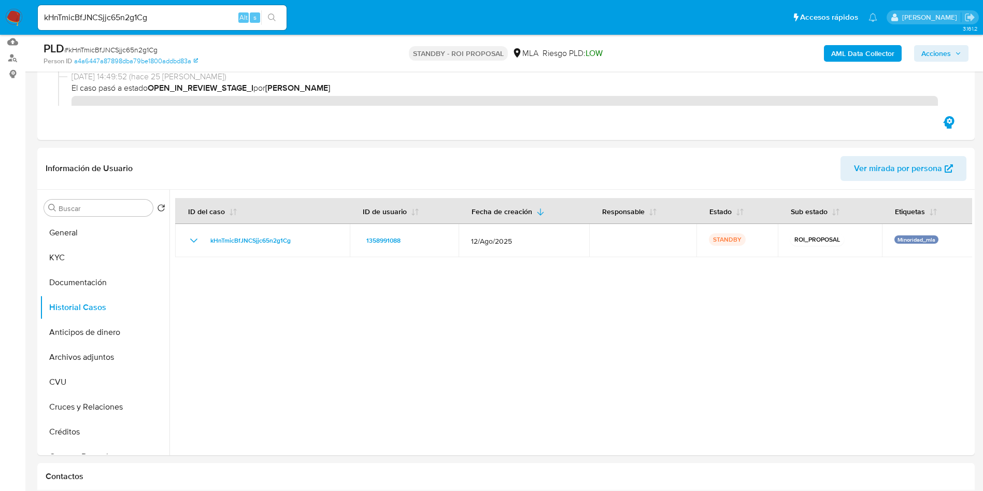
click at [176, 23] on input "kHnTmicBfJNCSjjc65n2g1Cg" at bounding box center [162, 17] width 249 height 13
paste input "HUrurAz8vjtCX03HazOXrqiO"
type input "HUrurAz8vjtCX03HazOXrqiO"
click at [282, 19] on button "search-icon" at bounding box center [271, 17] width 21 height 15
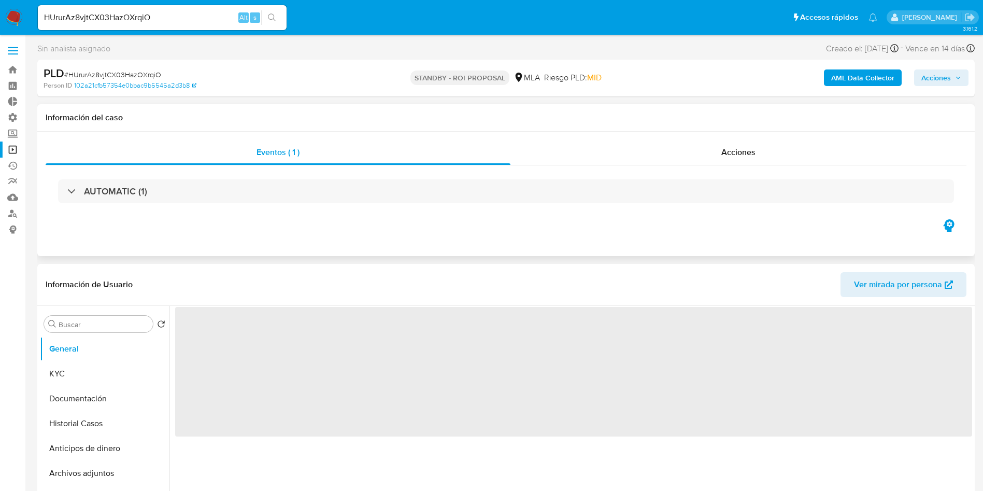
select select "10"
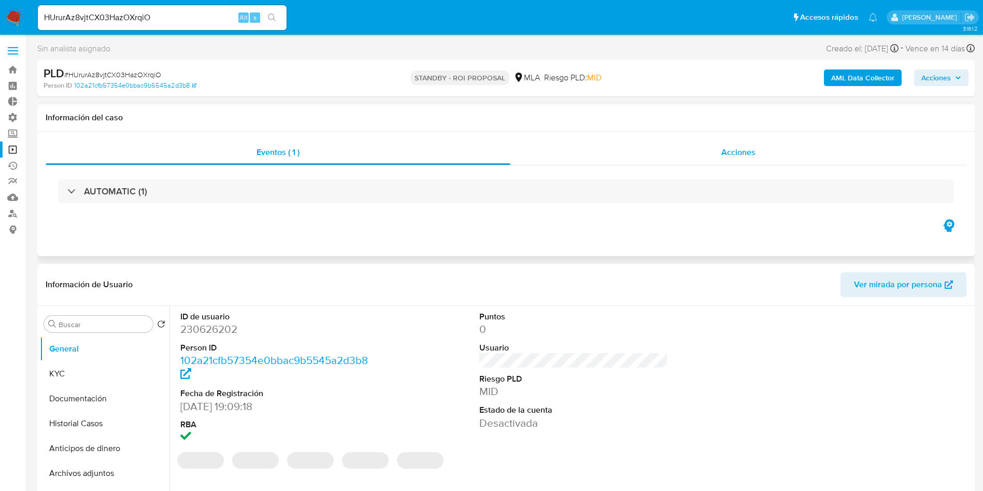
click at [737, 161] on div "Acciones" at bounding box center [738, 152] width 456 height 25
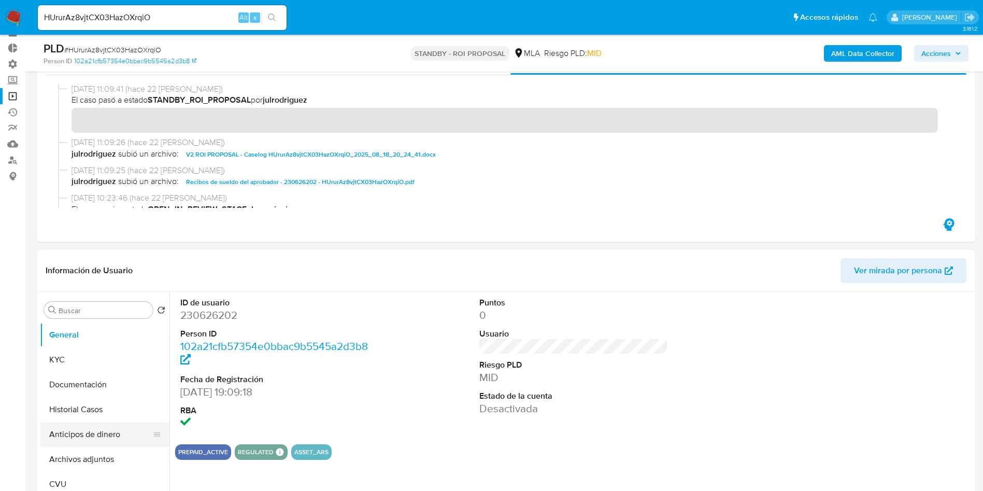
scroll to position [78, 0]
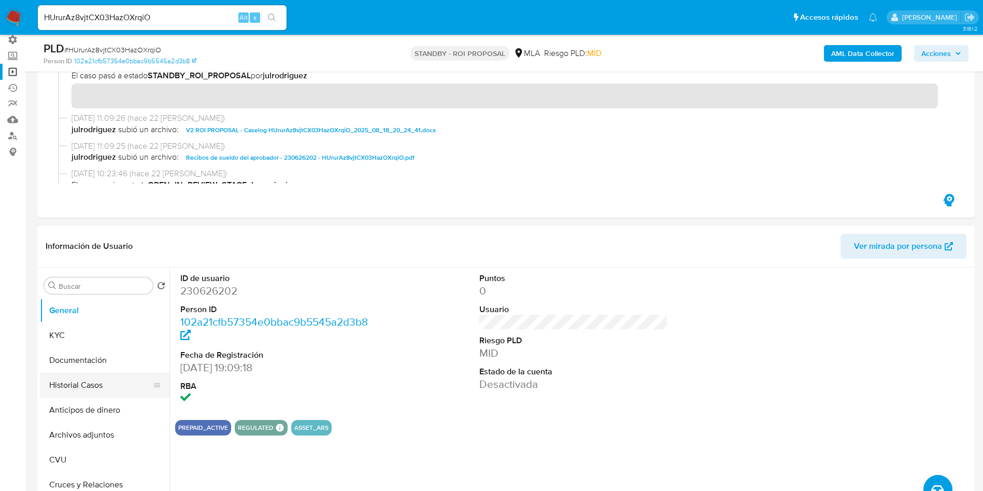
click at [62, 387] on button "Historial Casos" at bounding box center [100, 385] width 121 height 25
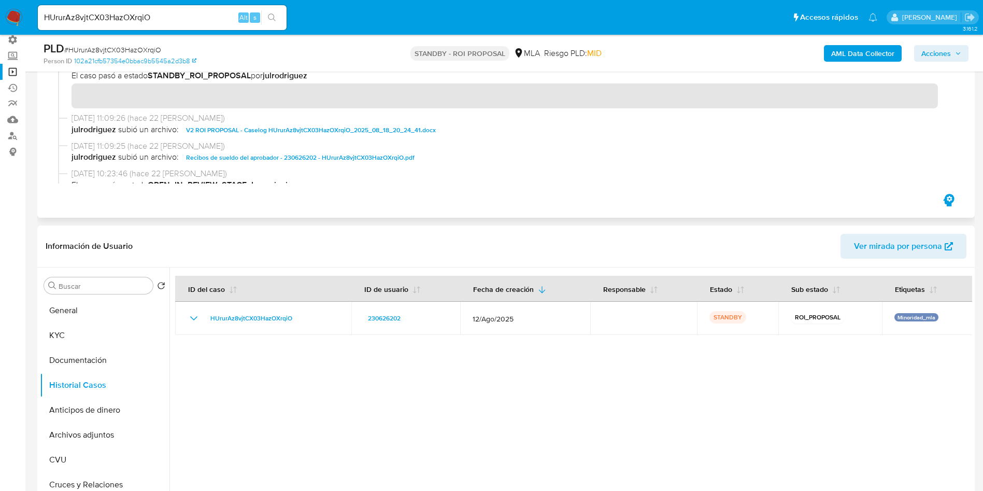
click at [267, 134] on span "V2 ROI PROPOSAL - Caselog HUrurAz8vjtCX03HazOXrqiO_2025_08_18_20_24_41.docx" at bounding box center [311, 130] width 250 height 12
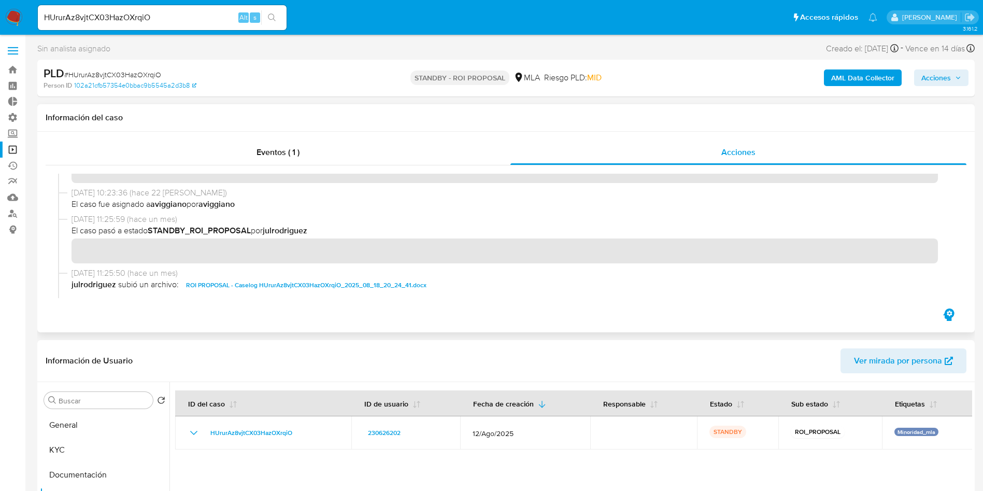
scroll to position [0, 0]
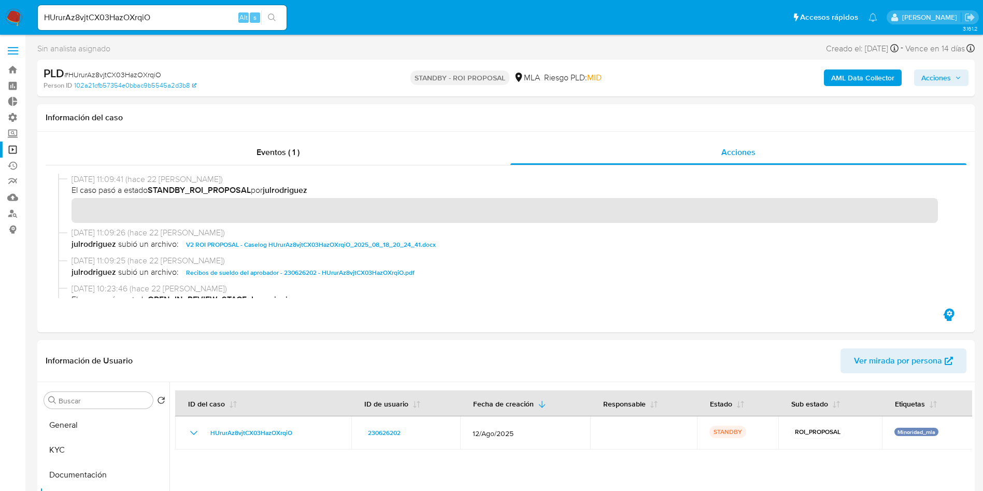
click at [131, 18] on input "HUrurAz8vjtCX03HazOXrqiO" at bounding box center [162, 17] width 249 height 13
paste input "g0U1RdhclnXiehCnxPh8U71u"
type input "g0U1RdhclnXiehCnxPh8U71u"
click at [274, 15] on icon "search-icon" at bounding box center [272, 17] width 8 height 8
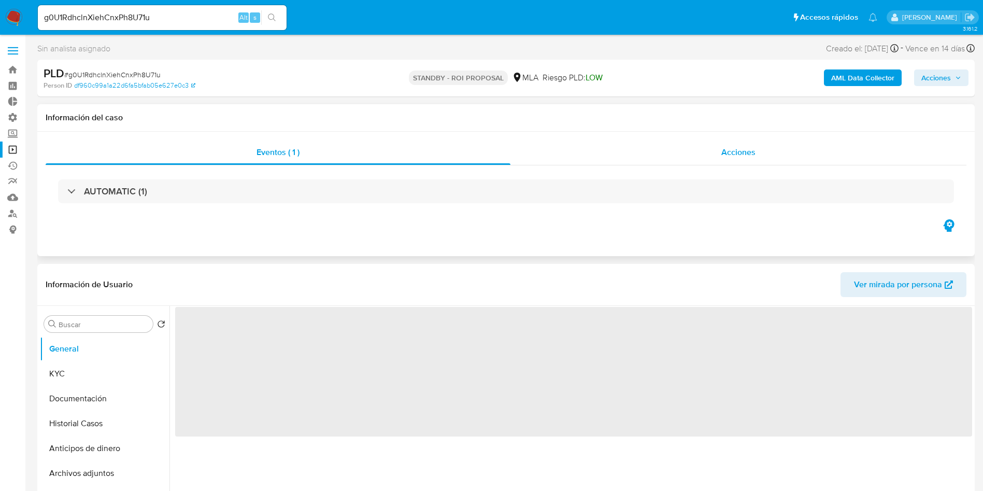
click at [764, 160] on div "Acciones" at bounding box center [738, 152] width 456 height 25
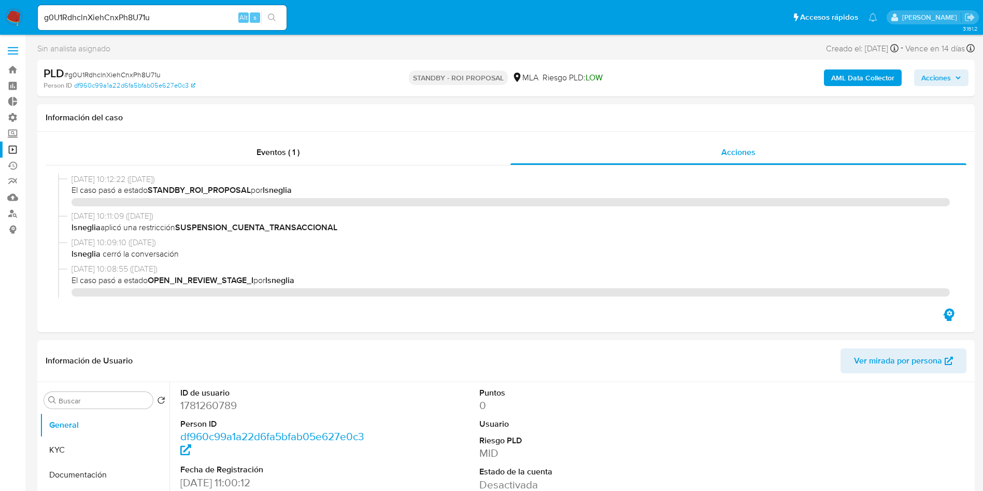
select select "10"
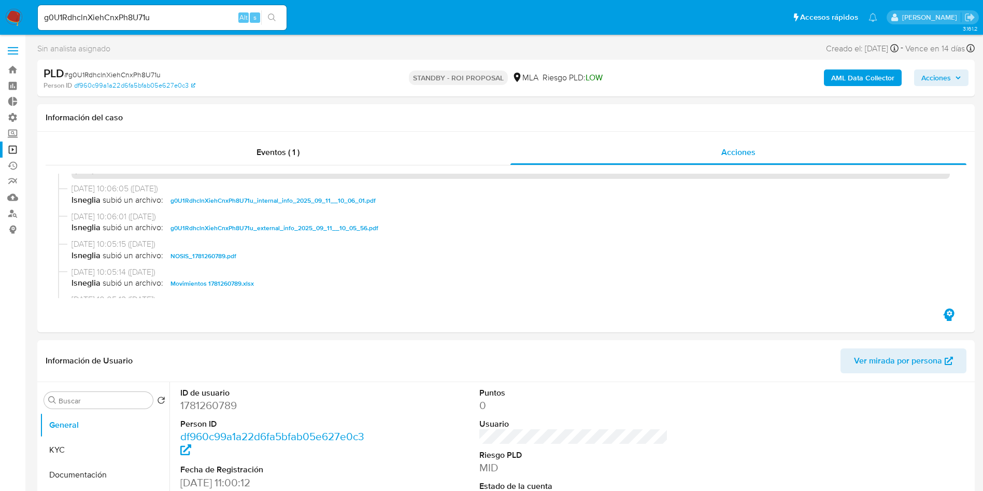
scroll to position [466, 0]
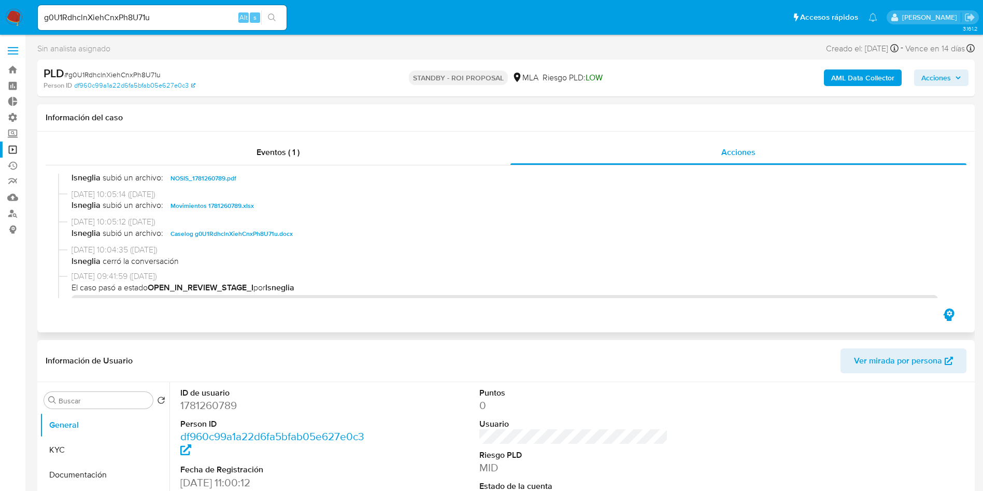
click at [247, 228] on span "Caselog g0U1RdhclnXiehCnxPh8U71u.docx" at bounding box center [231, 233] width 122 height 12
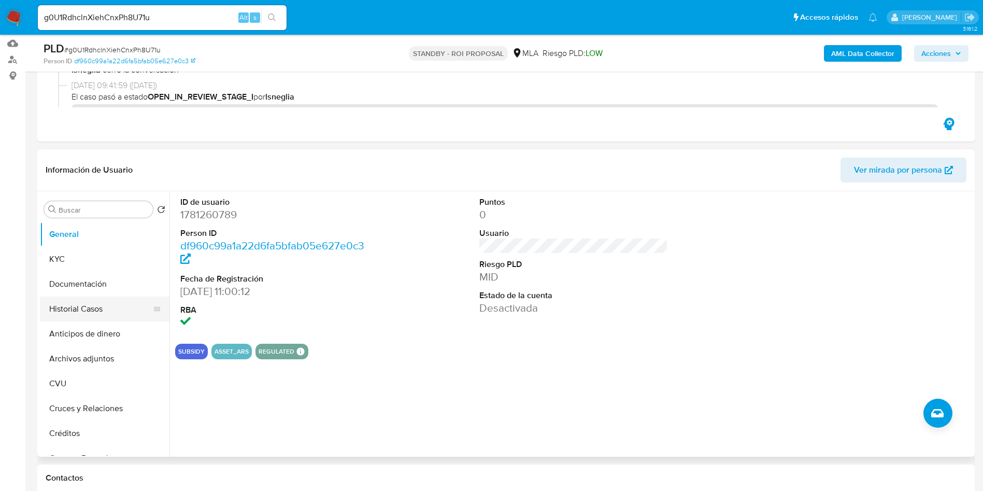
scroll to position [155, 0]
click at [68, 301] on button "Historial Casos" at bounding box center [100, 307] width 121 height 25
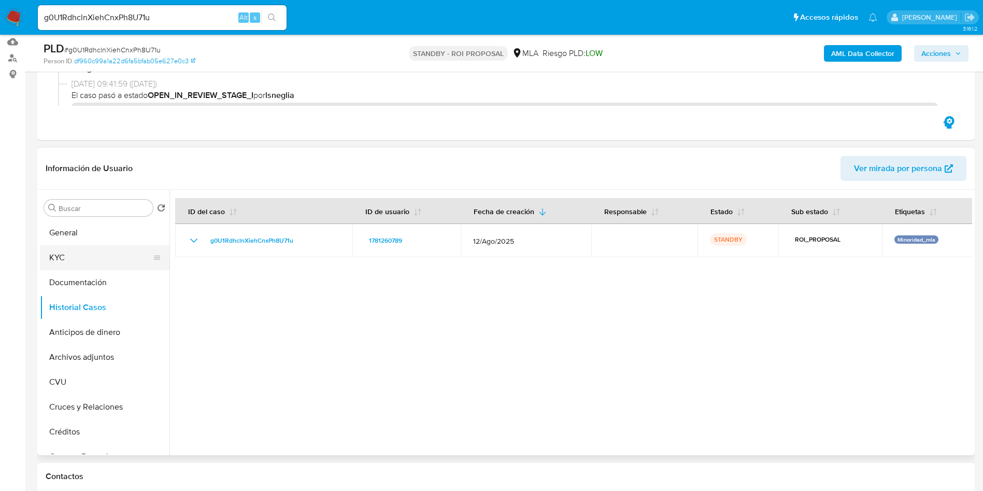
click at [66, 250] on button "KYC" at bounding box center [100, 257] width 121 height 25
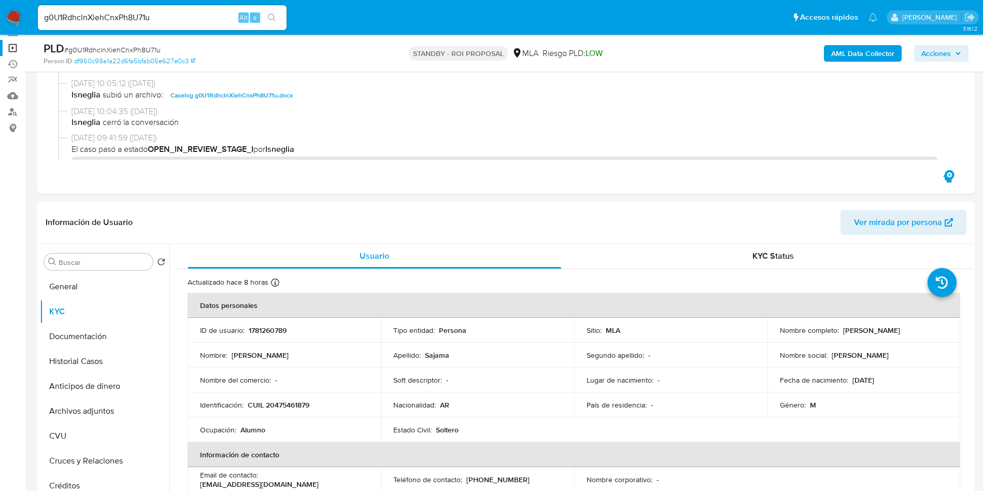
scroll to position [0, 0]
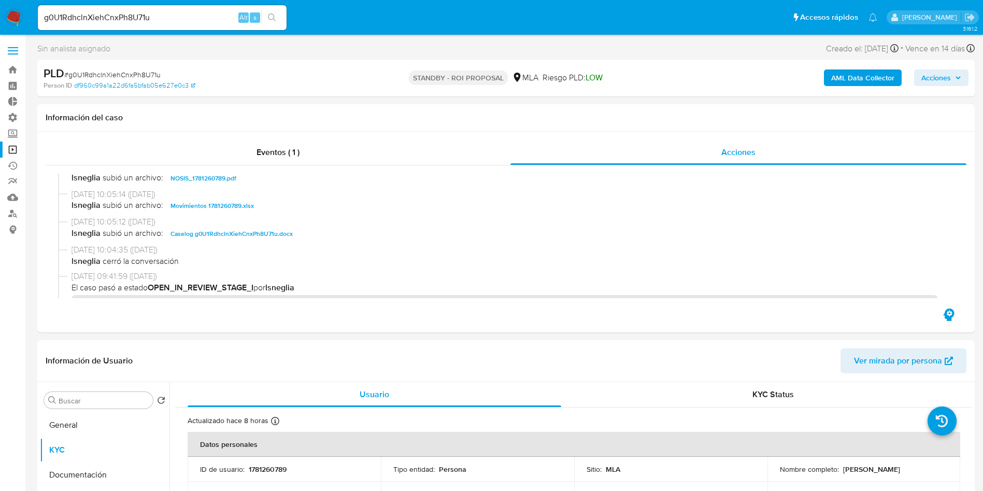
click at [5, 148] on link "Operaciones masivas" at bounding box center [61, 149] width 123 height 16
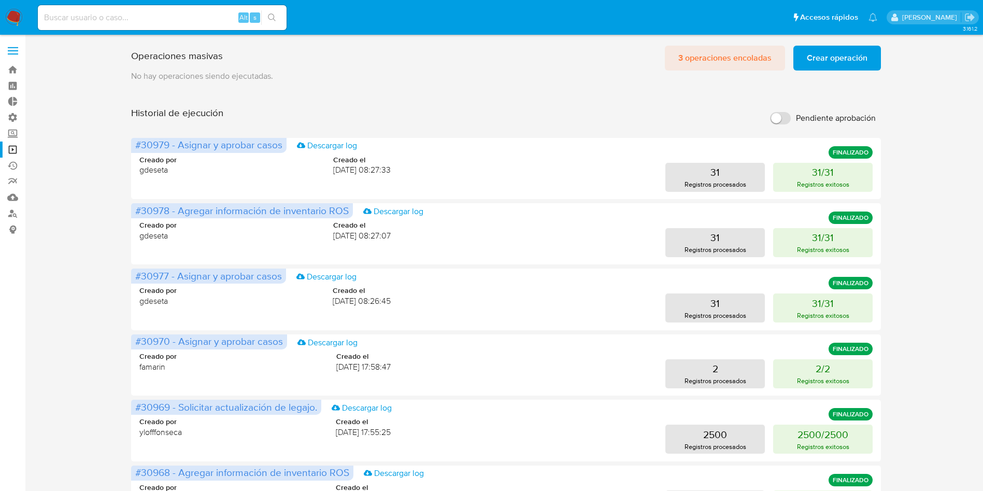
click at [715, 51] on span "3 operaciones encoladas" at bounding box center [724, 58] width 93 height 23
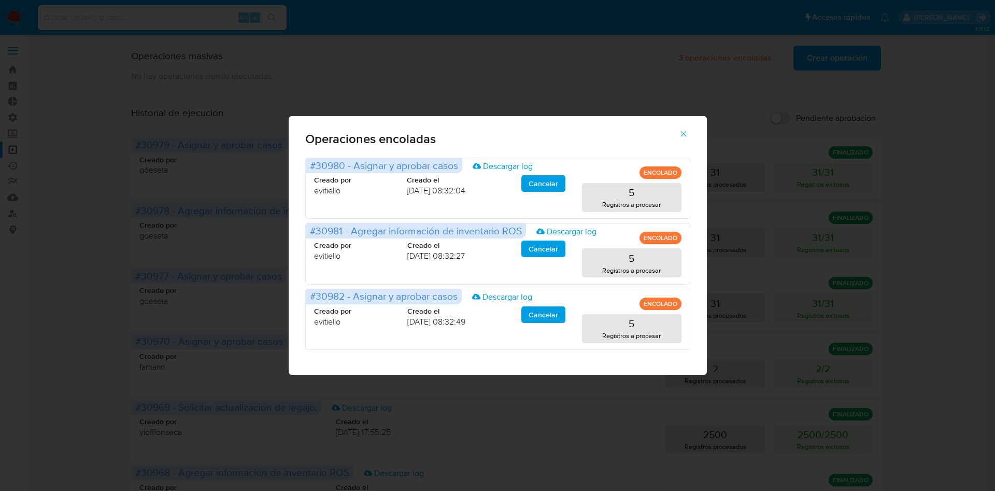
click at [678, 139] on button "button" at bounding box center [683, 133] width 36 height 25
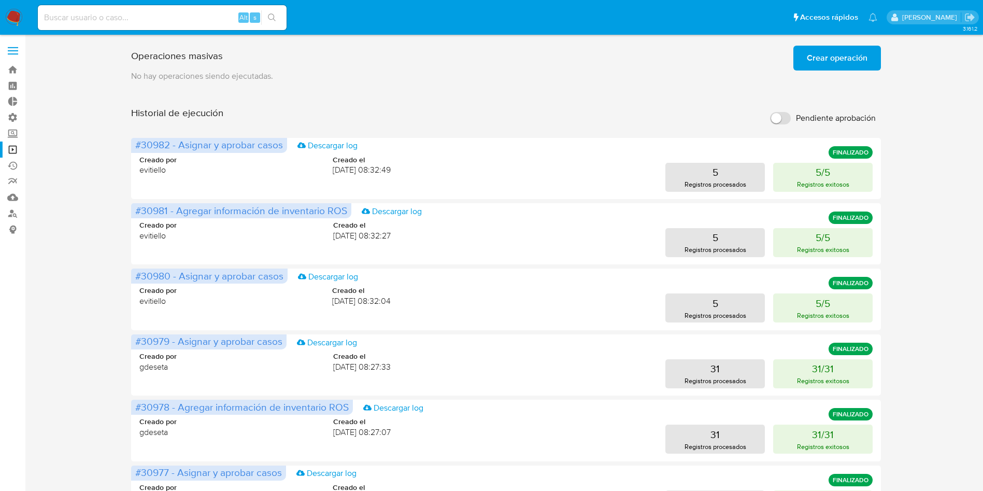
click at [158, 19] on input at bounding box center [162, 17] width 249 height 13
paste input "HLhFG8Uec6zExfLXOjZHfMcN"
type input "HLhFG8Uec6zExfLXOjZHfMcN"
click at [276, 22] on button "search-icon" at bounding box center [271, 17] width 21 height 15
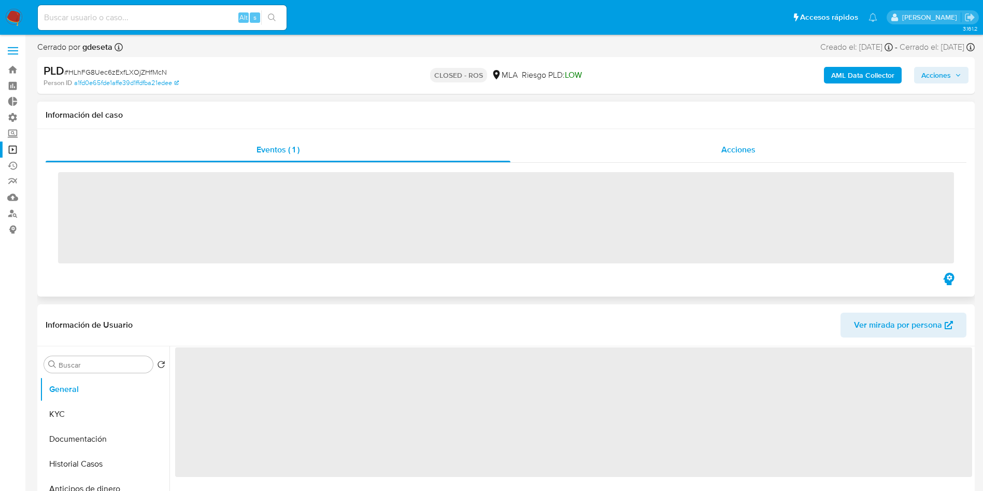
click at [733, 152] on span "Acciones" at bounding box center [738, 150] width 34 height 12
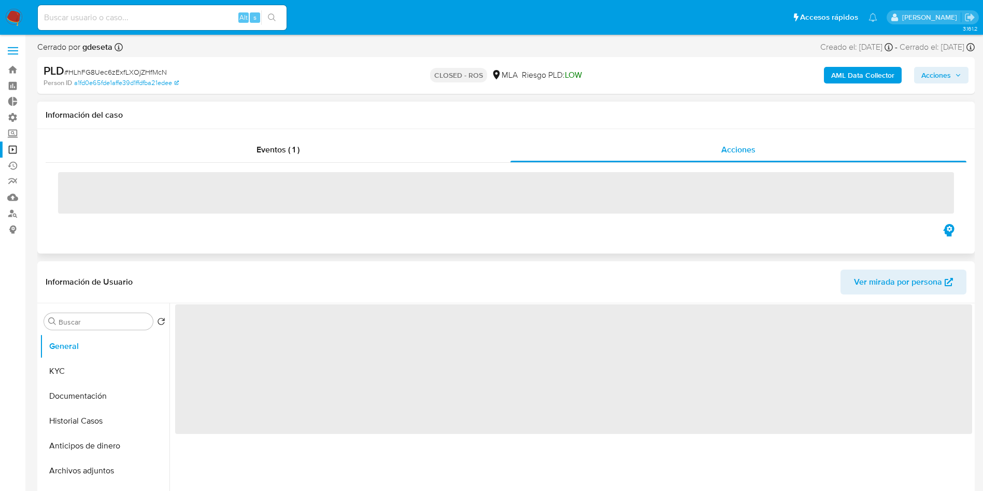
select select "10"
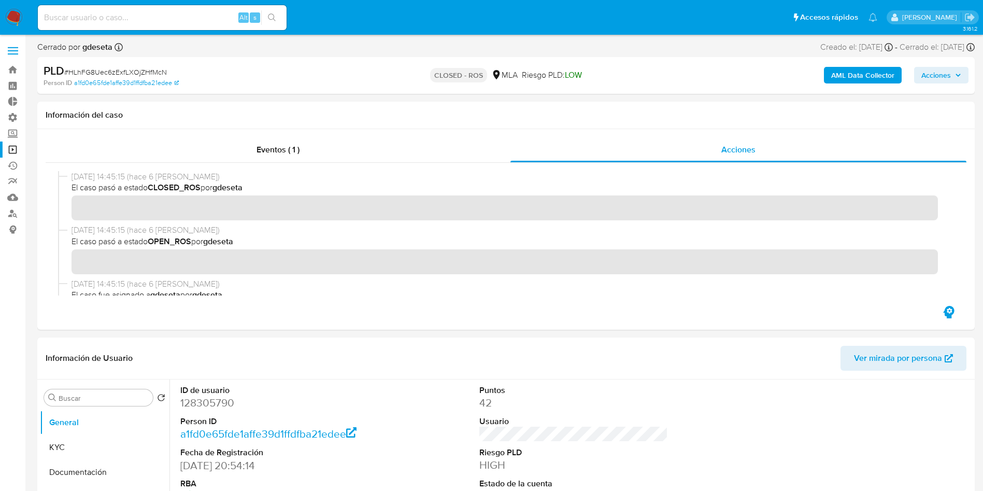
click at [19, 149] on link "Operaciones masivas" at bounding box center [61, 149] width 123 height 16
